Goal: Transaction & Acquisition: Purchase product/service

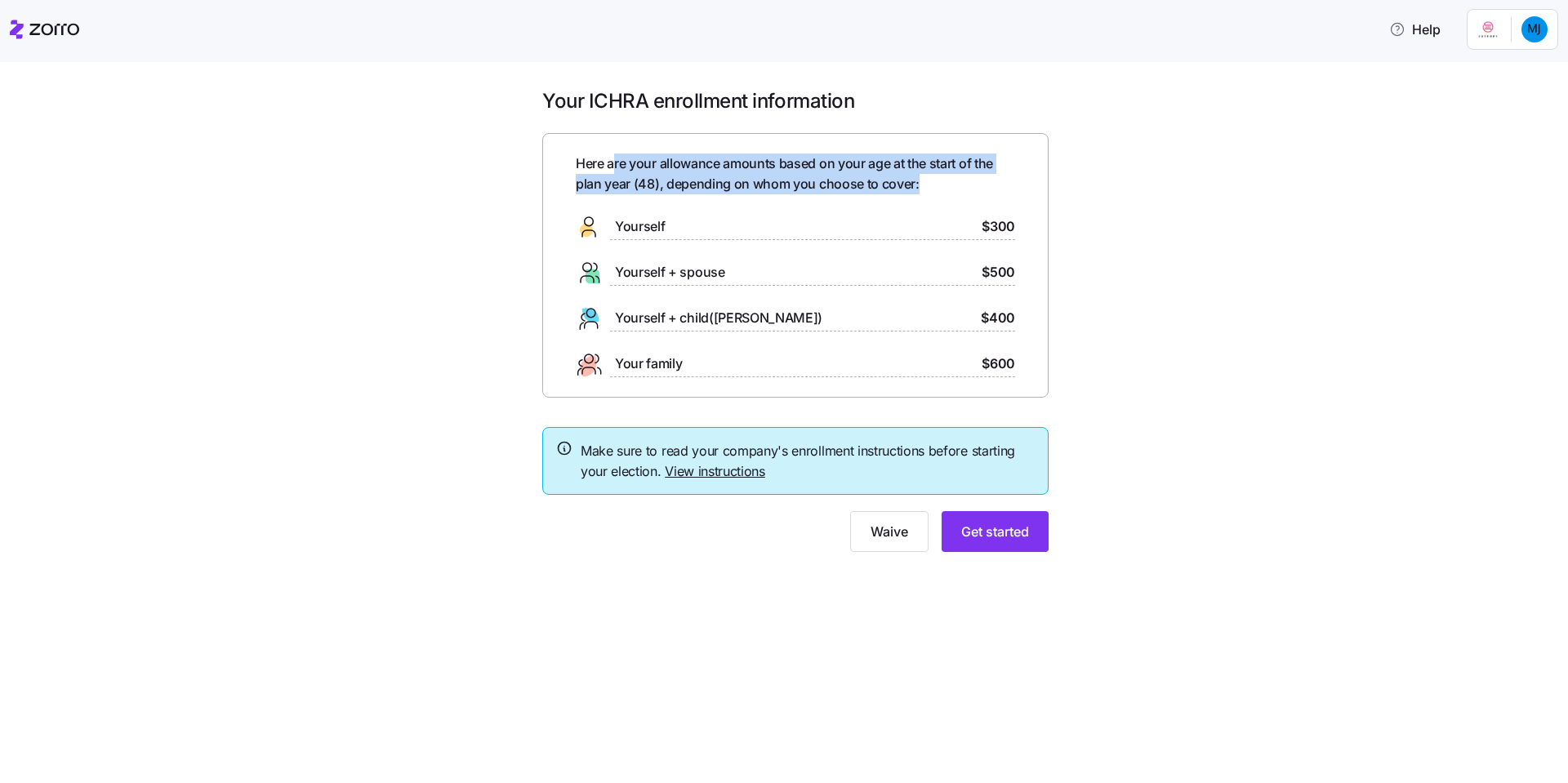
drag, startPoint x: 613, startPoint y: 170, endPoint x: 919, endPoint y: 191, distance: 306.7
click at [919, 191] on span "Here are your allowance amounts based on your age at the start of the plan year…" at bounding box center [795, 173] width 439 height 41
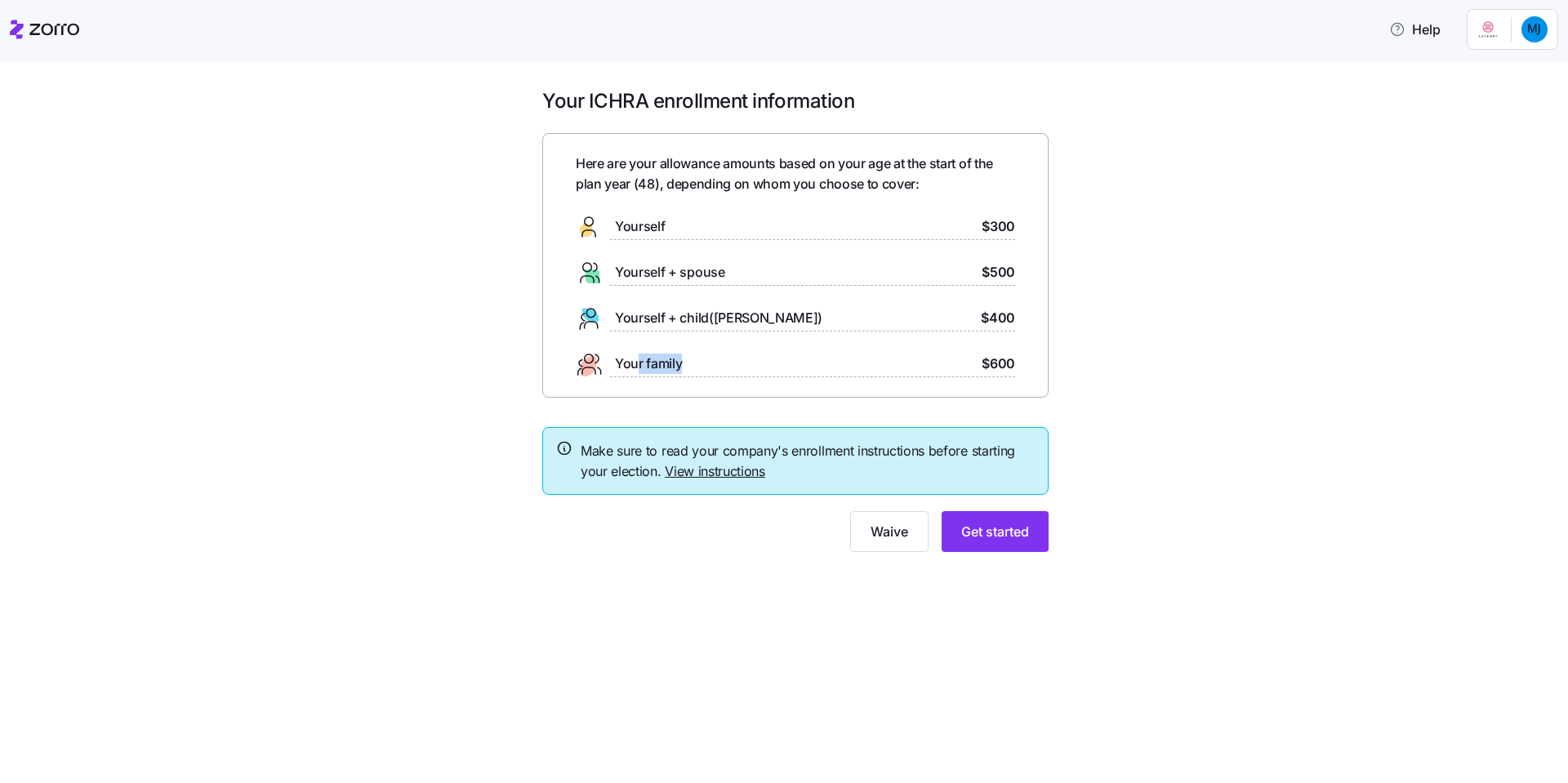
drag, startPoint x: 639, startPoint y: 368, endPoint x: 725, endPoint y: 367, distance: 86.0
click at [725, 367] on div "Your family $600" at bounding box center [795, 364] width 439 height 26
click at [992, 530] on span "Get started" at bounding box center [994, 532] width 68 height 20
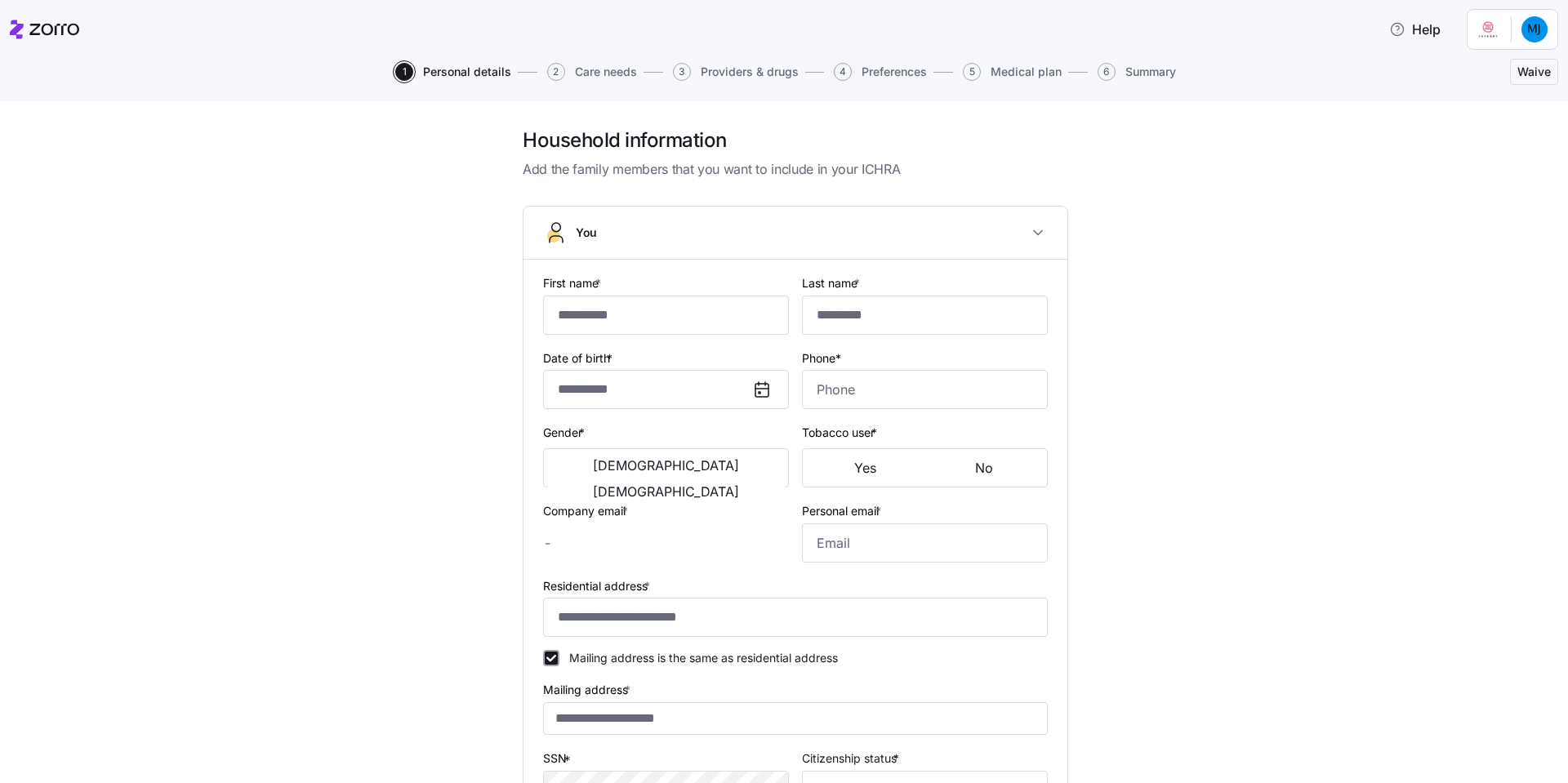
type input "*******"
type input "******"
type input "[PERSON_NAME][EMAIL_ADDRESS][DOMAIN_NAME]"
type input "[PERSON_NAME][EMAIL_ADDRESS][PERSON_NAME][DOMAIN_NAME]"
type input "**********"
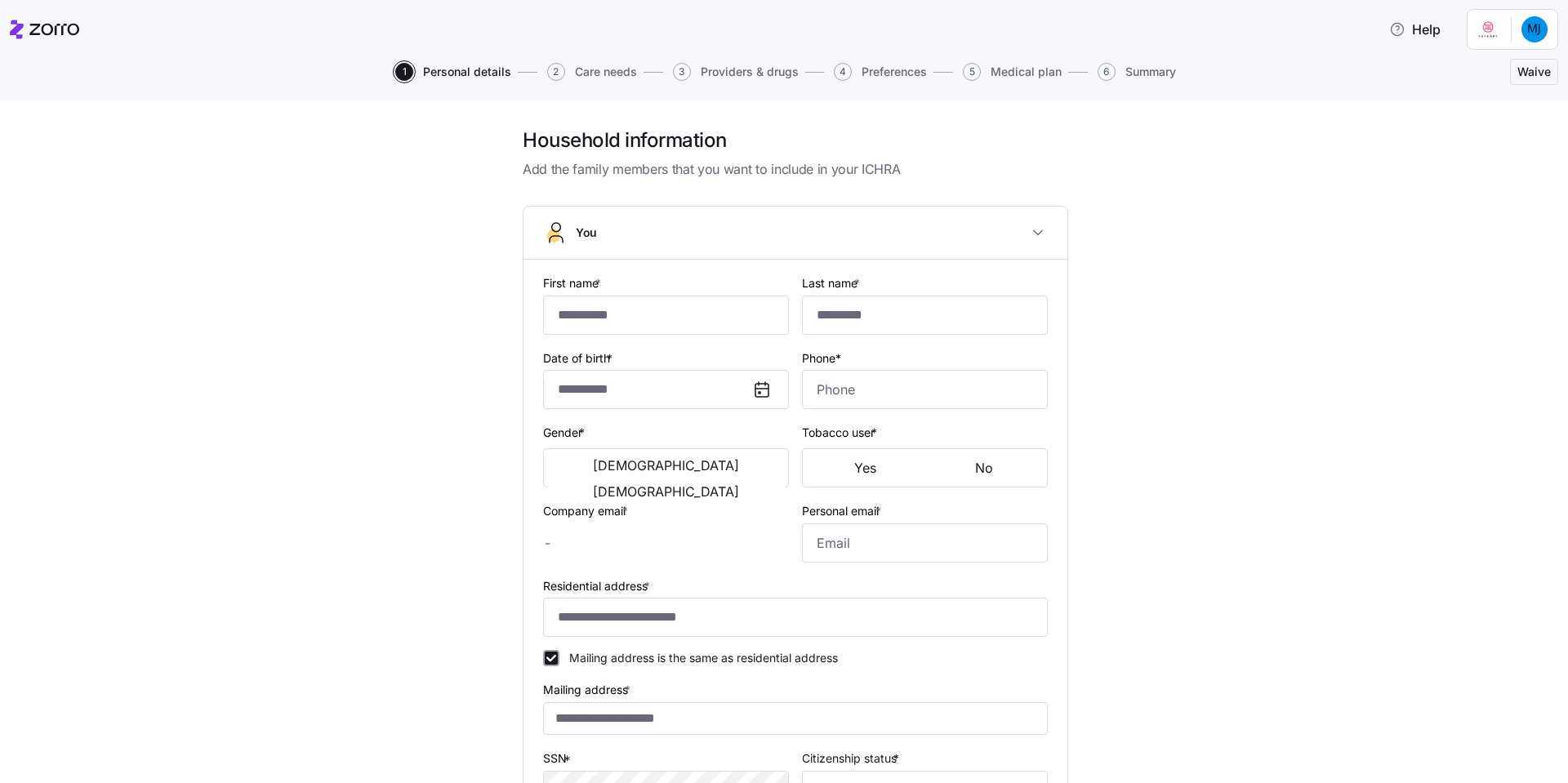
checkbox input "true"
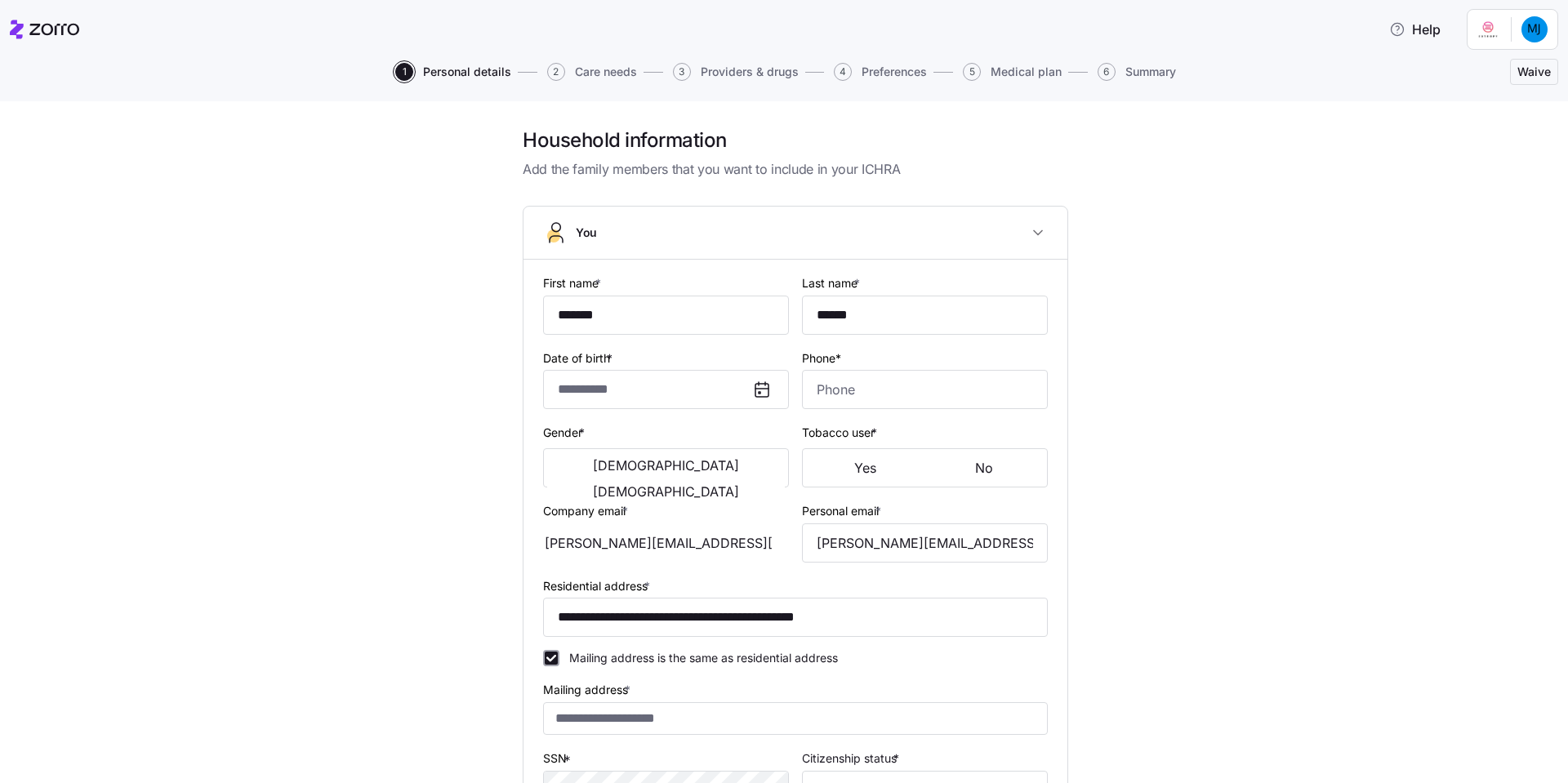
type input "**********"
type input "[PHONE_NUMBER]"
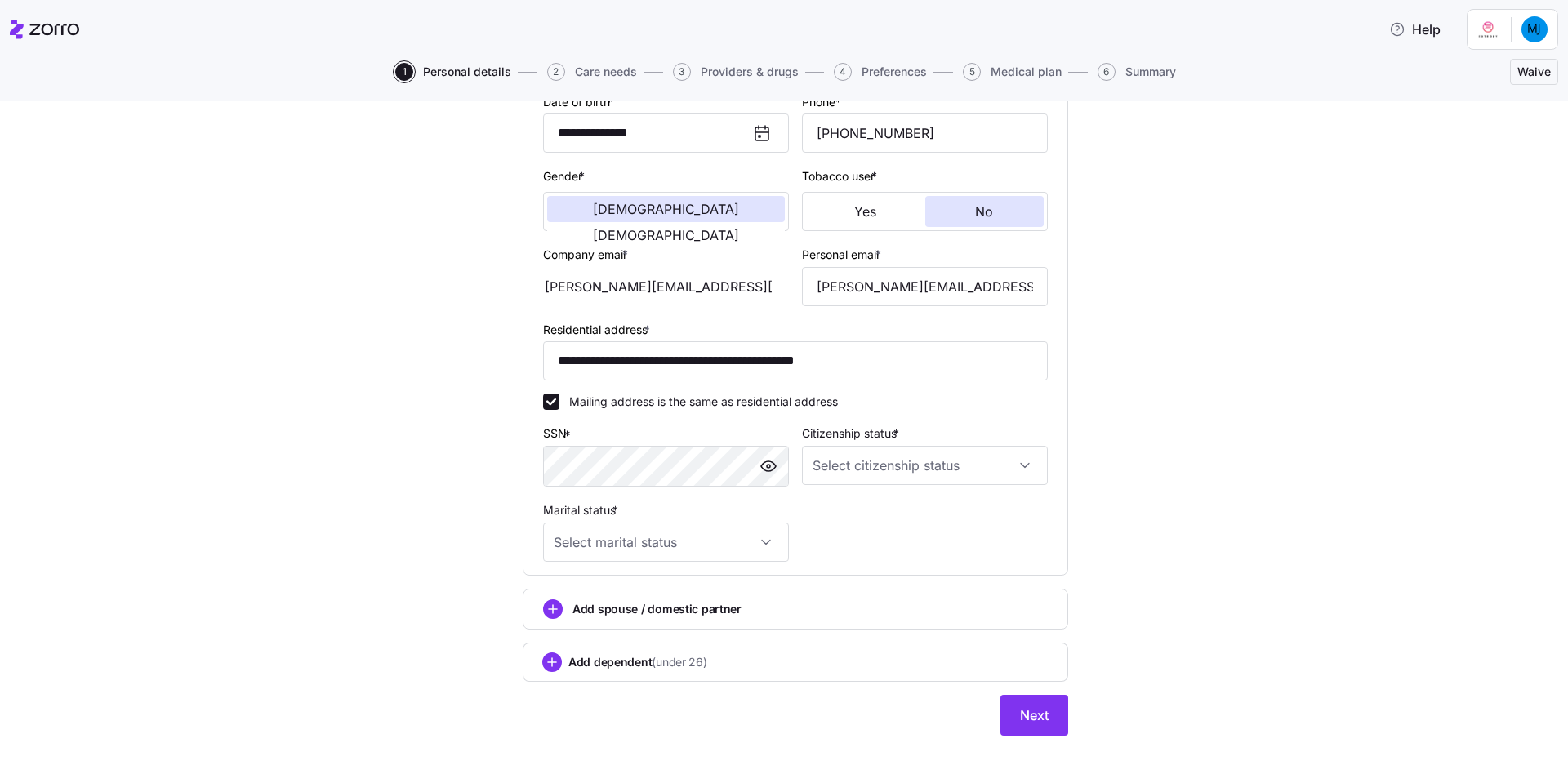
scroll to position [268, 0]
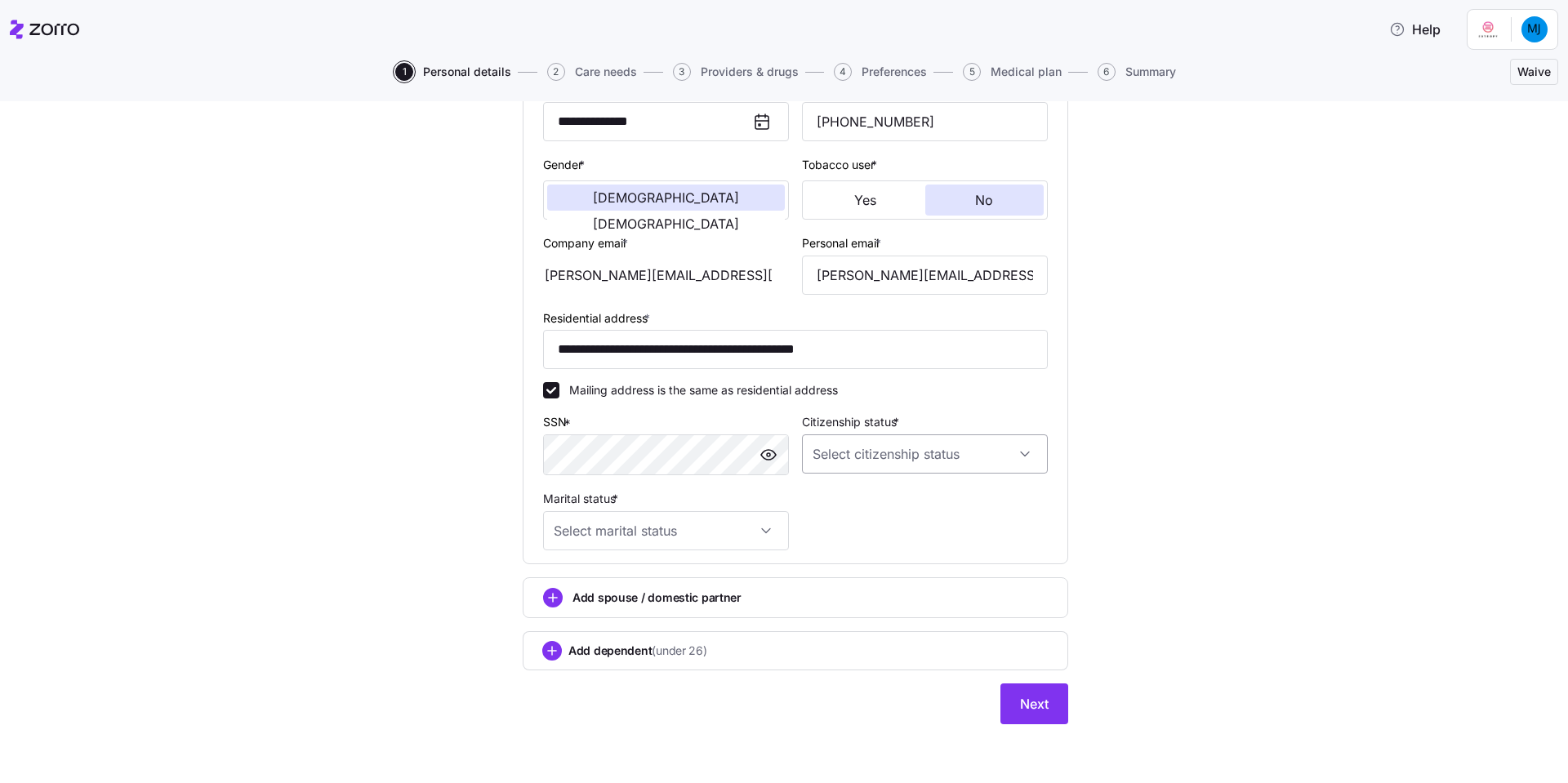
click at [909, 448] on input "Citizenship status *" at bounding box center [925, 453] width 246 height 39
click at [887, 507] on div "[DEMOGRAPHIC_DATA] citizen" at bounding box center [919, 504] width 233 height 34
type input "[DEMOGRAPHIC_DATA] citizen"
click at [667, 528] on input "Marital status *" at bounding box center [666, 530] width 246 height 39
click at [630, 606] on div "Married" at bounding box center [660, 614] width 233 height 34
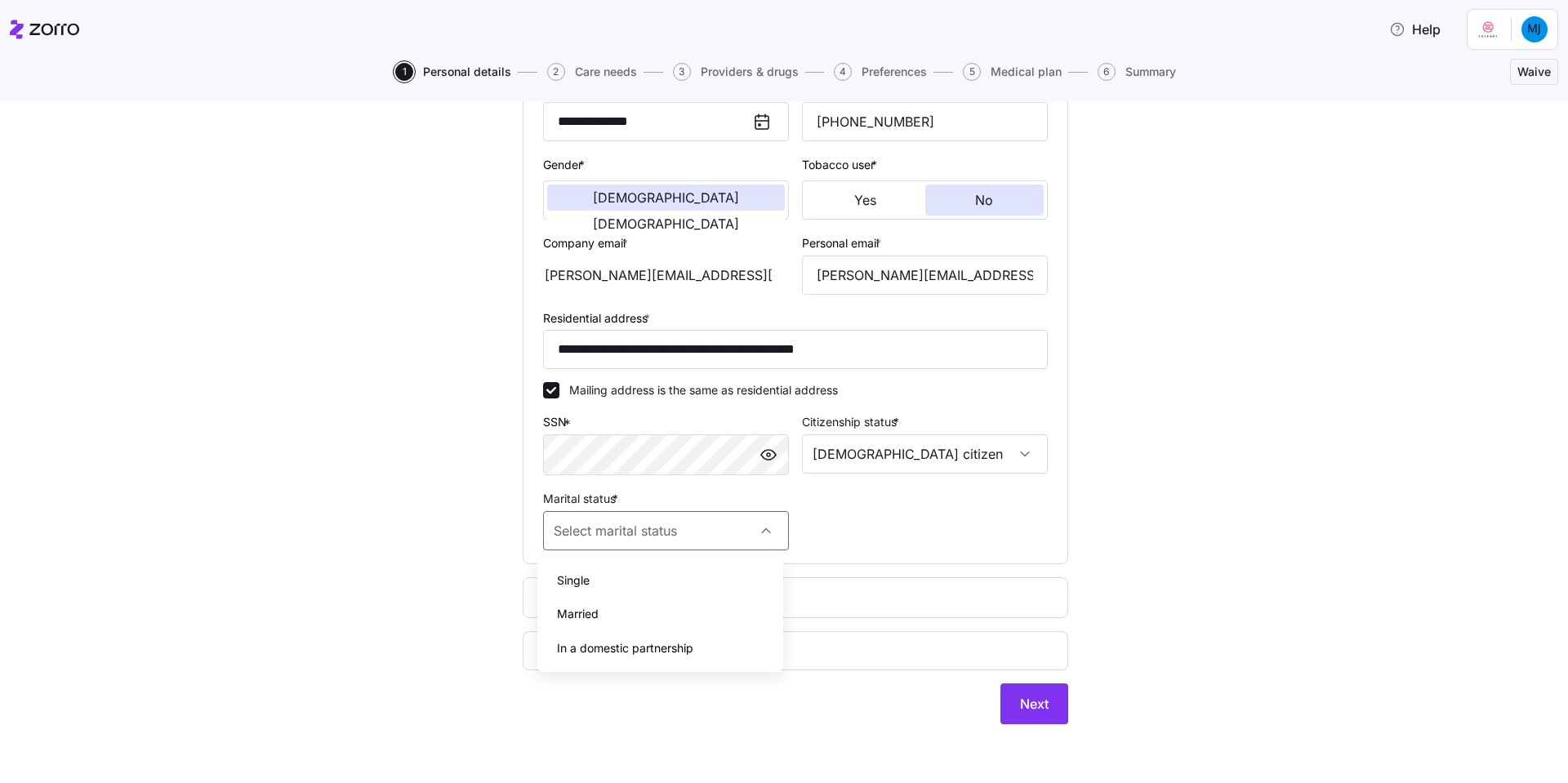
type input "Married"
click at [659, 600] on span "Add spouse / domestic partner" at bounding box center [657, 598] width 169 height 16
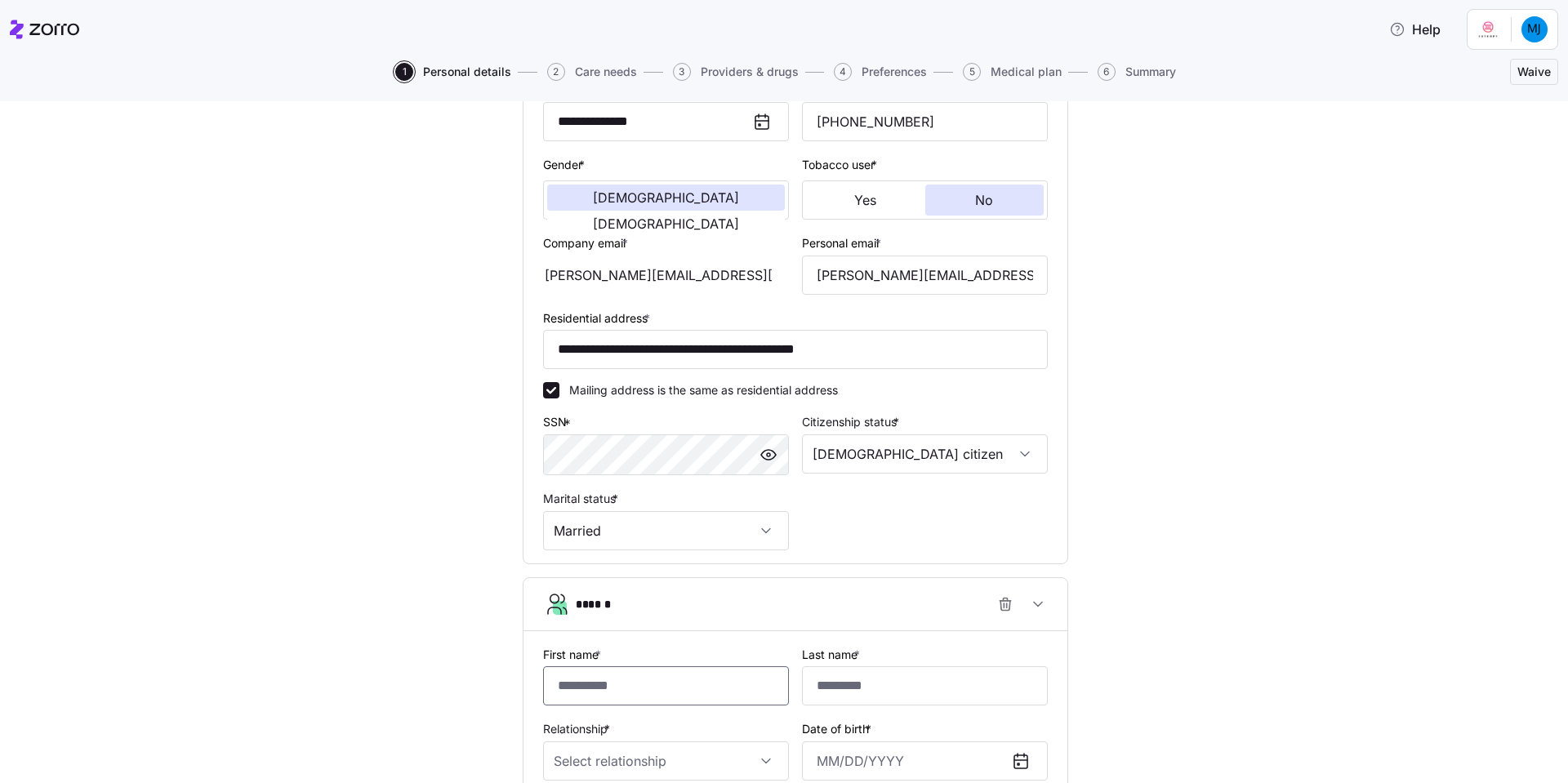
click at [623, 652] on input "First name *" at bounding box center [666, 685] width 246 height 39
type input "******"
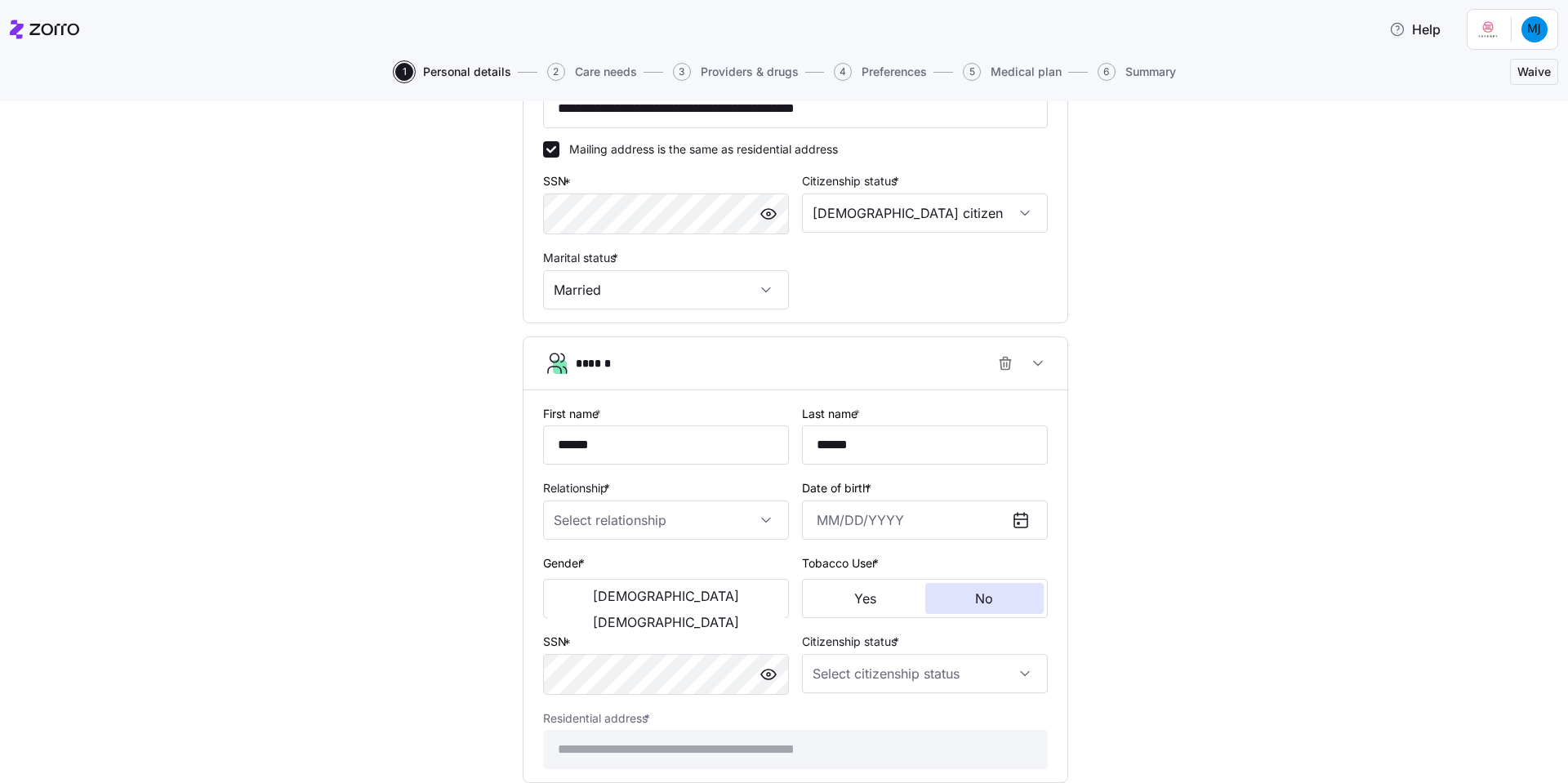
scroll to position [513, 0]
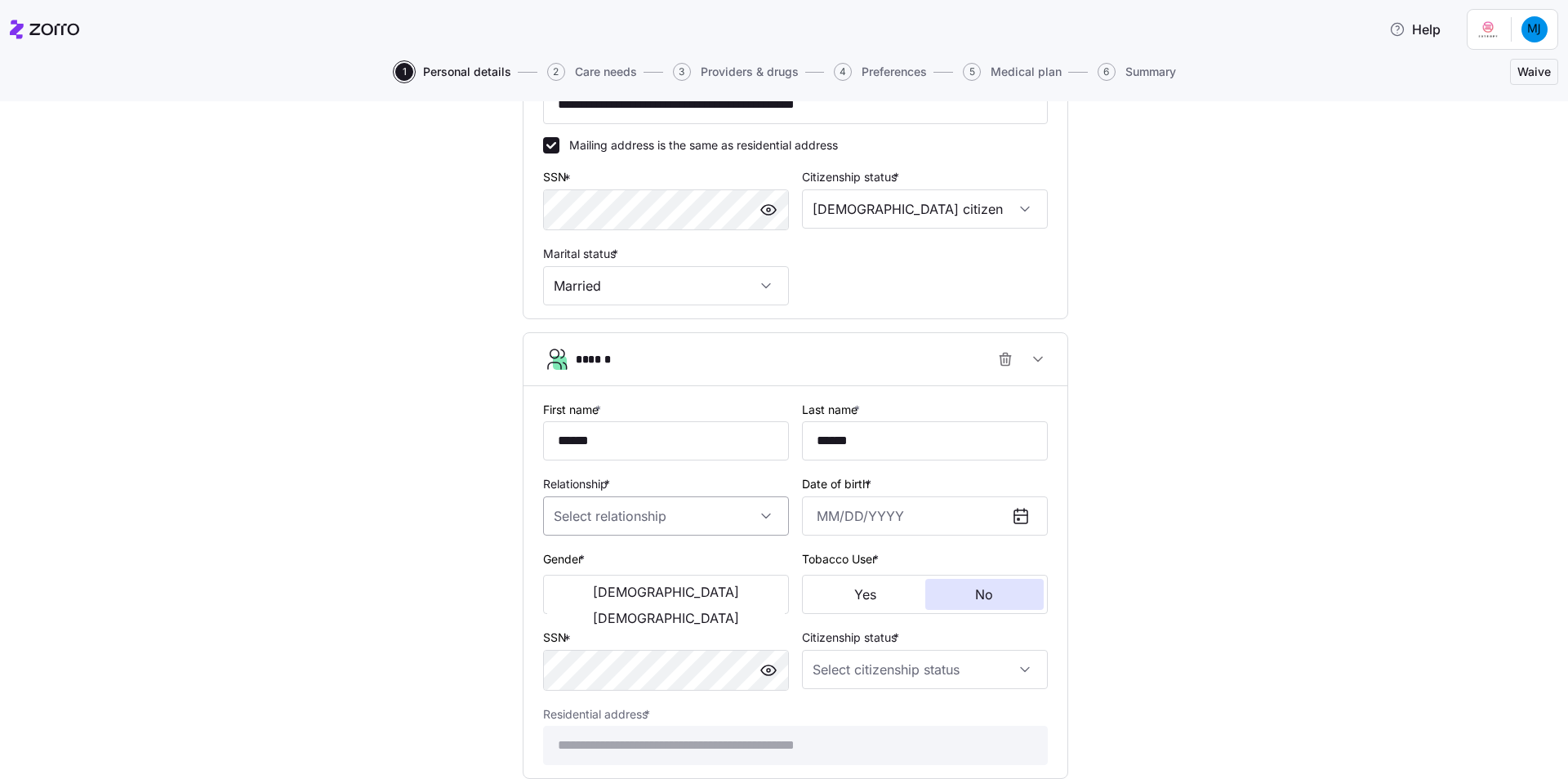
click at [641, 501] on input "Relationship *" at bounding box center [666, 516] width 246 height 39
click at [612, 571] on div "Spouse" at bounding box center [660, 565] width 233 height 34
type input "Spouse"
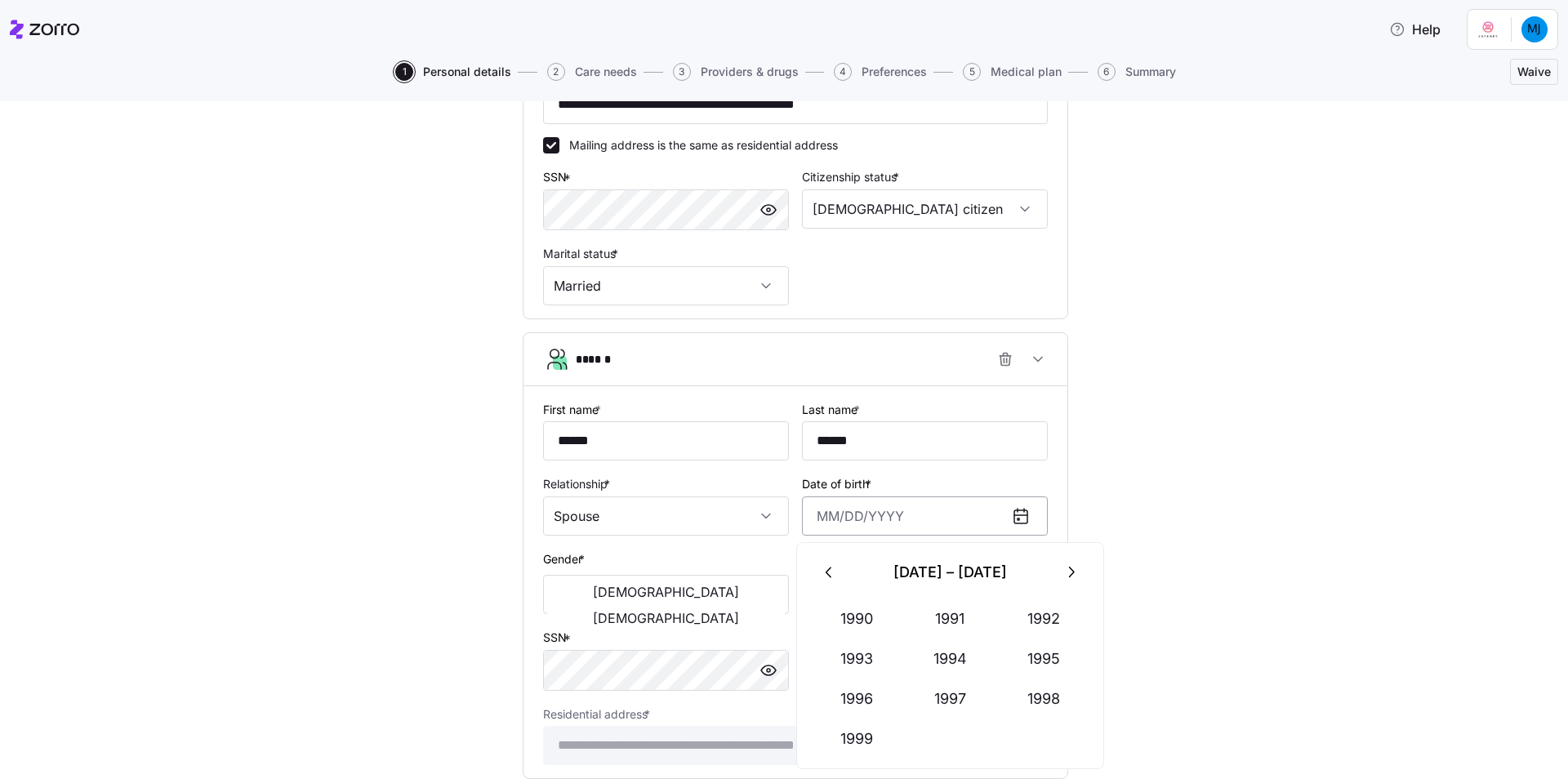
click at [911, 515] on input "Date of birth *" at bounding box center [925, 516] width 246 height 39
type input "0"
click at [832, 573] on icon "button" at bounding box center [830, 573] width 18 height 18
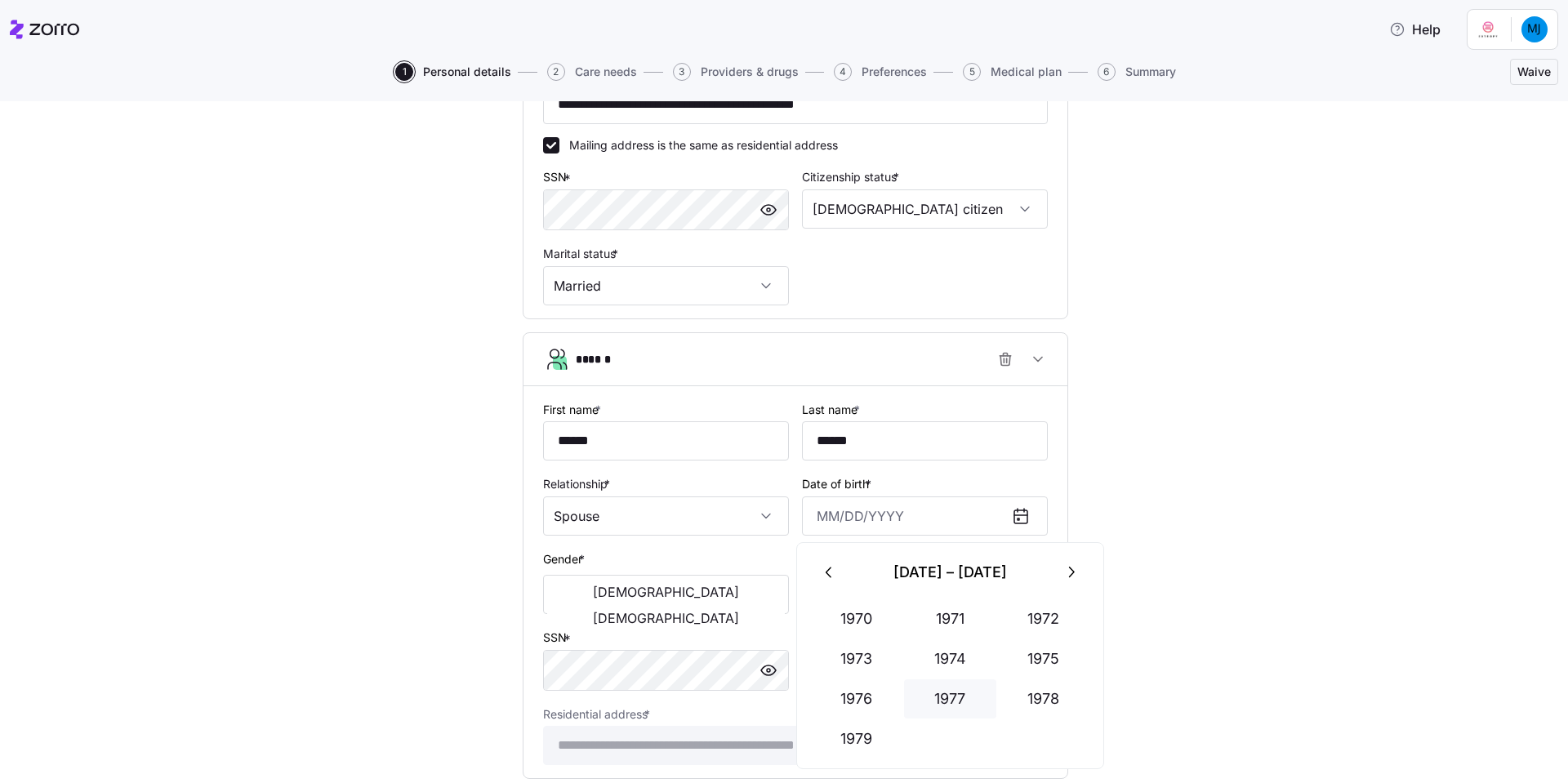
click at [948, 652] on button "1977" at bounding box center [950, 698] width 93 height 39
click at [947, 652] on button "Aug" at bounding box center [950, 698] width 93 height 39
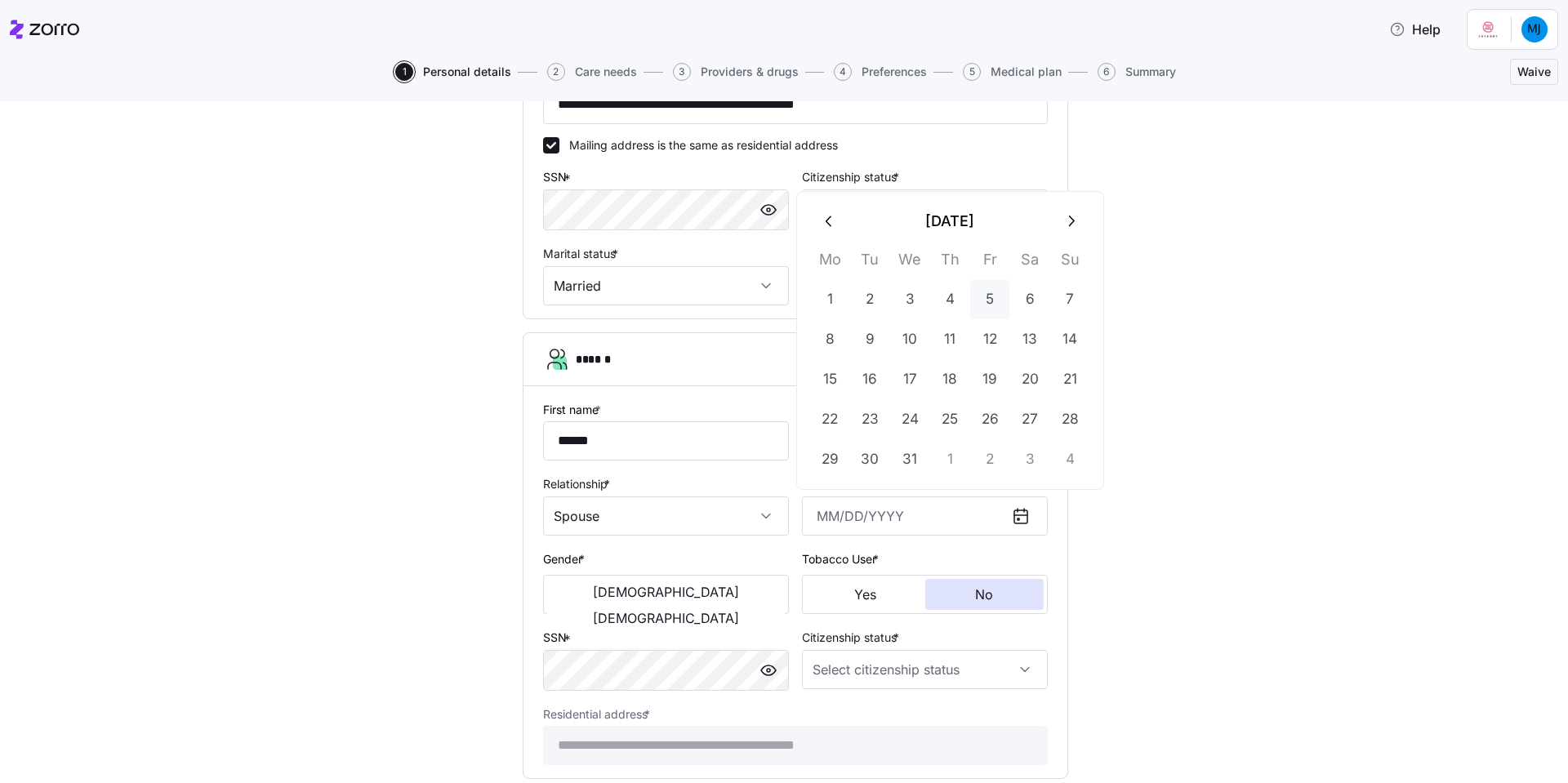
click at [973, 289] on button "5" at bounding box center [989, 299] width 39 height 39
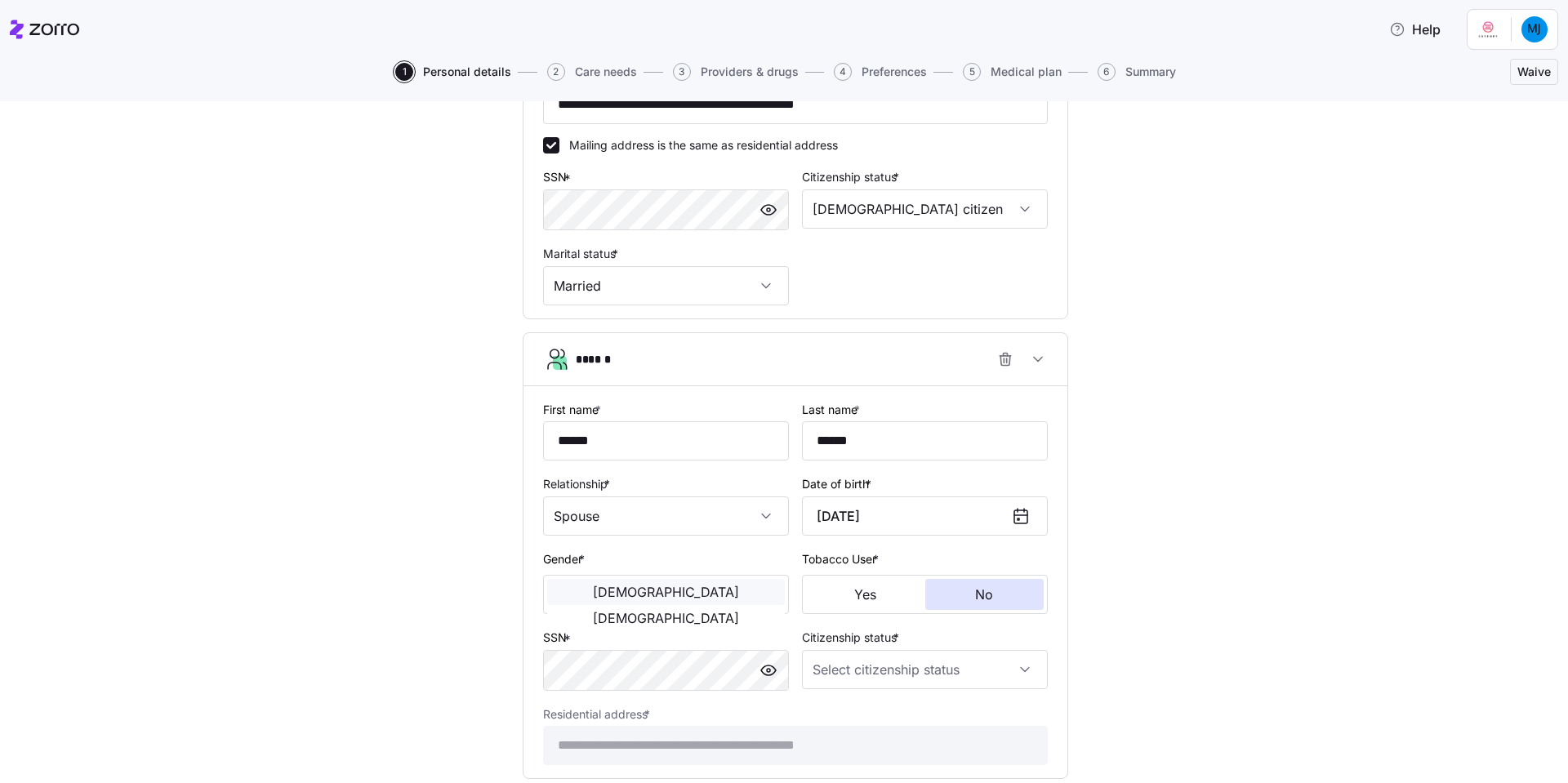
click at [579, 589] on button "[DEMOGRAPHIC_DATA]" at bounding box center [666, 592] width 238 height 26
click at [901, 515] on input "[DATE]" at bounding box center [925, 516] width 246 height 39
click at [1016, 515] on icon at bounding box center [1021, 515] width 13 height 0
click at [1023, 514] on icon at bounding box center [1021, 516] width 20 height 20
click at [923, 517] on input "[DATE]" at bounding box center [925, 516] width 246 height 39
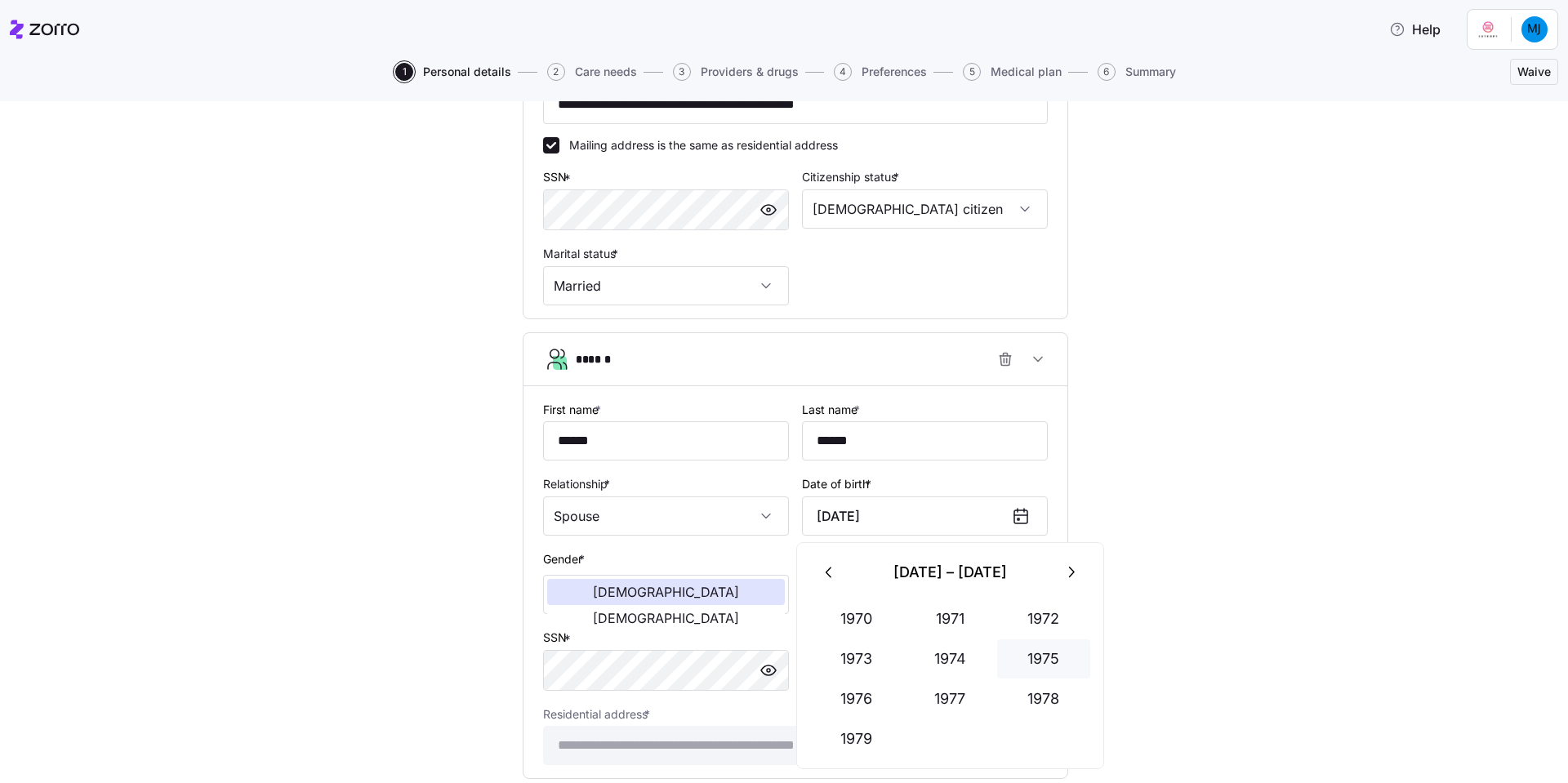
click at [1036, 652] on button "1975" at bounding box center [1043, 658] width 93 height 39
click at [953, 652] on button "Aug" at bounding box center [950, 698] width 93 height 39
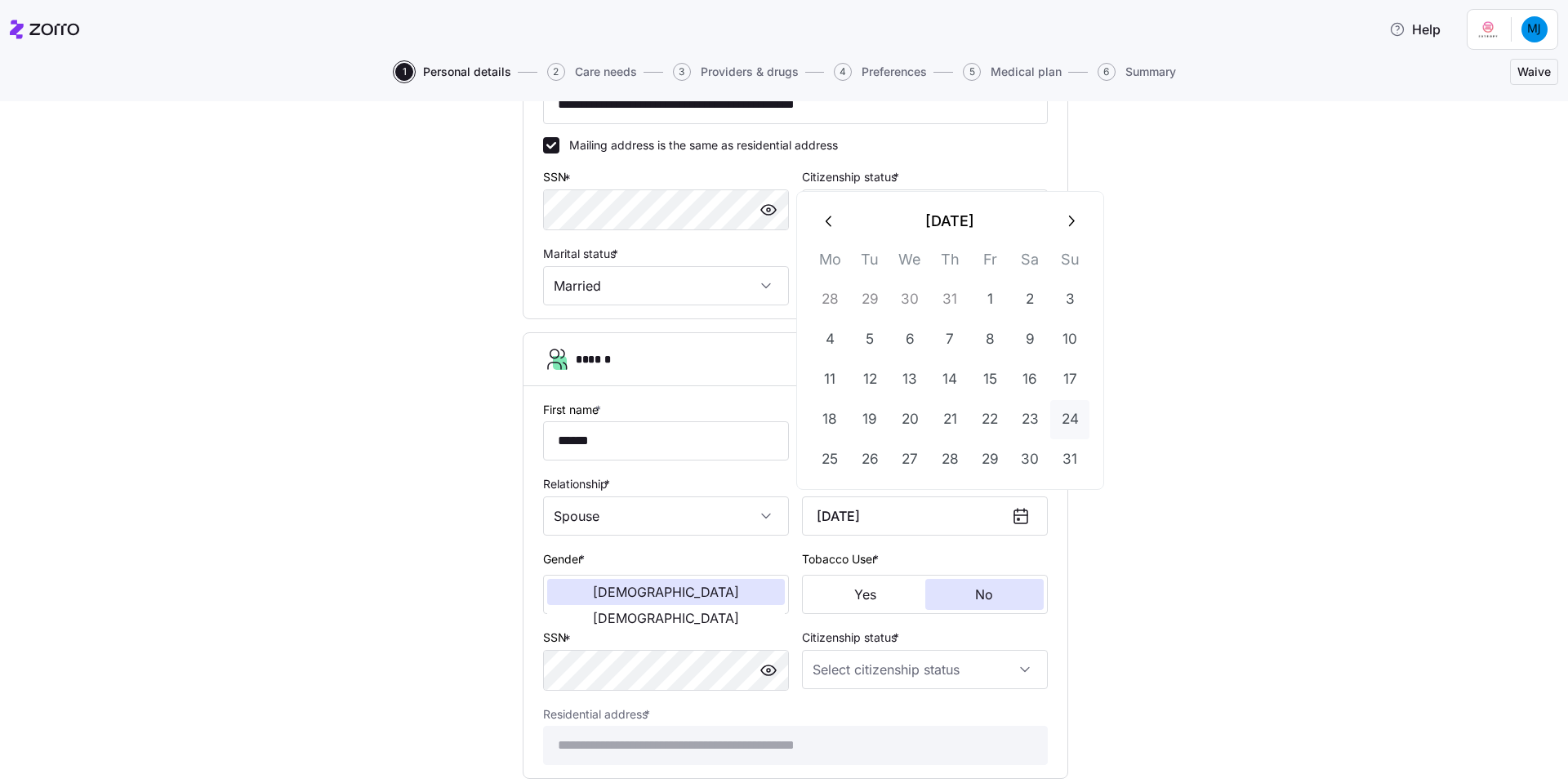
click at [1077, 417] on button "24" at bounding box center [1069, 419] width 39 height 39
type input "[DATE]"
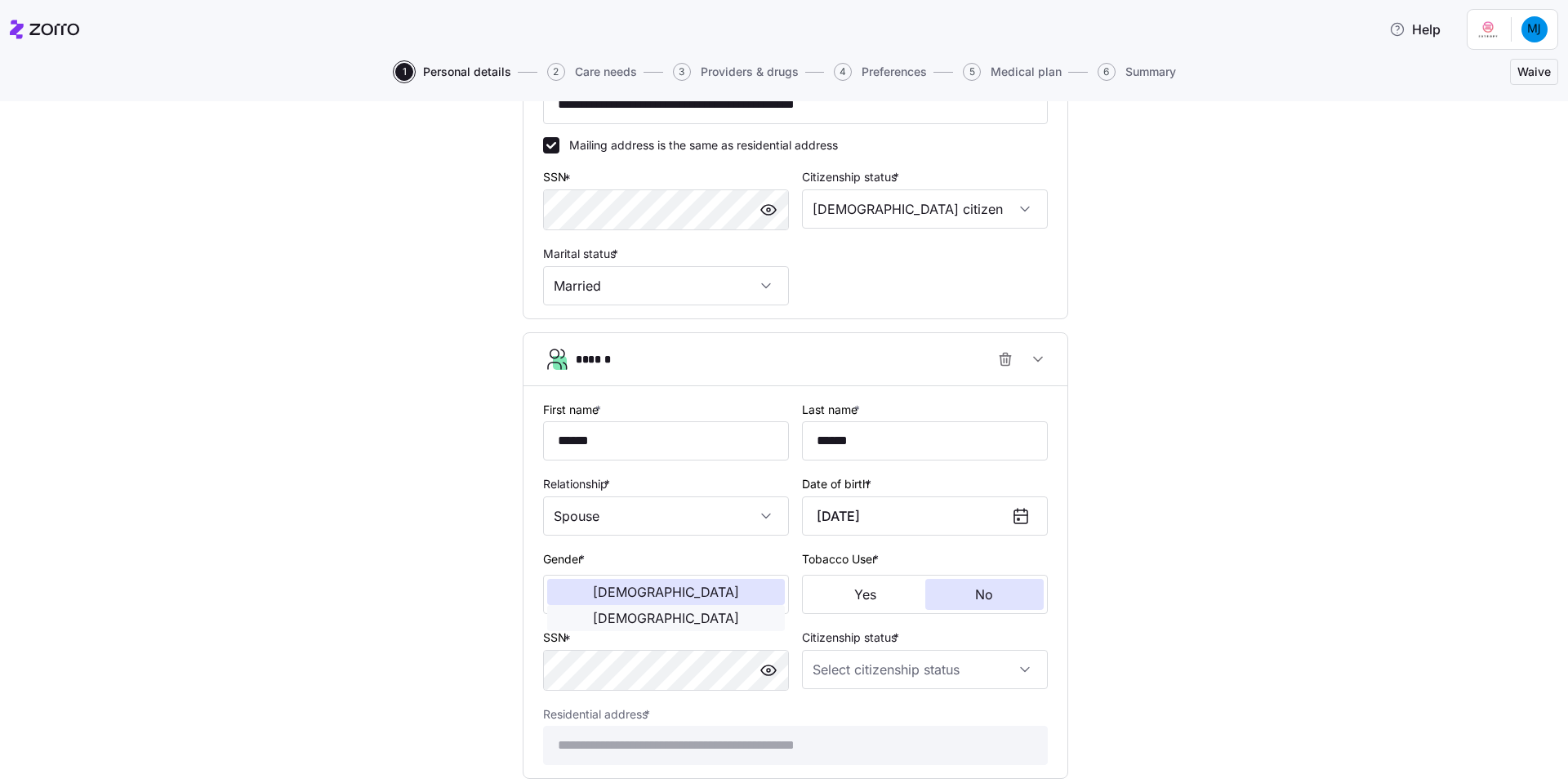
click at [701, 611] on span "[DEMOGRAPHIC_DATA]" at bounding box center [666, 618] width 146 height 13
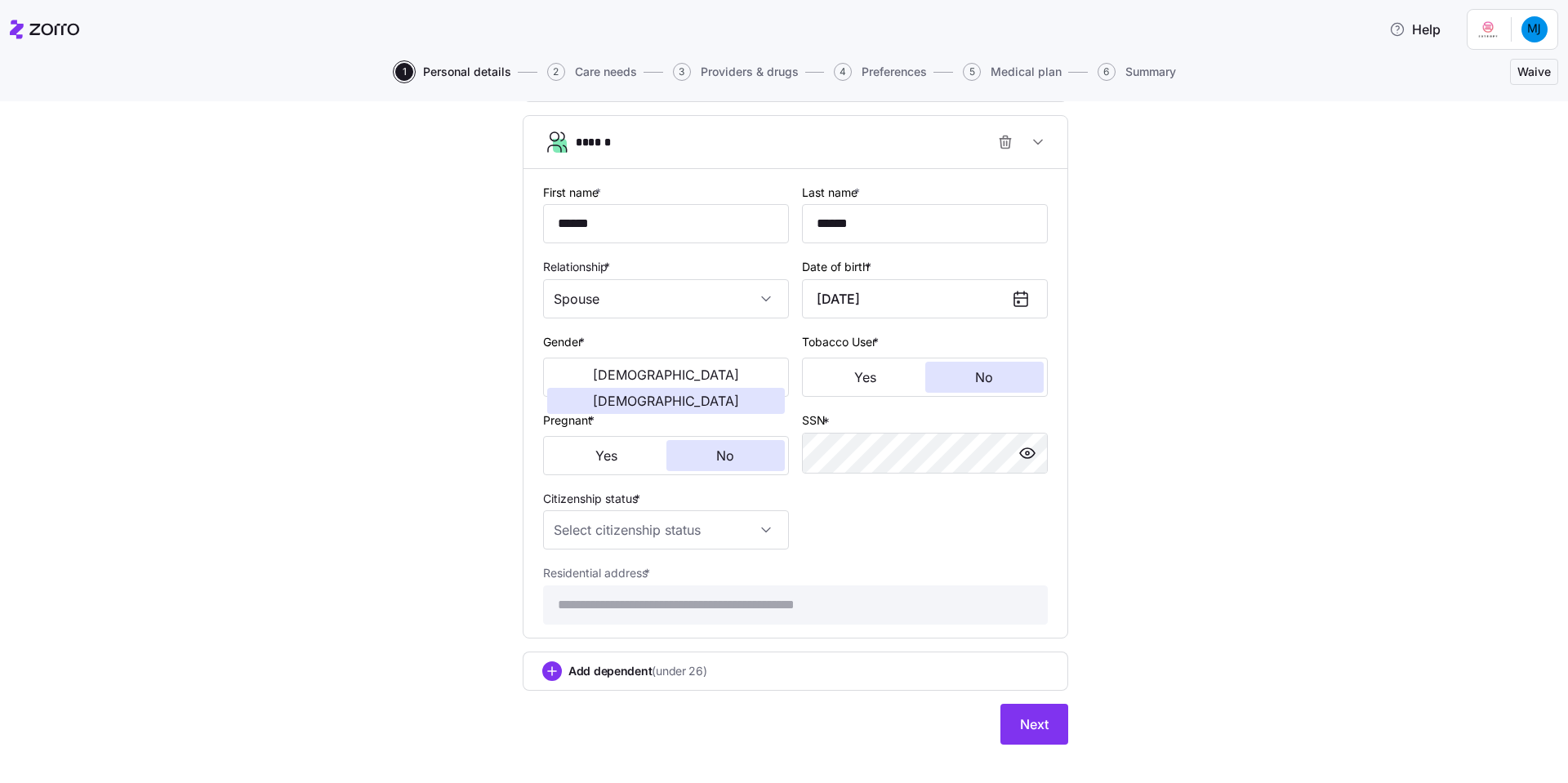
scroll to position [750, 0]
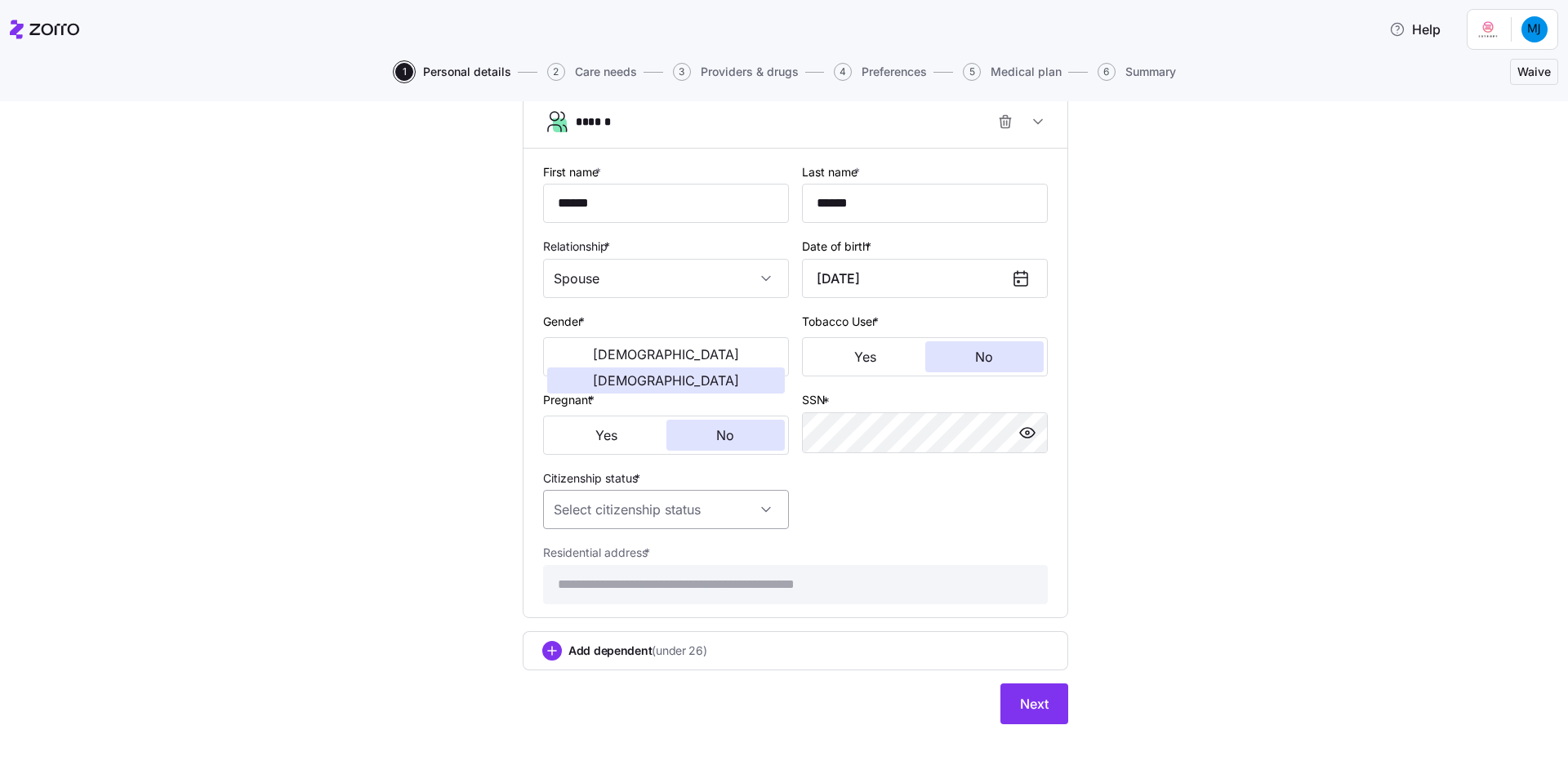
click at [619, 502] on input "Citizenship status *" at bounding box center [666, 508] width 246 height 39
click at [600, 568] on div "[DEMOGRAPHIC_DATA] citizen" at bounding box center [660, 559] width 233 height 34
type input "[DEMOGRAPHIC_DATA] citizen"
click at [656, 652] on div "**********" at bounding box center [784, 442] width 1568 height 682
click at [576, 648] on span "Add dependent (under 26)" at bounding box center [638, 650] width 139 height 16
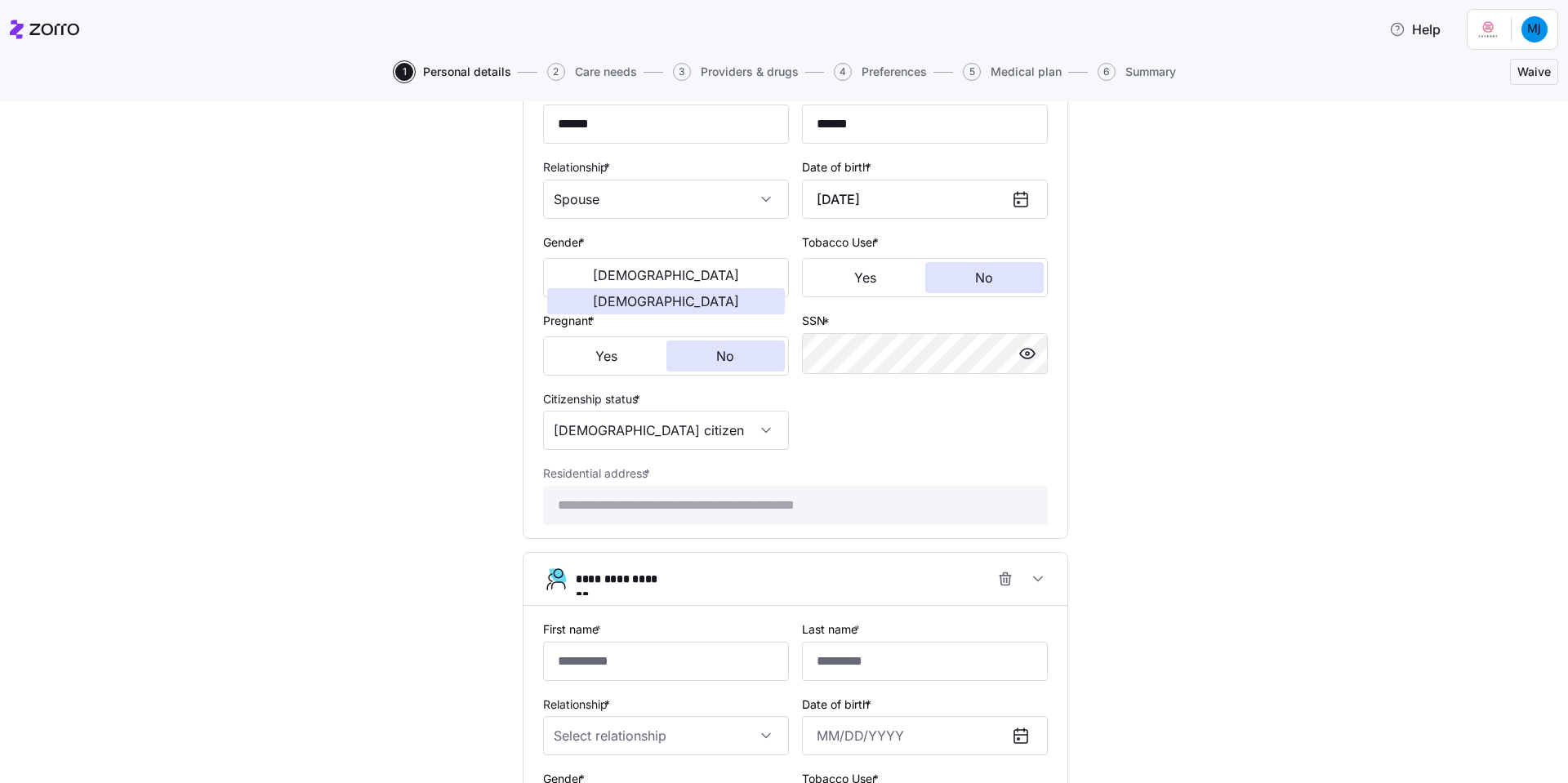
scroll to position [832, 0]
click at [1001, 574] on icon "button" at bounding box center [1005, 576] width 16 height 16
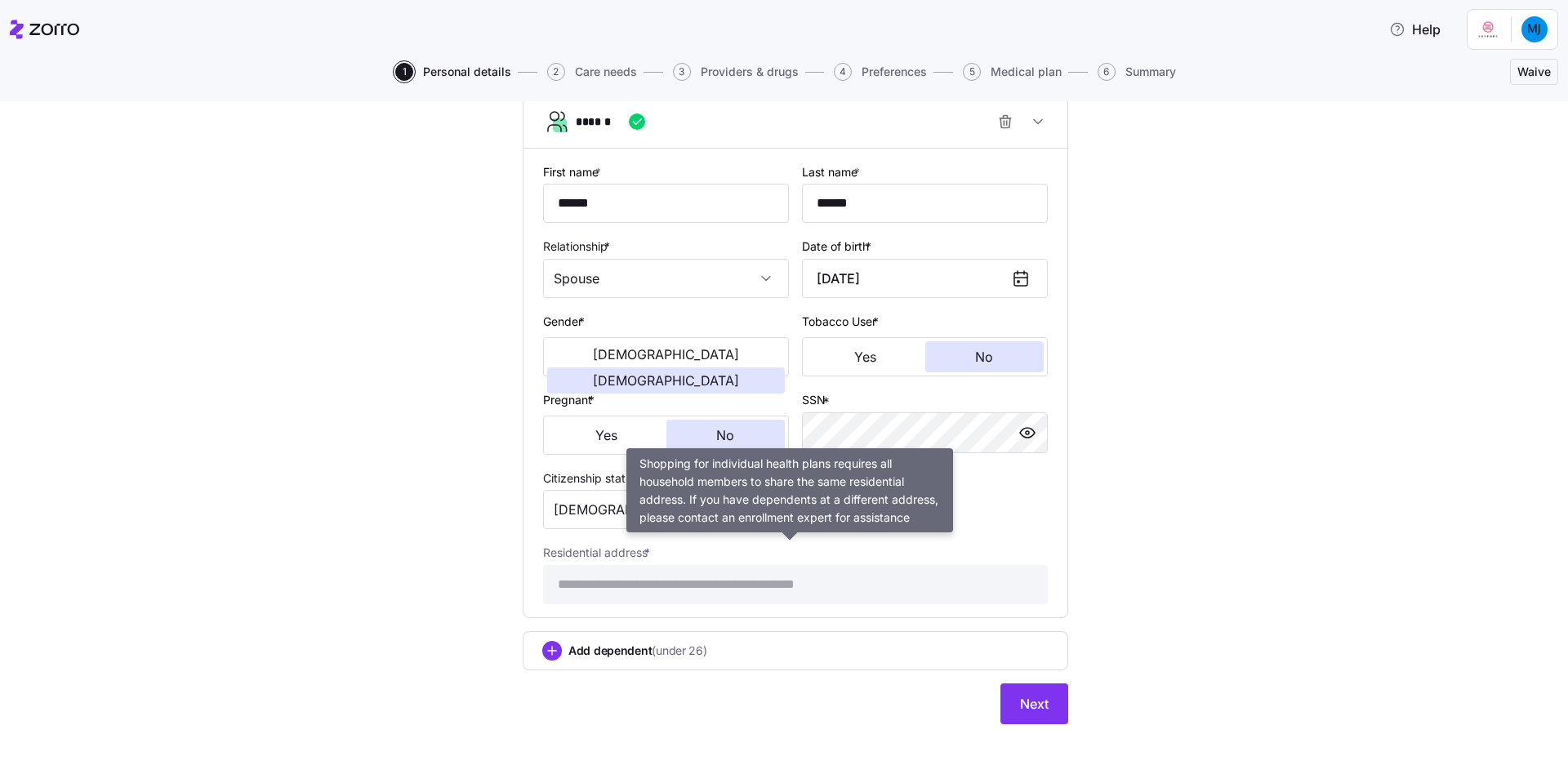
scroll to position [750, 0]
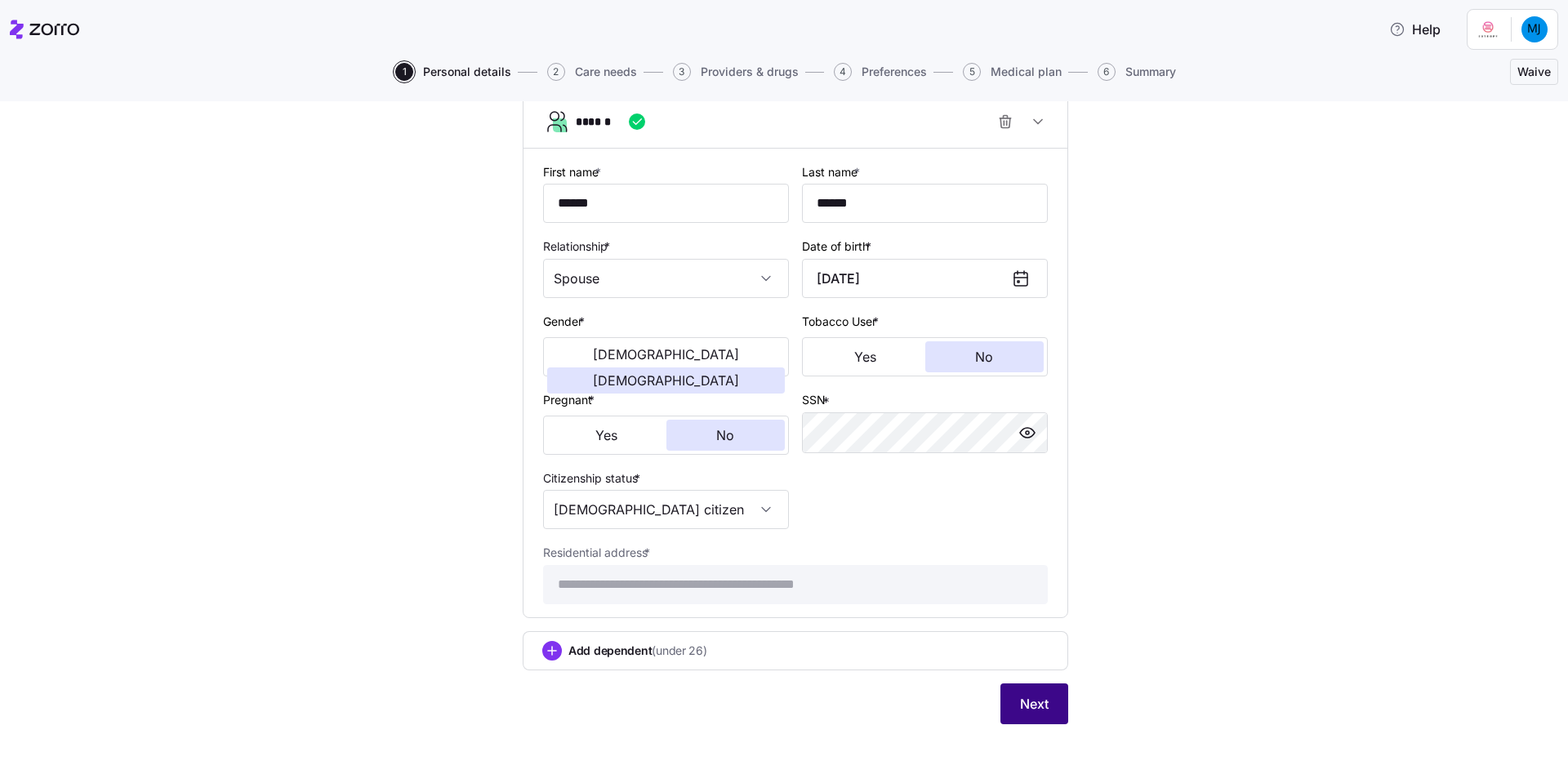
click at [1020, 652] on button "Next" at bounding box center [1033, 704] width 68 height 41
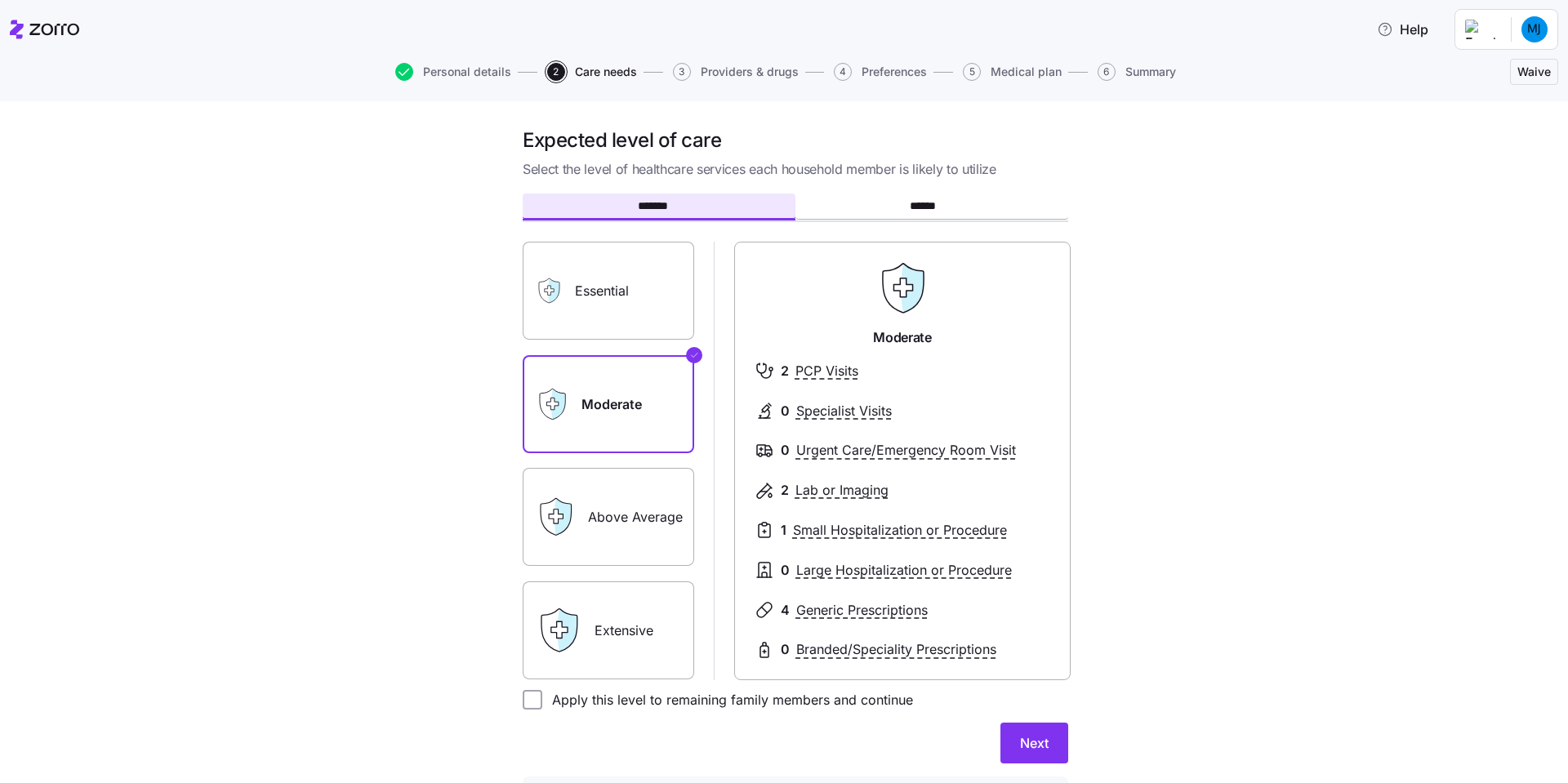
click at [574, 608] on icon at bounding box center [558, 630] width 46 height 46
click at [617, 623] on label "Extensive" at bounding box center [609, 630] width 172 height 98
click at [0, 0] on input "Extensive" at bounding box center [0, 0] width 0 height 0
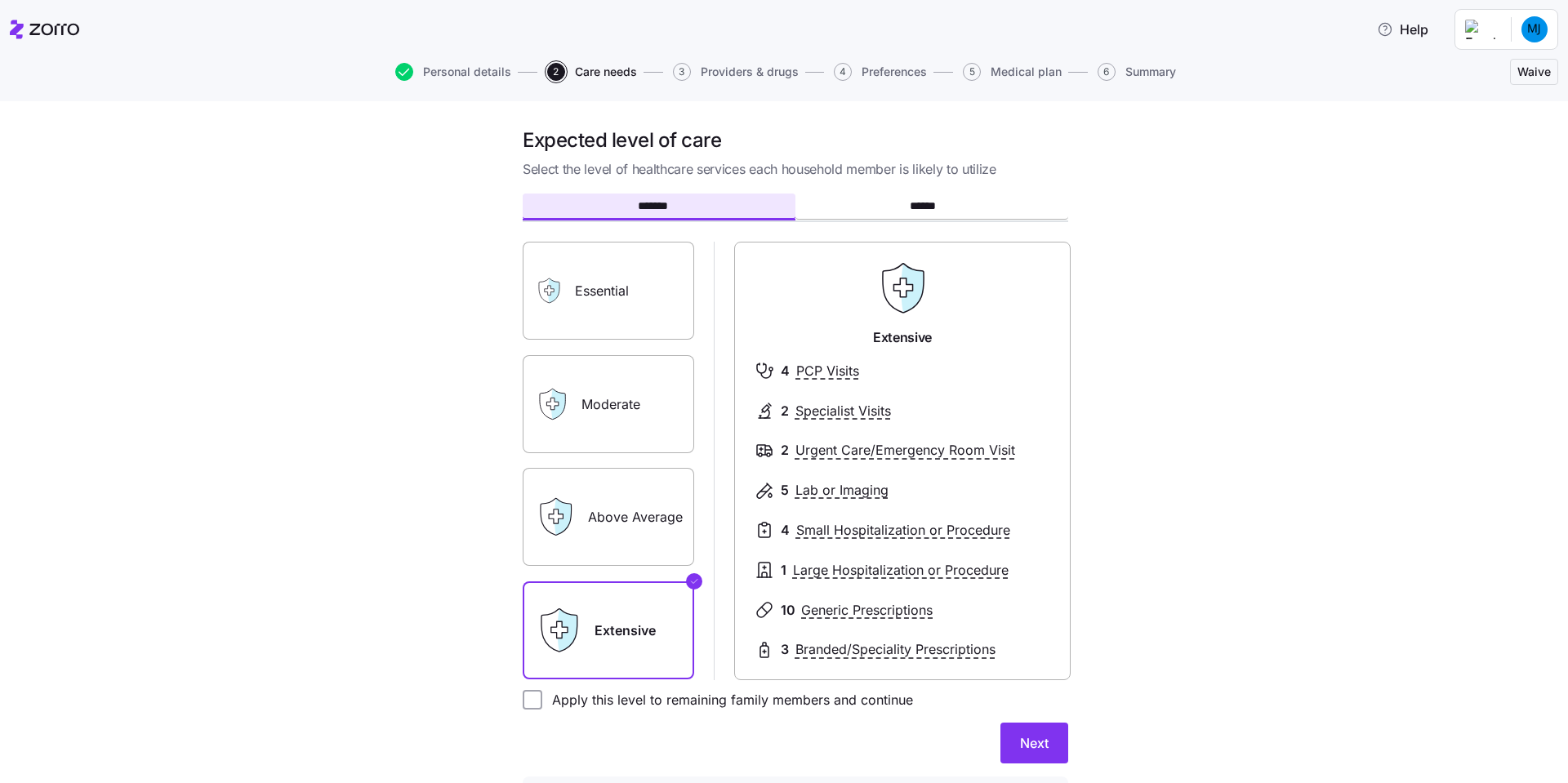
click at [600, 528] on label "Above Average" at bounding box center [609, 517] width 172 height 98
click at [0, 0] on input "Above Average" at bounding box center [0, 0] width 0 height 0
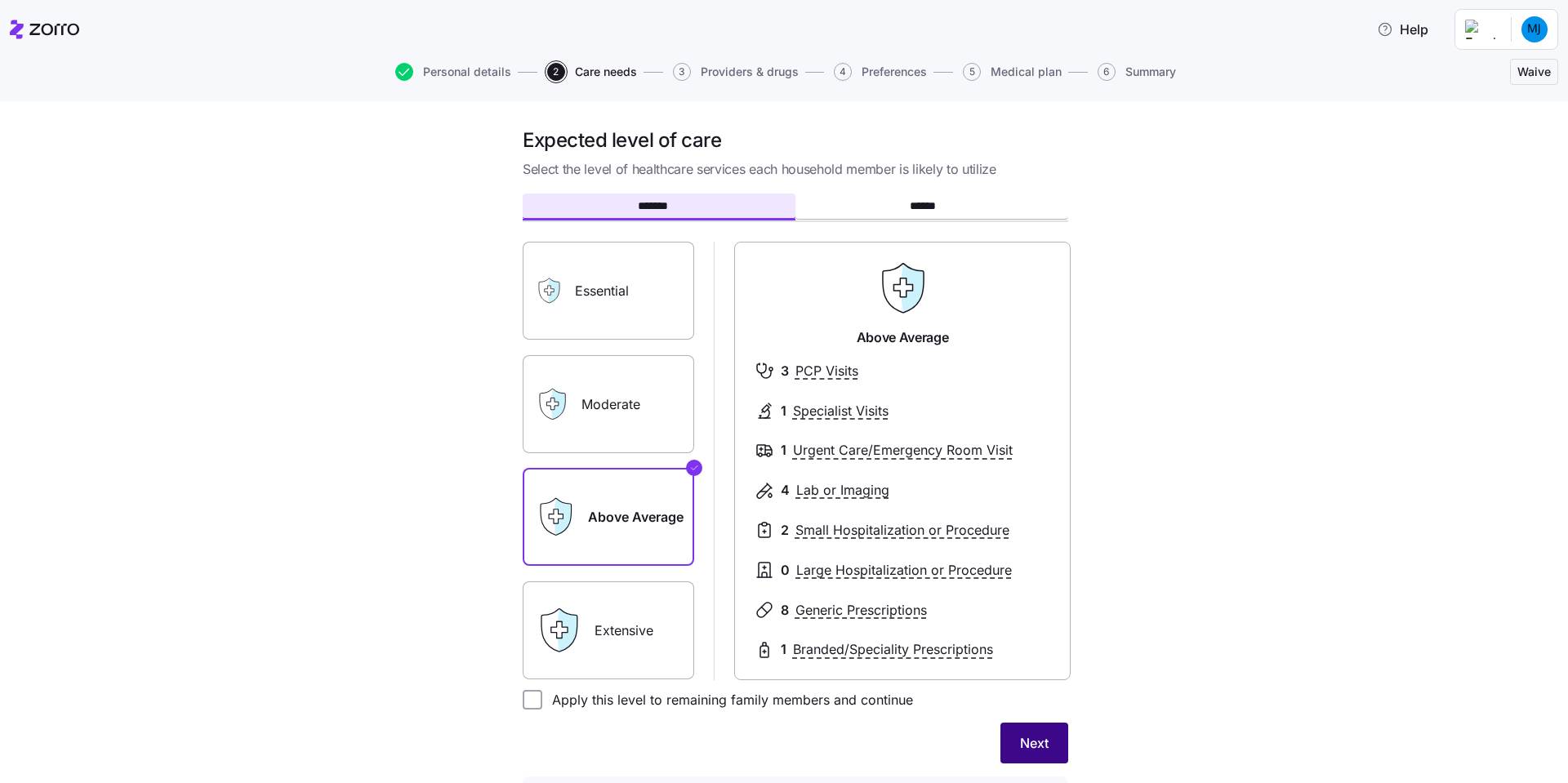
click at [1030, 652] on button "Next" at bounding box center [1033, 742] width 68 height 41
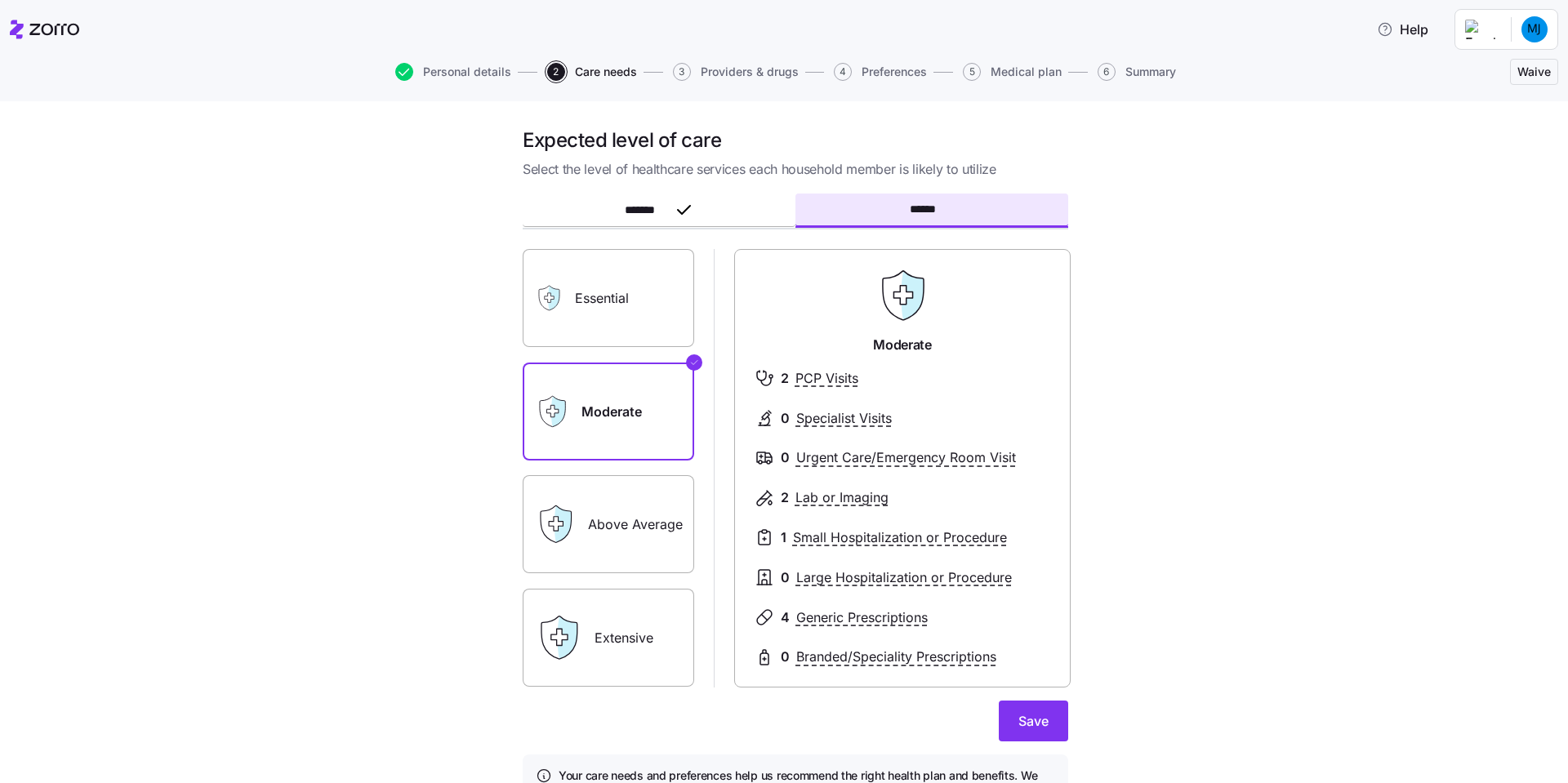
click at [611, 540] on label "Above Average" at bounding box center [609, 524] width 172 height 98
click at [0, 0] on input "Above Average" at bounding box center [0, 0] width 0 height 0
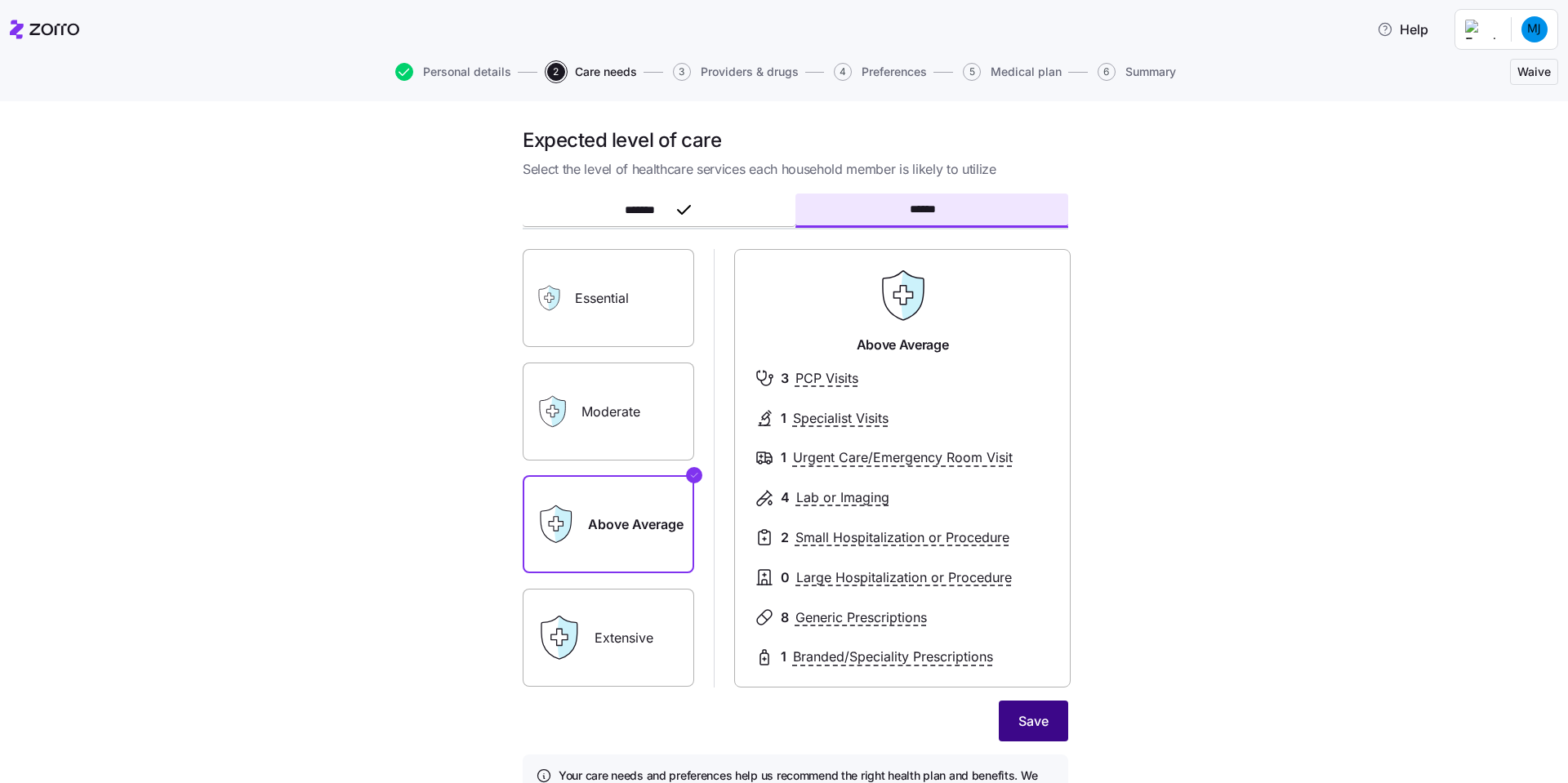
click at [1015, 652] on button "Save" at bounding box center [1033, 721] width 70 height 41
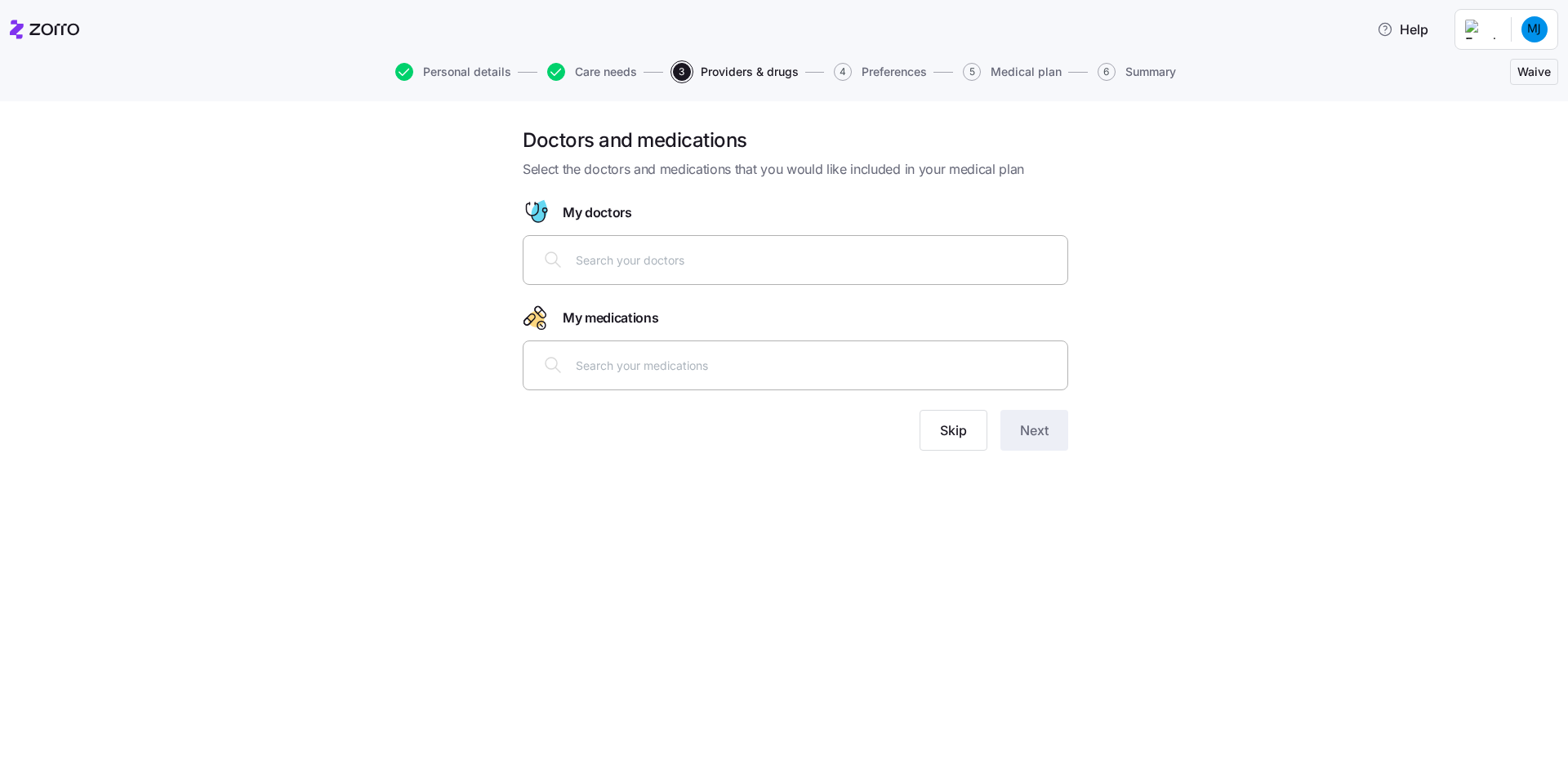
click at [635, 269] on div at bounding box center [795, 259] width 524 height 39
type input "[PERSON_NAME]"
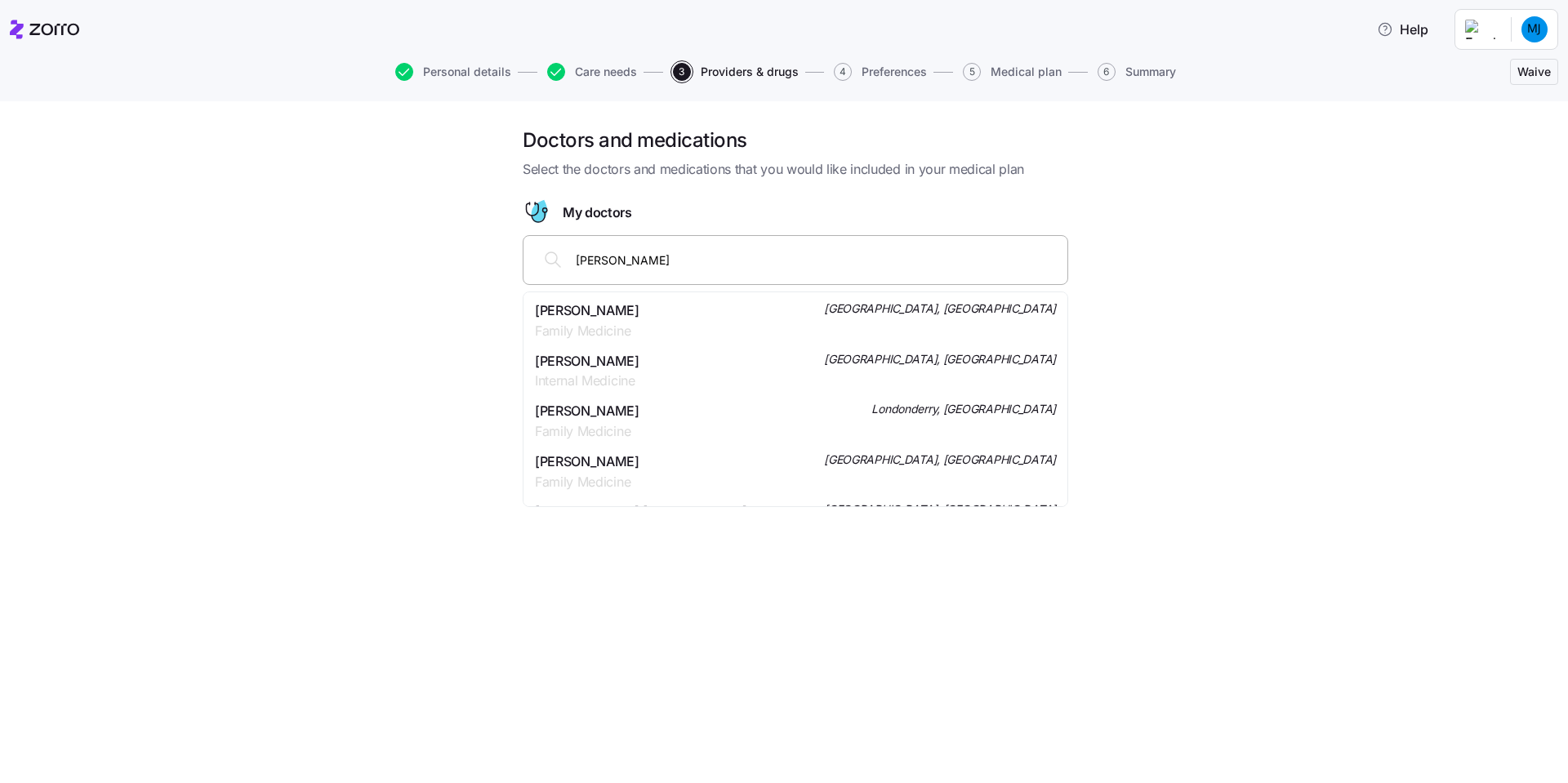
click at [606, 326] on span "Family Medicine" at bounding box center [587, 331] width 105 height 21
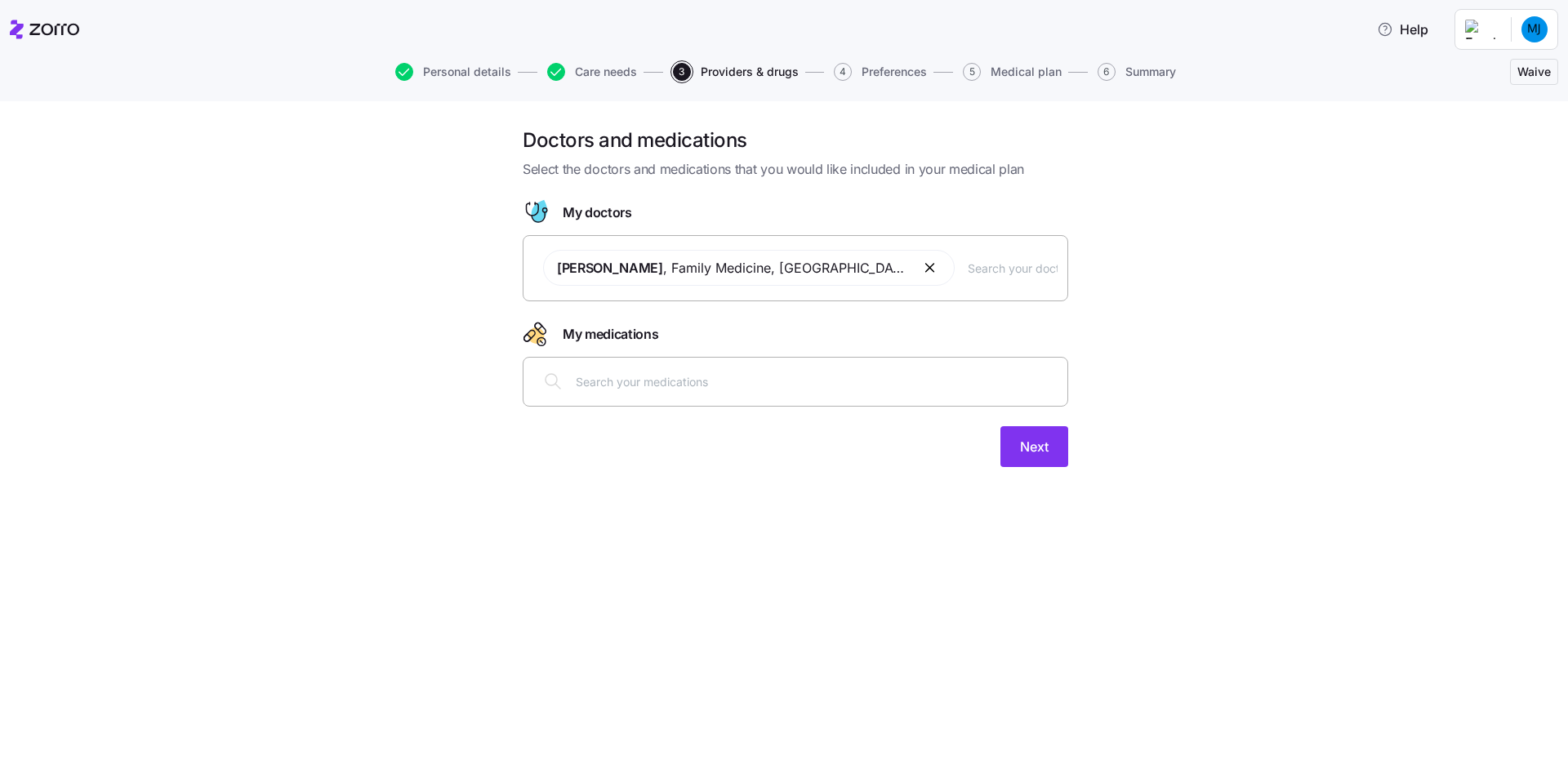
click at [634, 380] on input "text" at bounding box center [816, 381] width 481 height 18
type input "[DEMOGRAPHIC_DATA]"
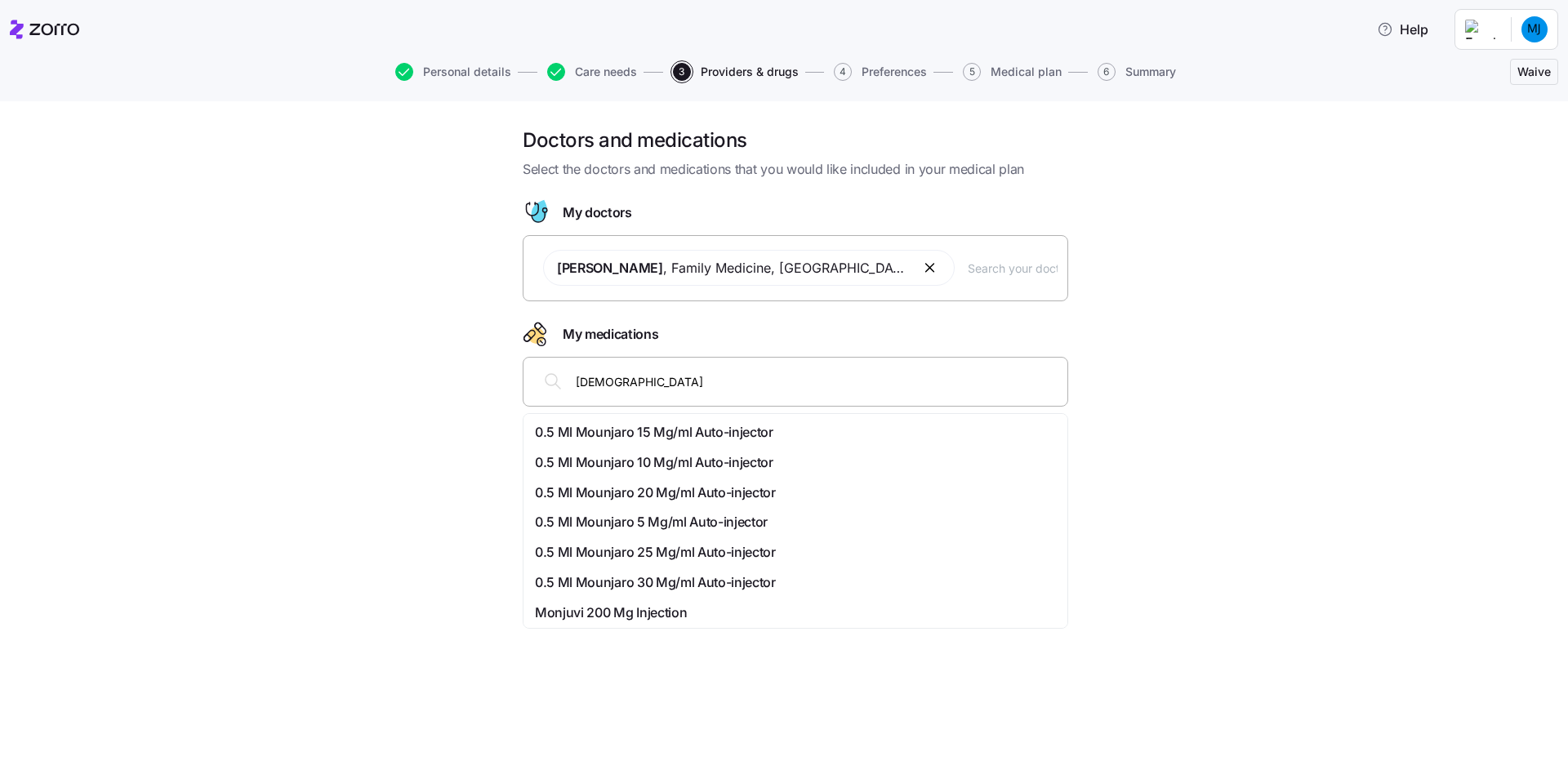
click at [665, 496] on span "0.5 Ml Mounjaro 20 Mg/ml Auto-injector" at bounding box center [655, 492] width 241 height 21
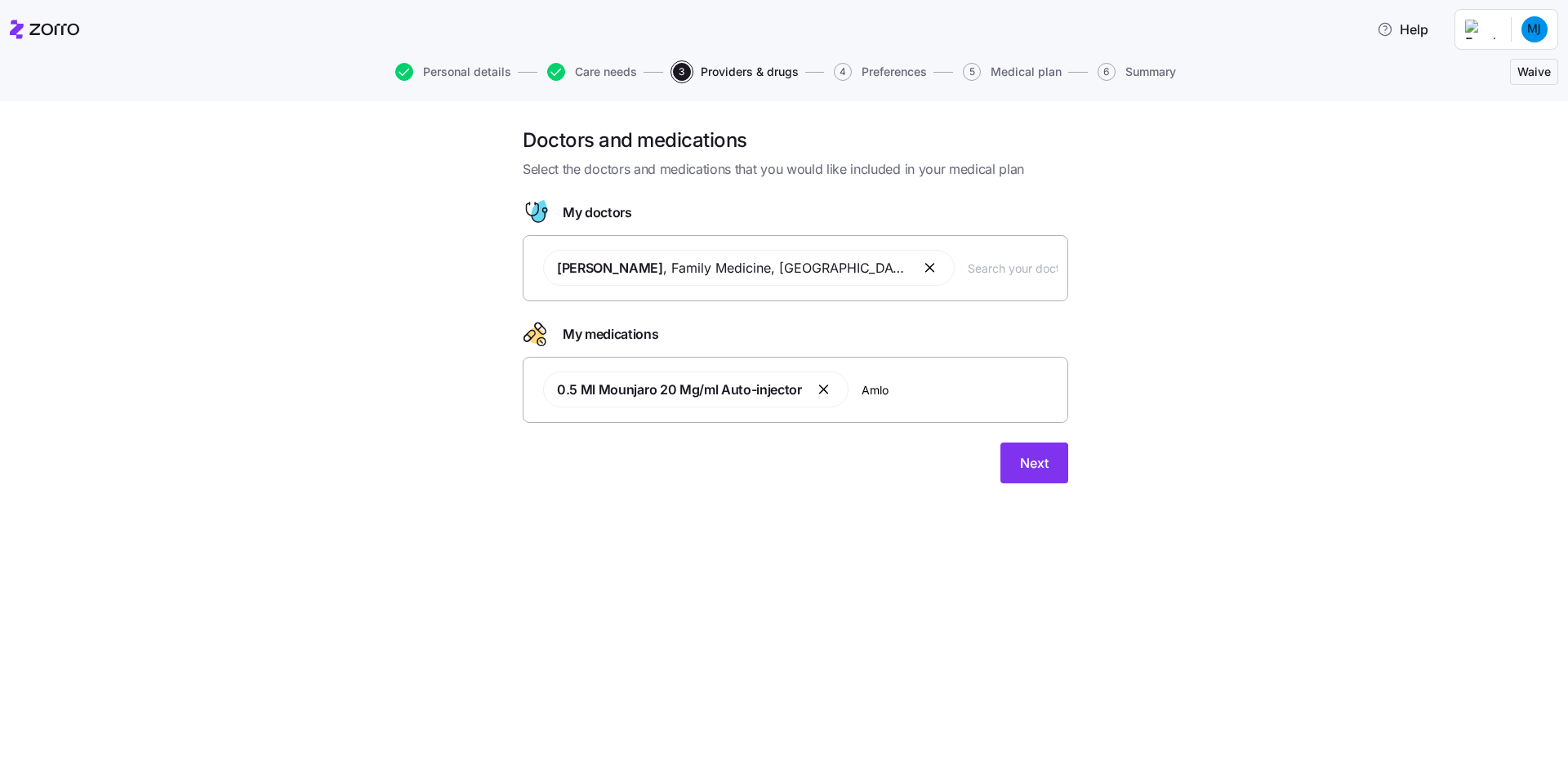
type input "Amlod"
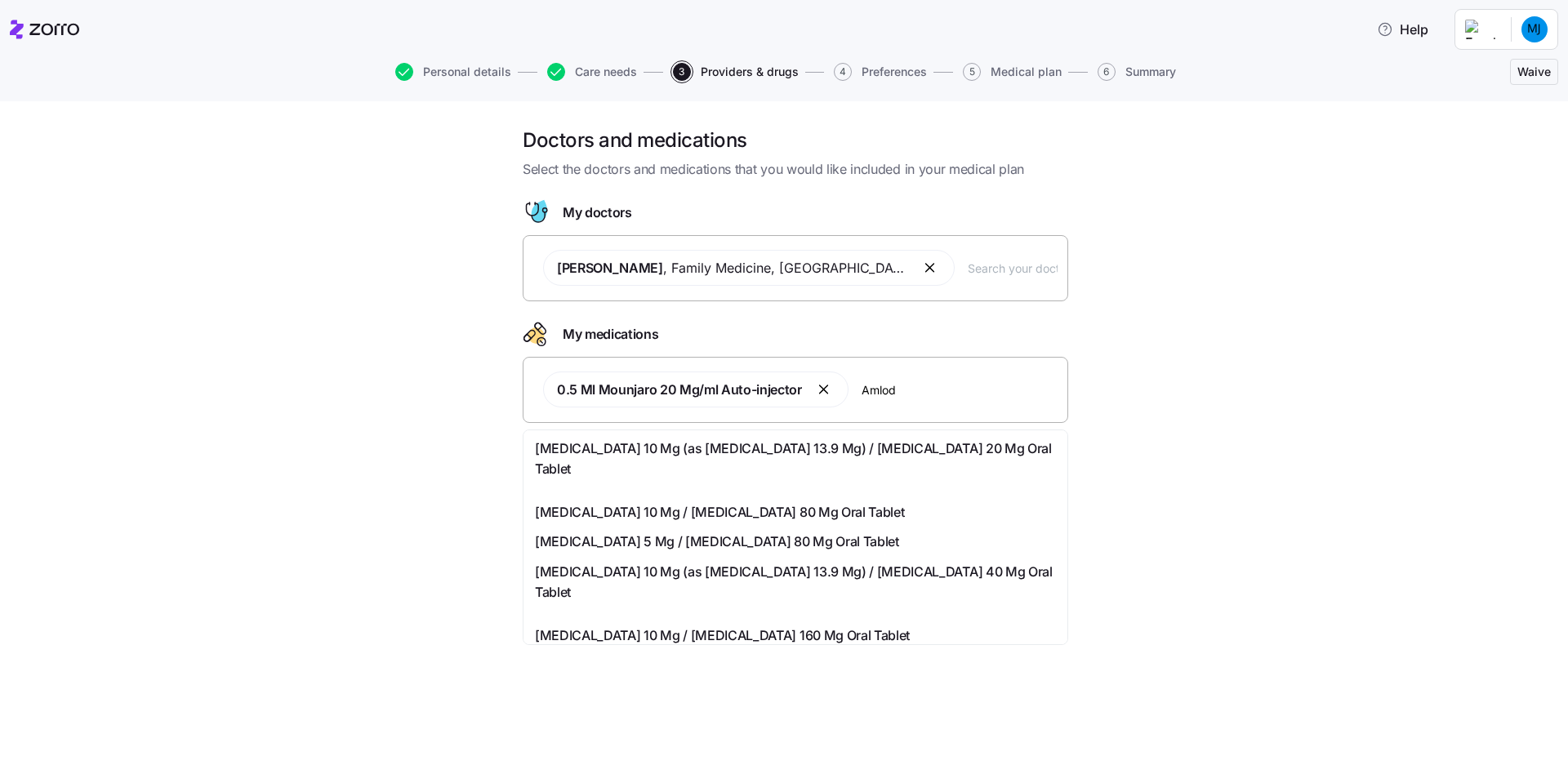
click at [555, 466] on span "[MEDICAL_DATA] 10 Mg (as [MEDICAL_DATA] 13.9 Mg) / [MEDICAL_DATA] 20 Mg Oral Ta…" at bounding box center [795, 458] width 521 height 41
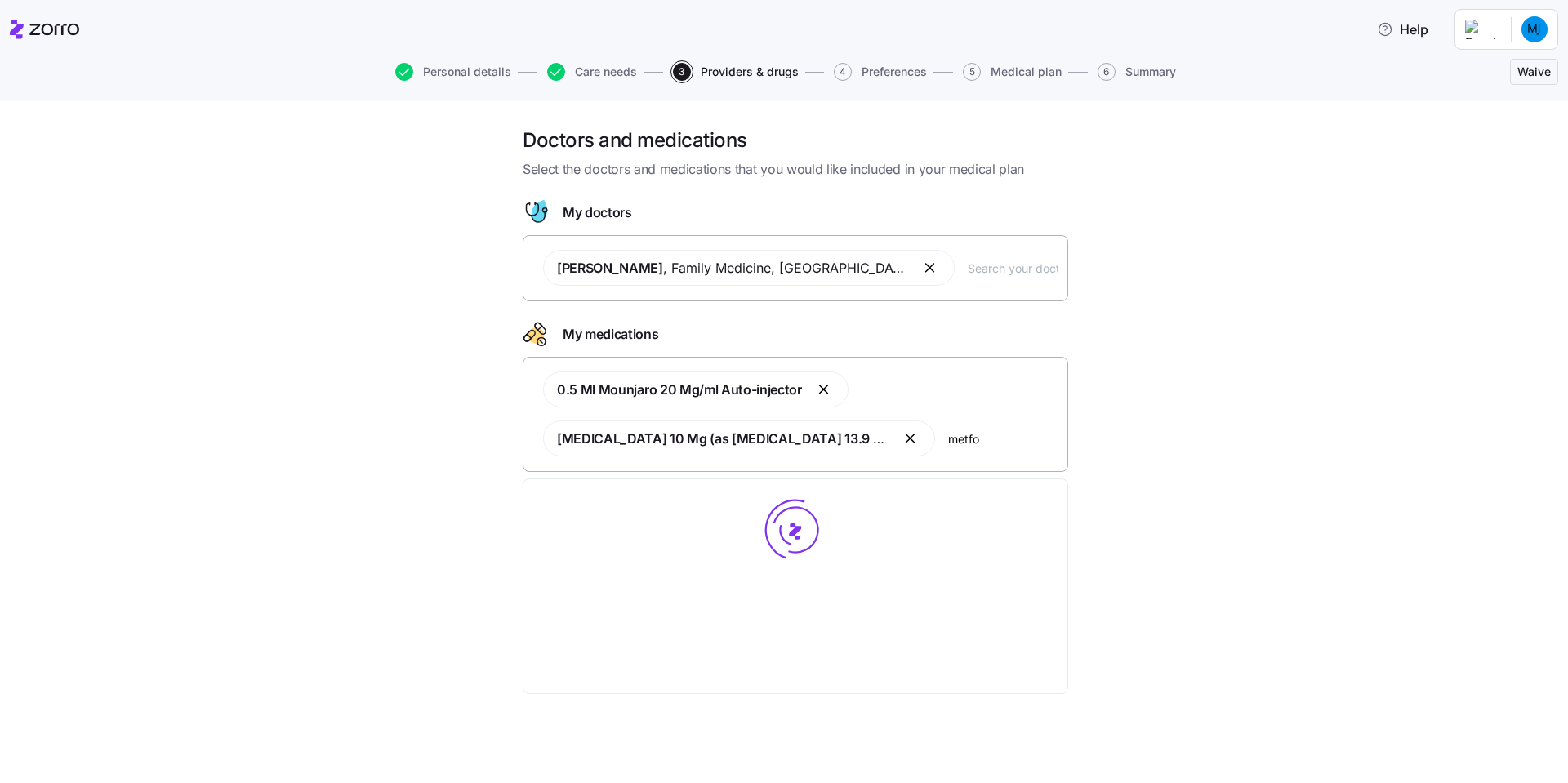
type input "metfor"
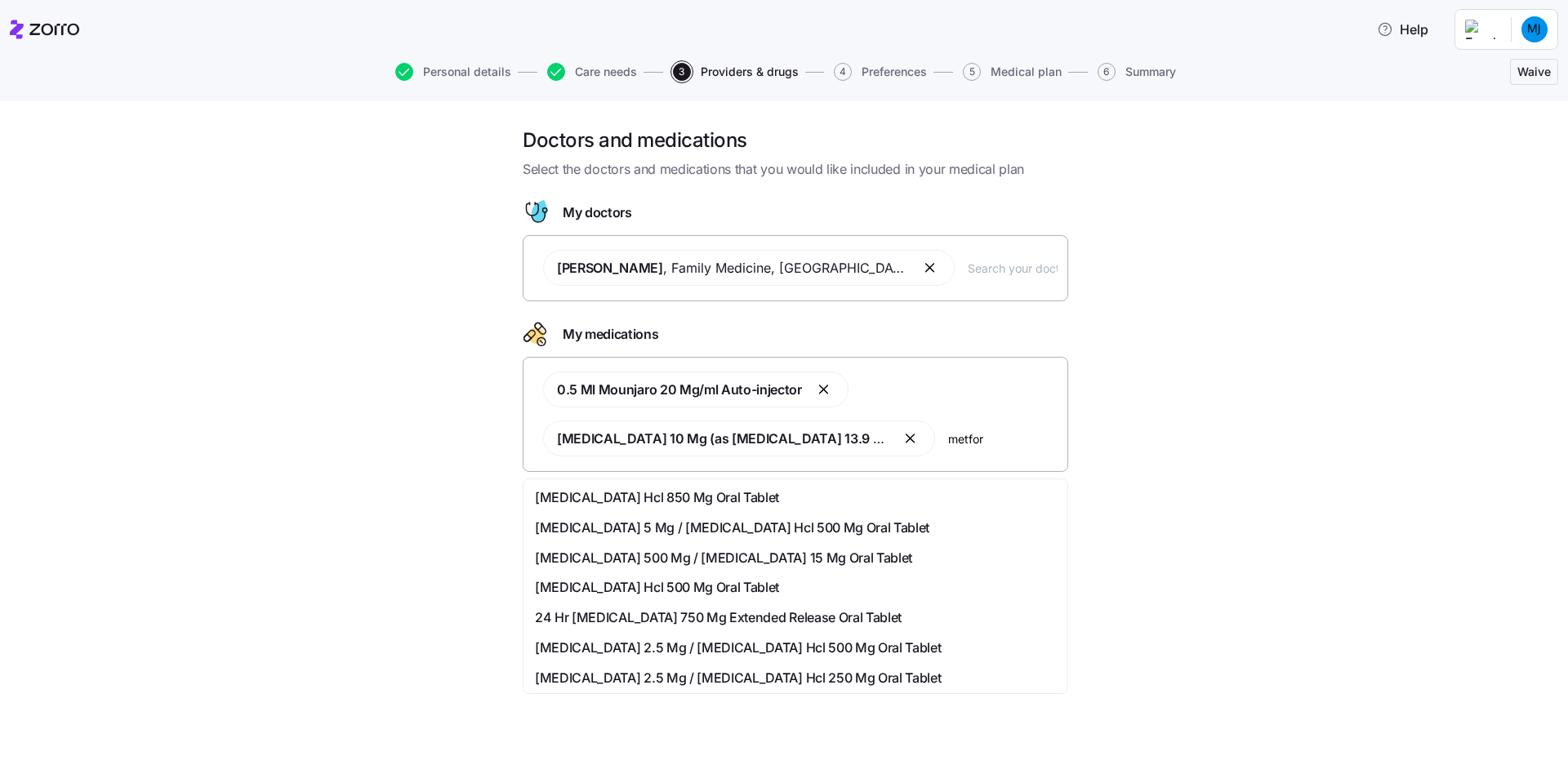
click at [649, 499] on span "[MEDICAL_DATA] Hcl 850 Mg Oral Tablet" at bounding box center [657, 498] width 244 height 21
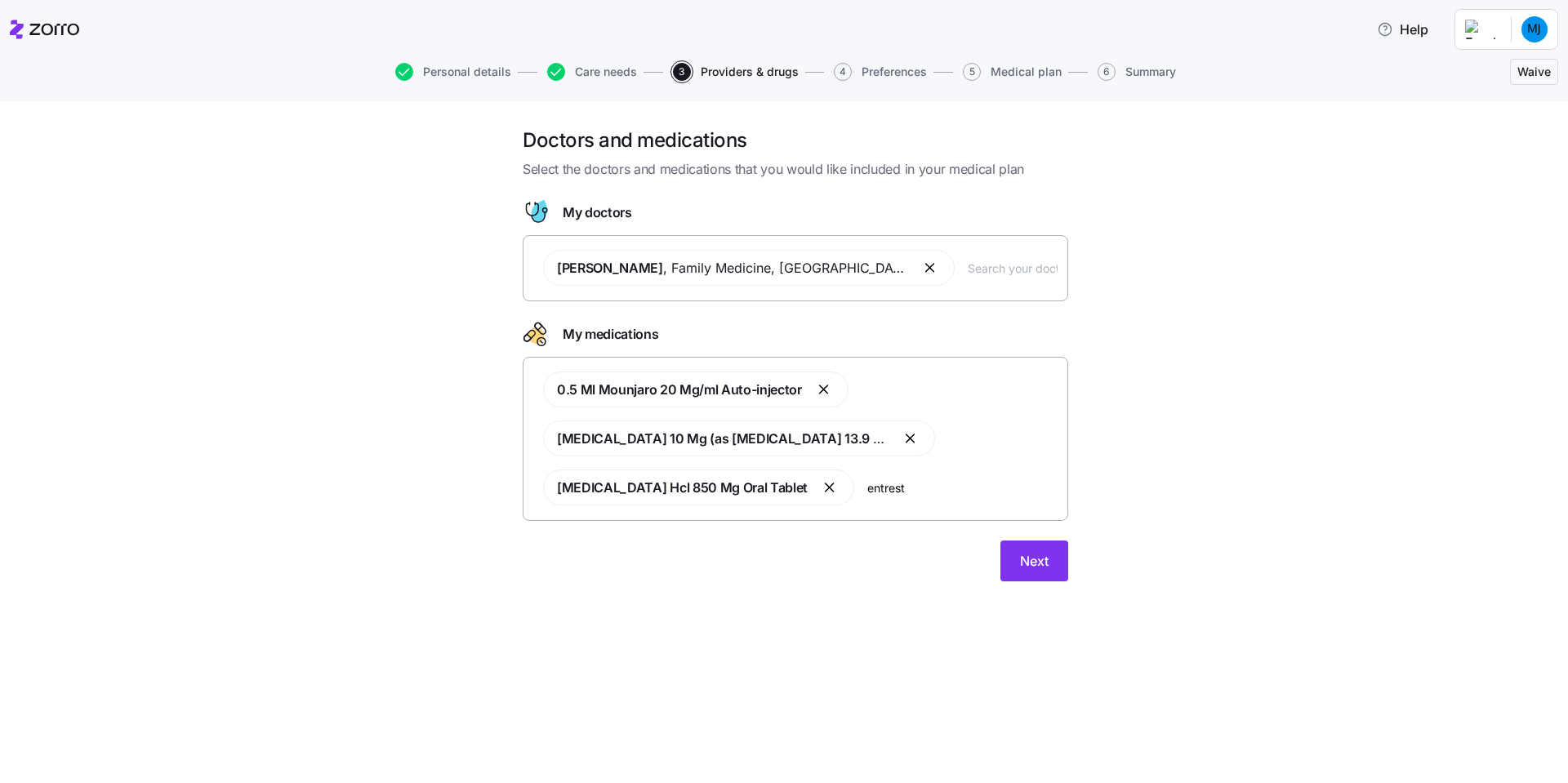
type input "[MEDICAL_DATA]"
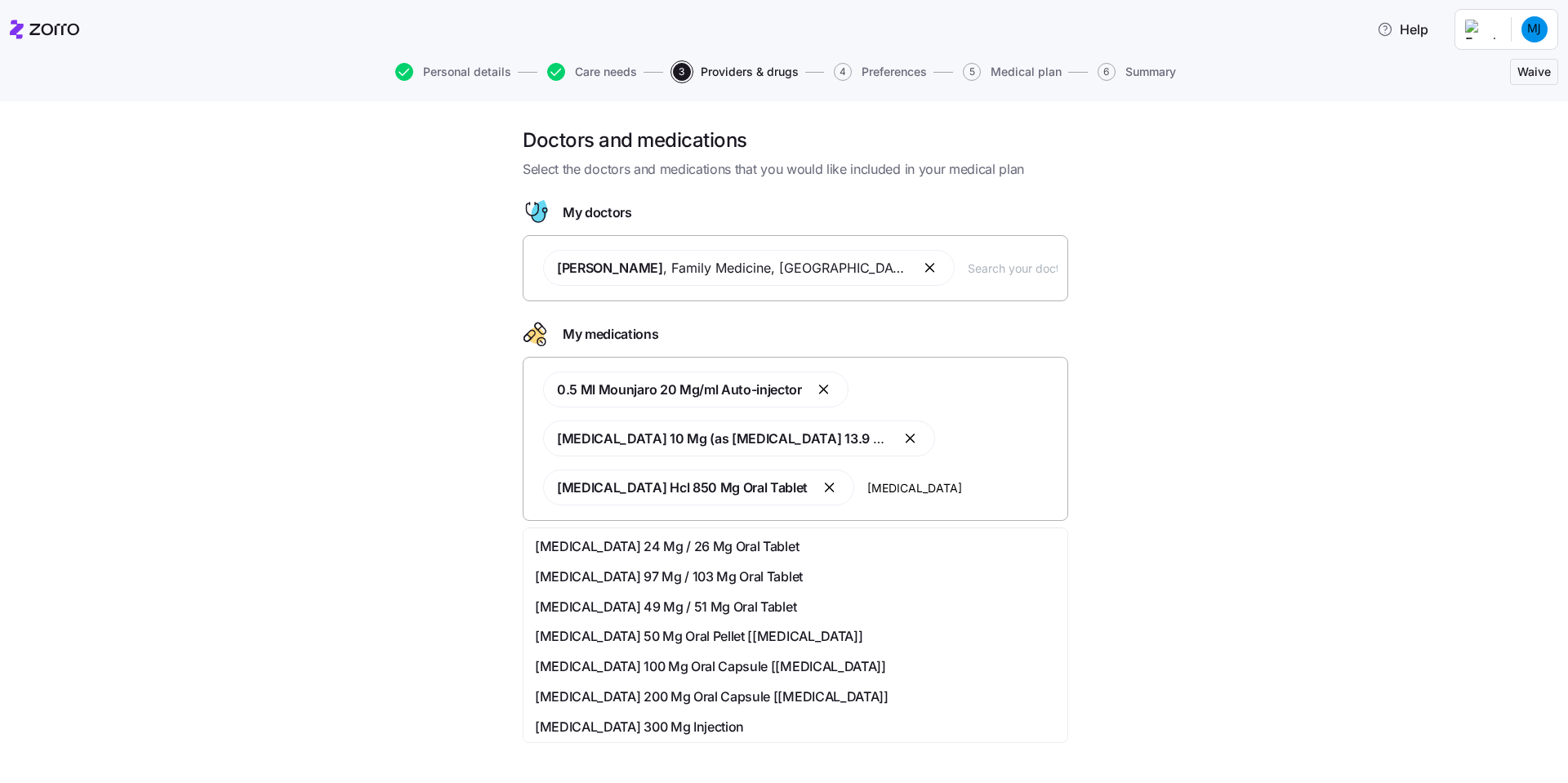
click at [611, 577] on span "[MEDICAL_DATA] 97 Mg / 103 Mg Oral Tablet" at bounding box center [668, 576] width 268 height 21
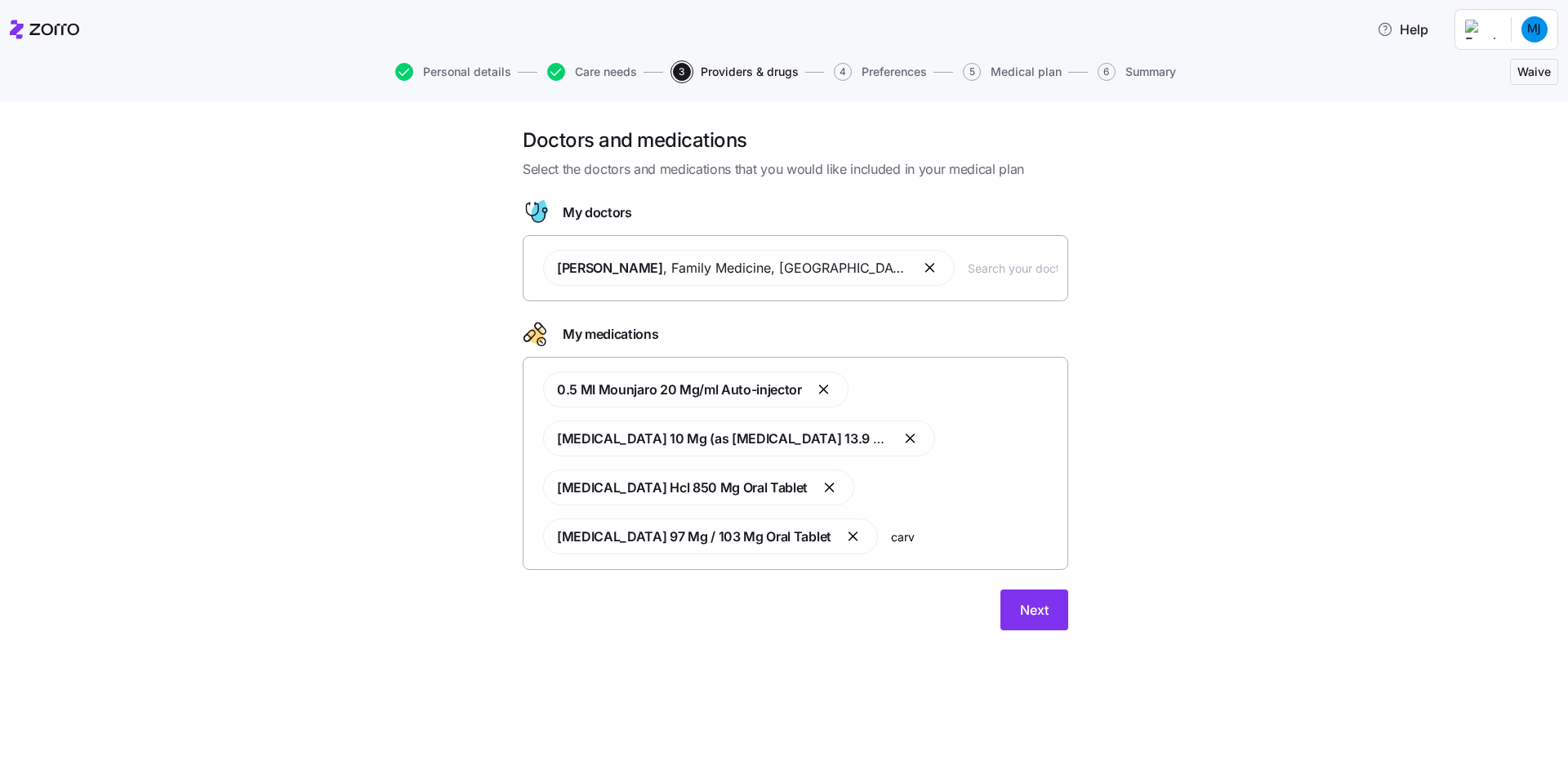
type input "carve"
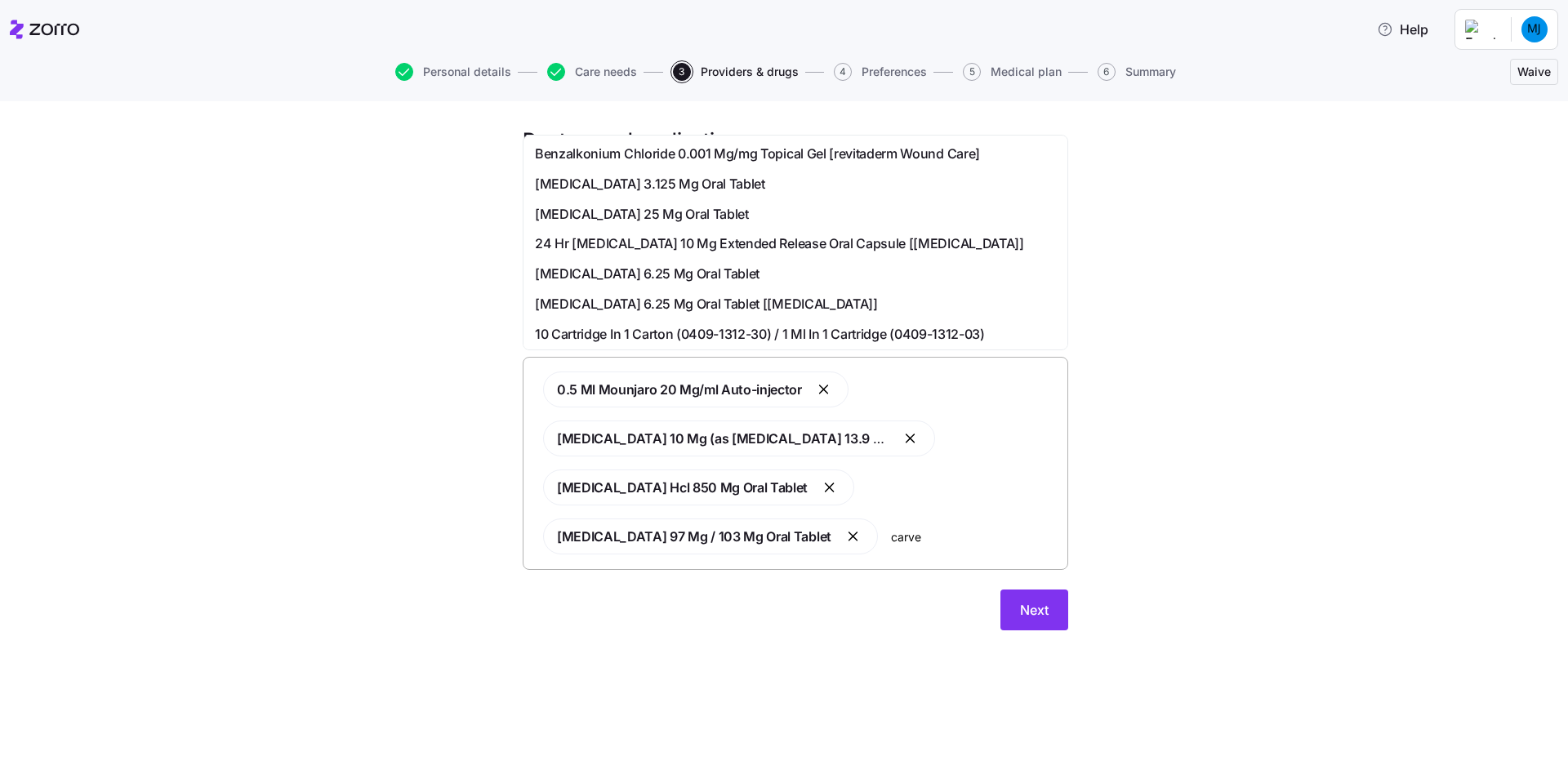
click at [725, 217] on div "[MEDICAL_DATA] 25 Mg Oral Tablet" at bounding box center [795, 214] width 521 height 21
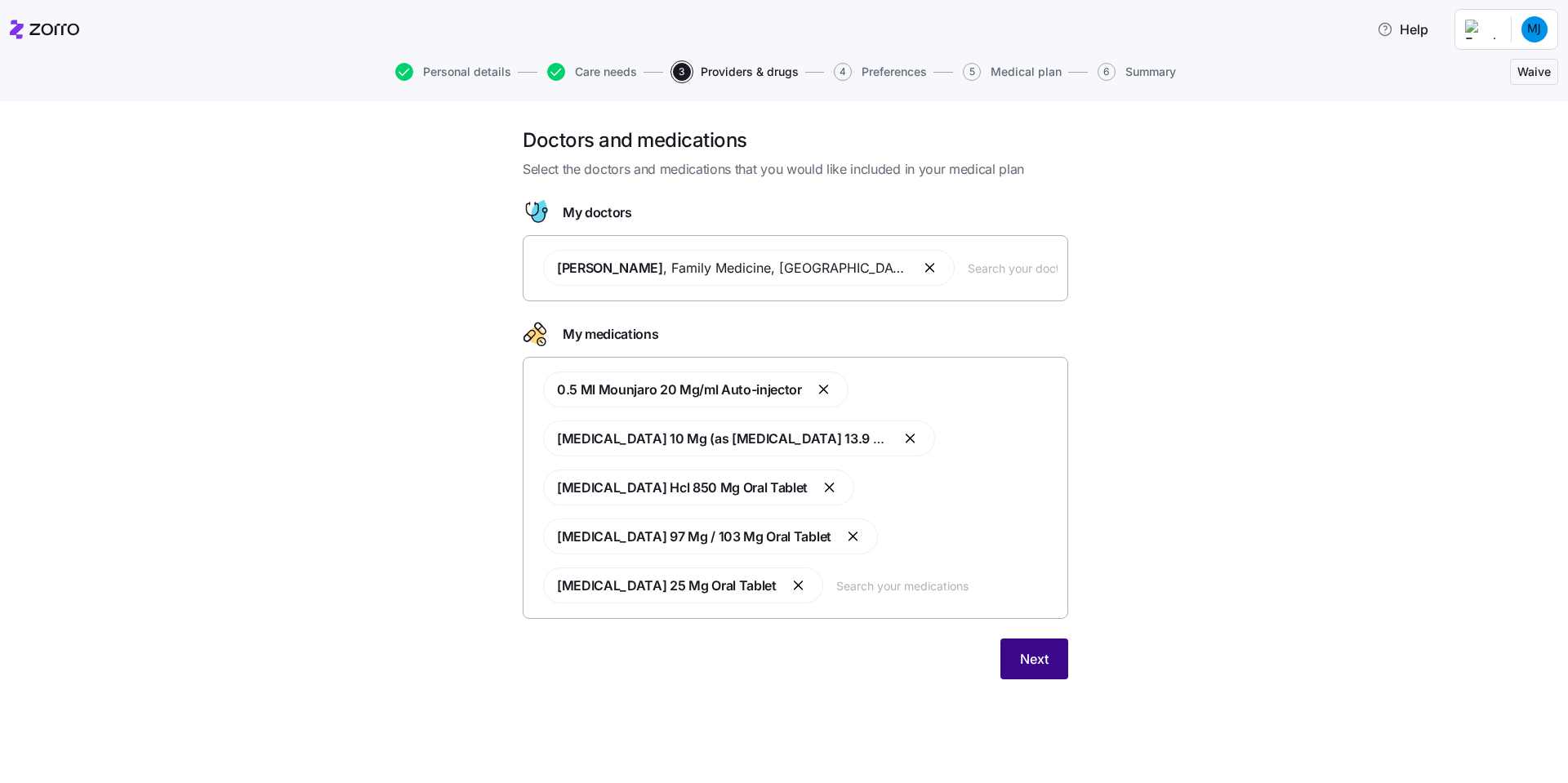
click at [1042, 652] on span "Next" at bounding box center [1034, 659] width 29 height 20
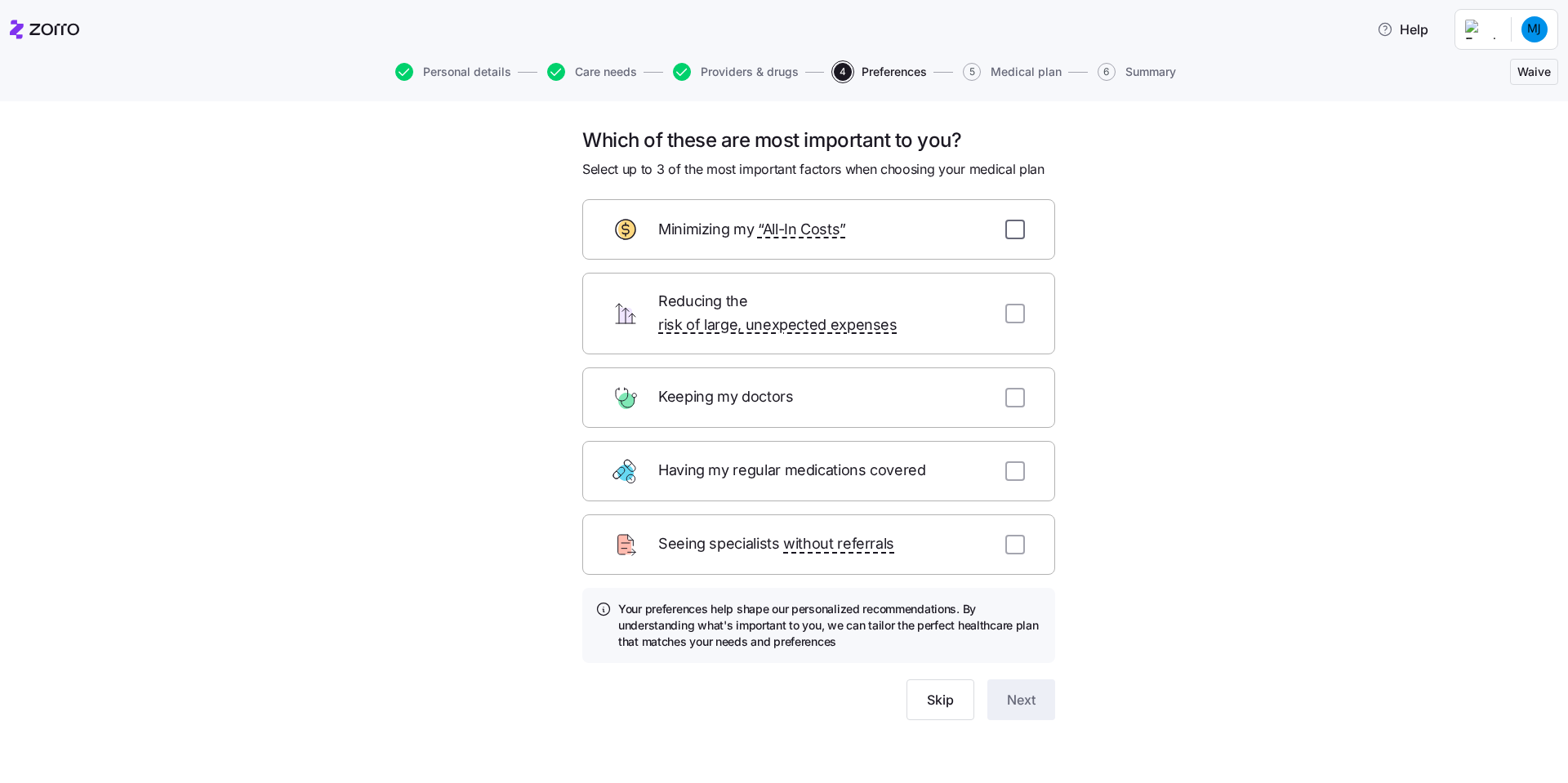
click at [1020, 227] on input "checkbox" at bounding box center [1015, 229] width 20 height 20
checkbox input "true"
click at [1012, 387] on input "checkbox" at bounding box center [1015, 397] width 20 height 20
checkbox input "true"
click at [1016, 461] on input "checkbox" at bounding box center [1015, 471] width 20 height 20
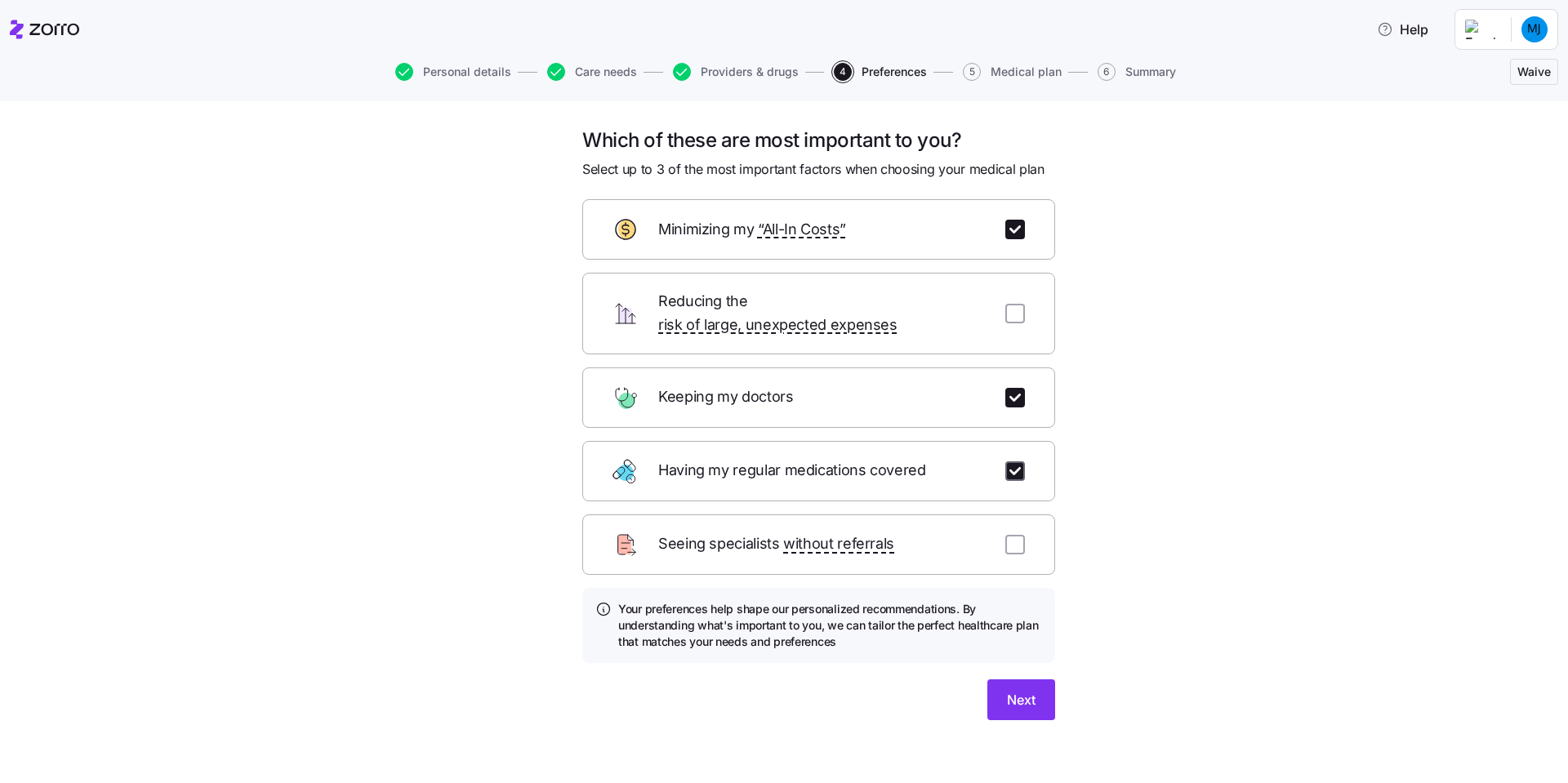
checkbox input "true"
click at [1007, 652] on span "Next" at bounding box center [1022, 700] width 29 height 20
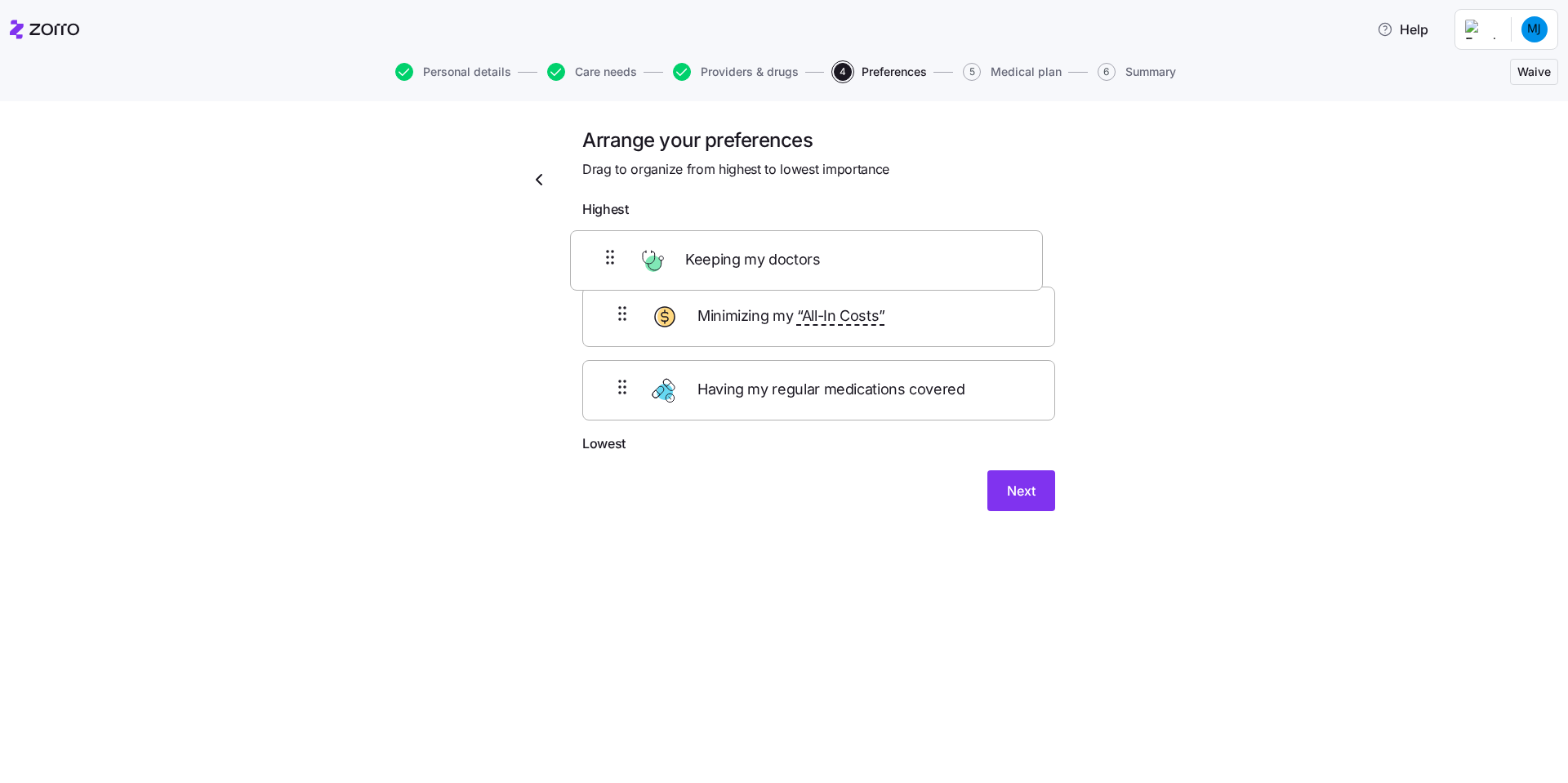
drag, startPoint x: 625, startPoint y: 338, endPoint x: 612, endPoint y: 264, distance: 75.1
click at [612, 264] on div "Minimizing my “All-In Costs” Keeping my doctors Having my regular medications c…" at bounding box center [818, 330] width 472 height 208
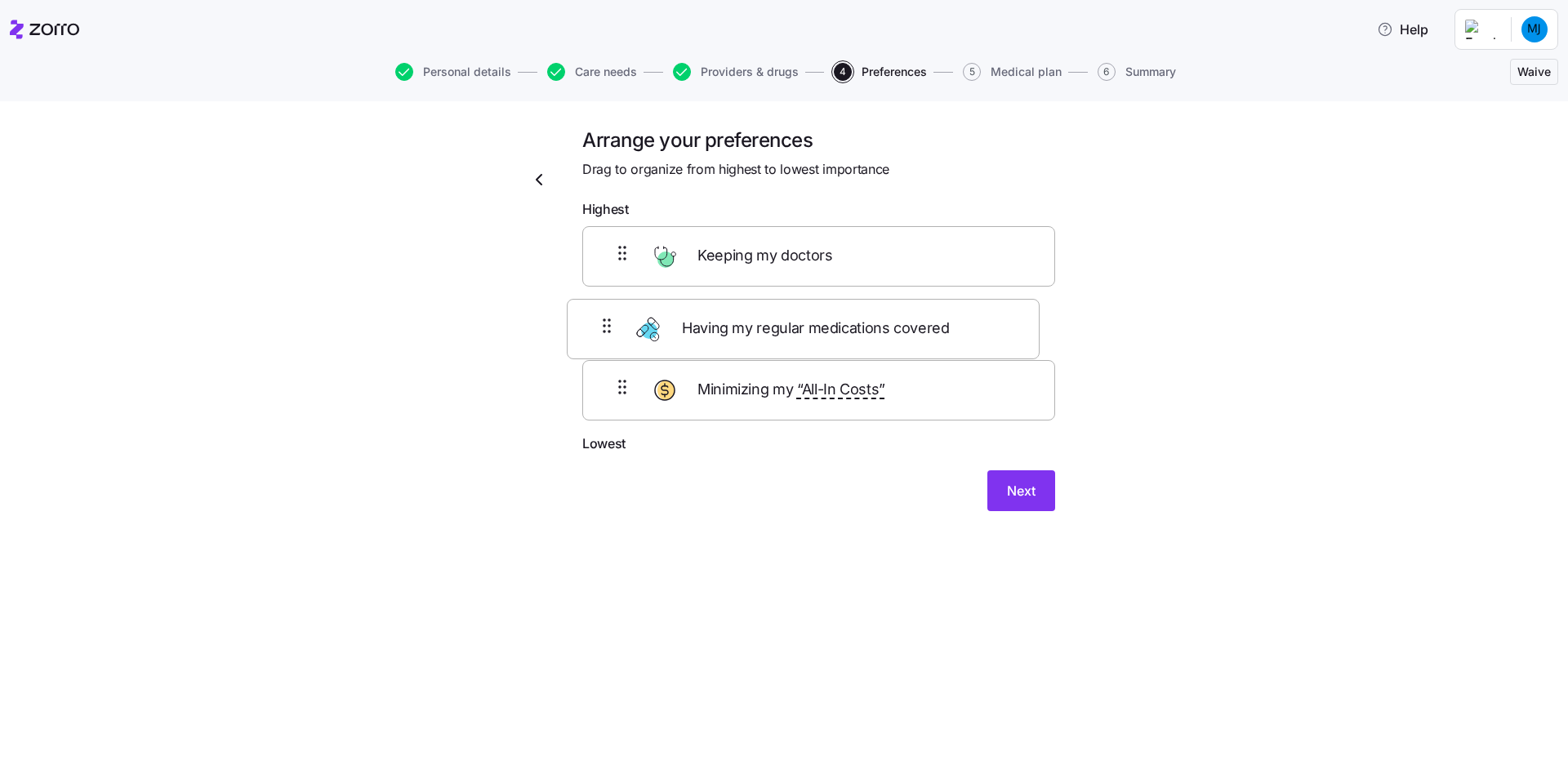
drag, startPoint x: 637, startPoint y: 410, endPoint x: 619, endPoint y: 330, distance: 82.0
click at [619, 330] on div "Keeping my doctors Minimizing my “All-In Costs” Having my regular medications c…" at bounding box center [818, 330] width 472 height 208
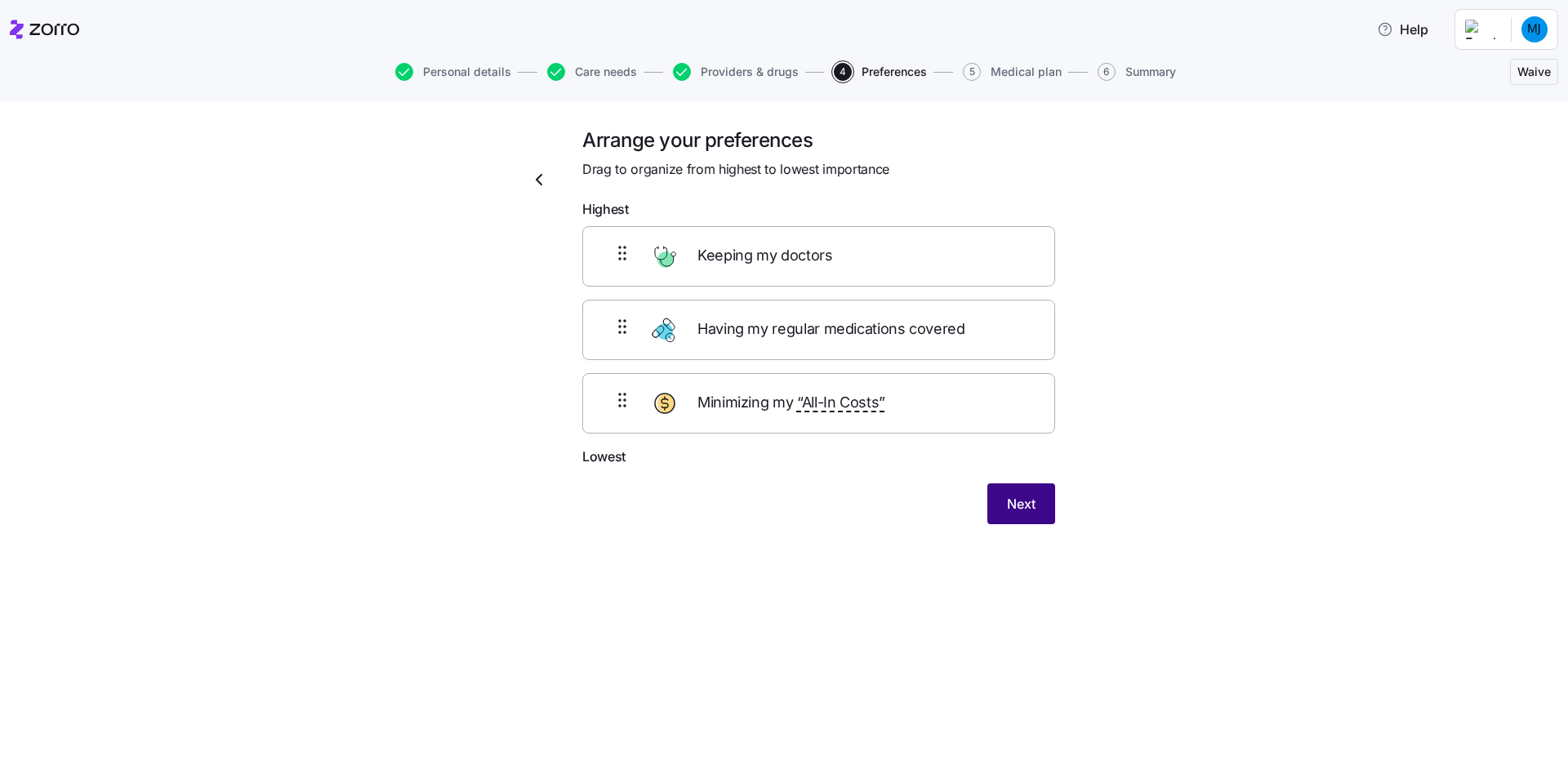
click at [1002, 498] on button "Next" at bounding box center [1021, 503] width 68 height 41
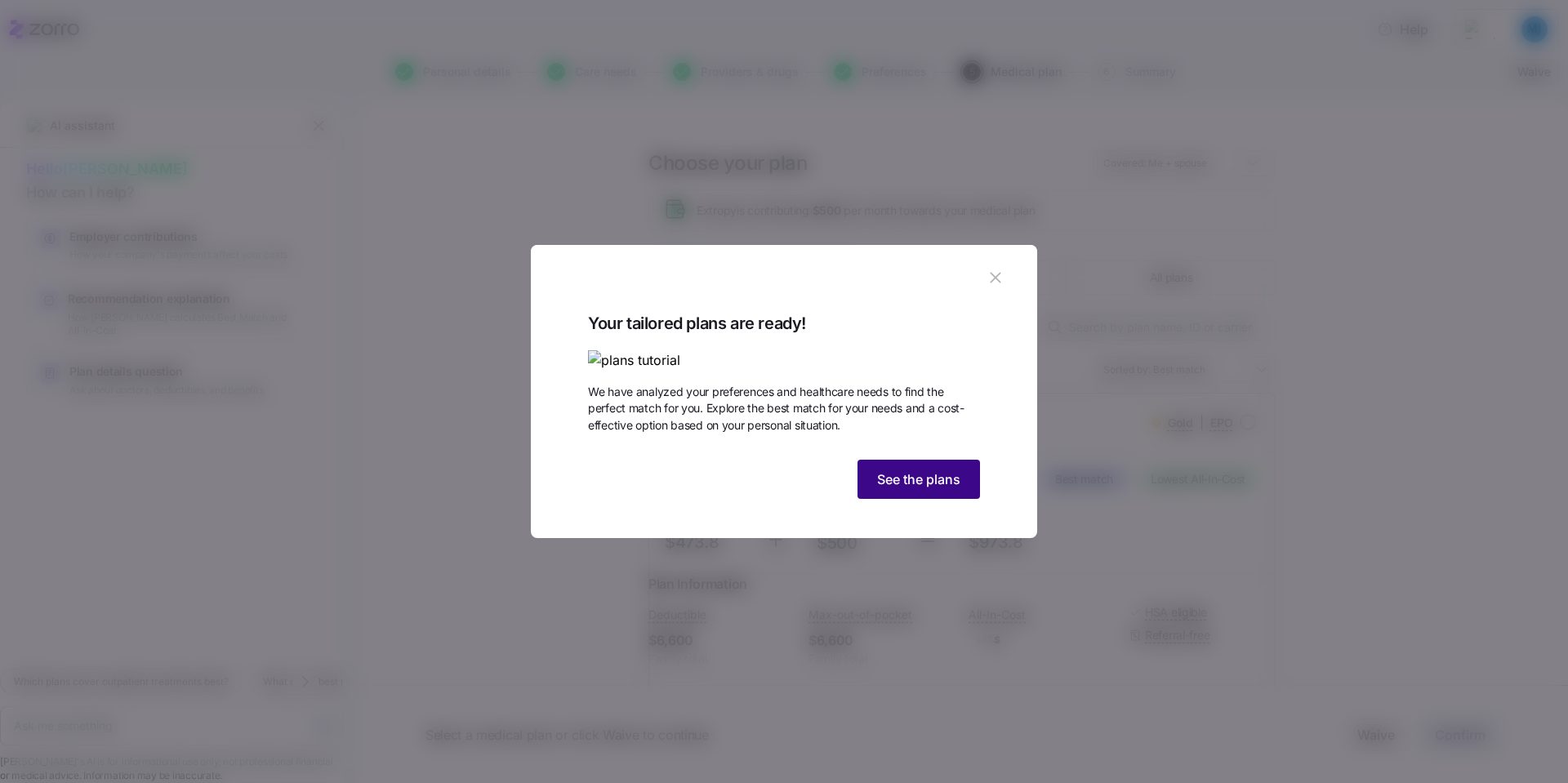
click at [910, 499] on button "See the plans" at bounding box center [919, 479] width 123 height 39
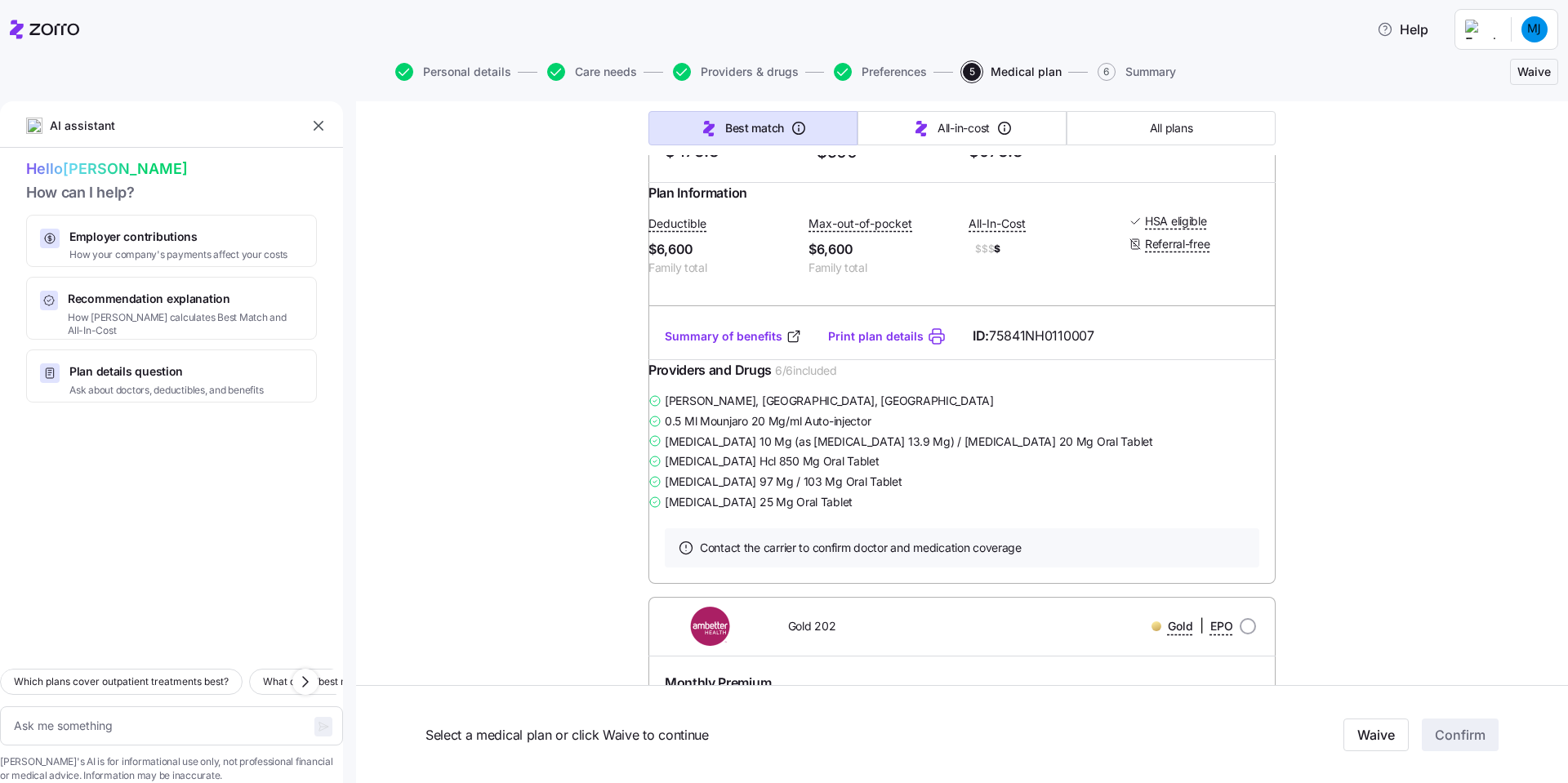
scroll to position [408, 0]
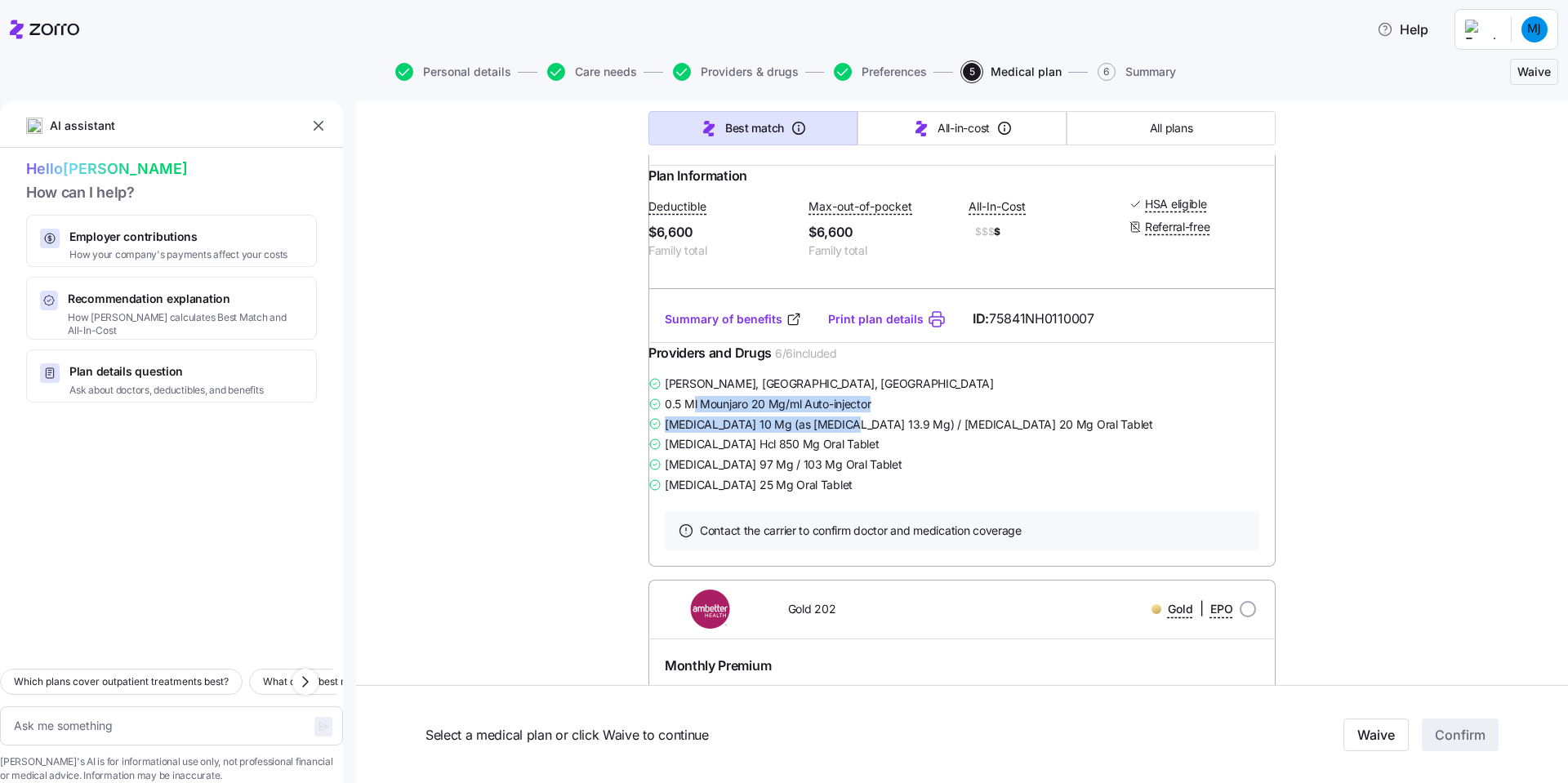
drag, startPoint x: 705, startPoint y: 432, endPoint x: 853, endPoint y: 456, distance: 149.9
click at [853, 456] on div "[PERSON_NAME] , [PERSON_NAME], [GEOGRAPHIC_DATA] 0.5 Ml Mounjaro 20 Mg/ml Auto-…" at bounding box center [962, 433] width 627 height 122
click at [853, 433] on span "[MEDICAL_DATA] 10 Mg (as [MEDICAL_DATA] 13.9 Mg) / [MEDICAL_DATA] 20 Mg Oral Ta…" at bounding box center [909, 424] width 489 height 16
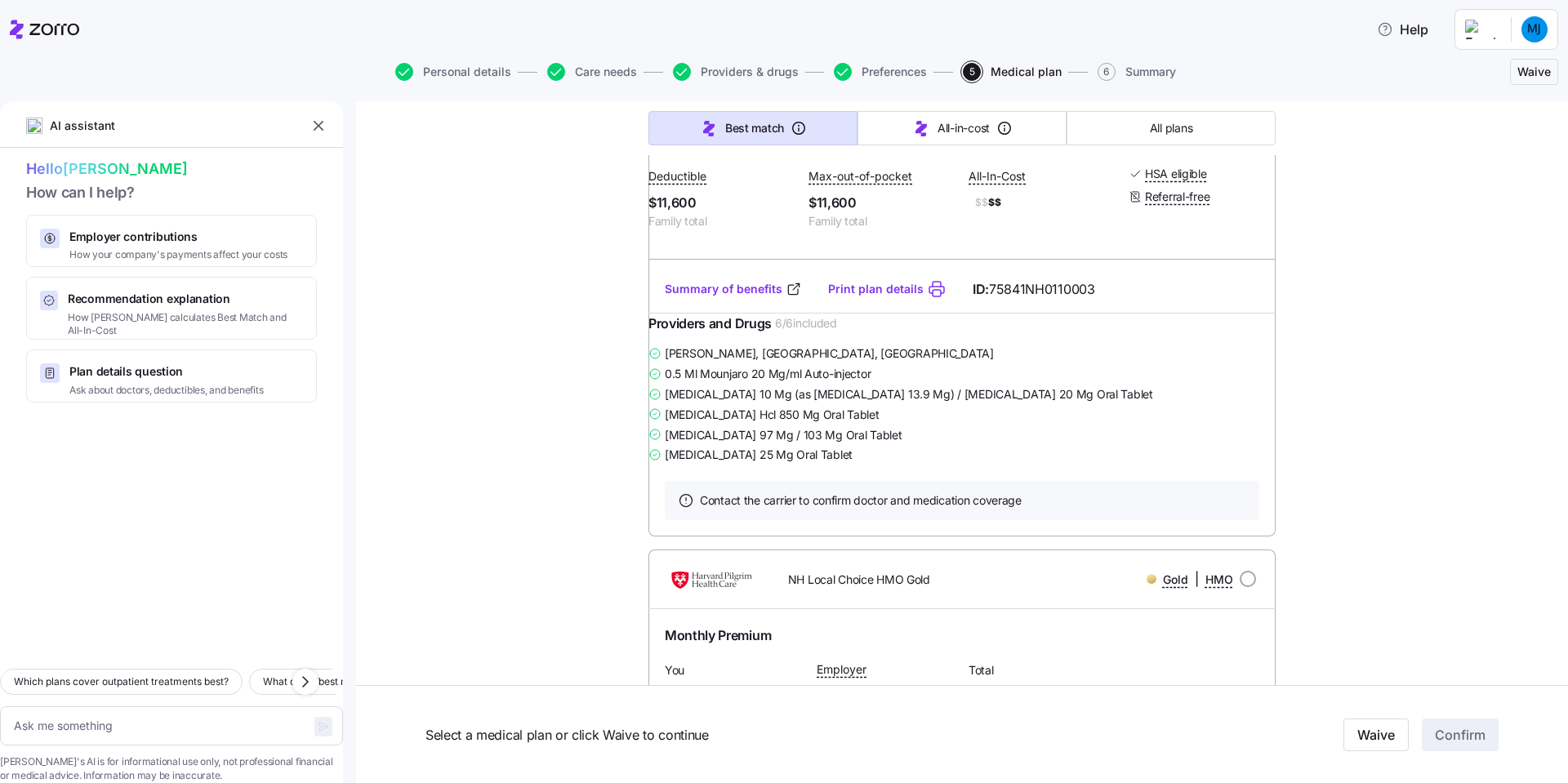
scroll to position [1633, 0]
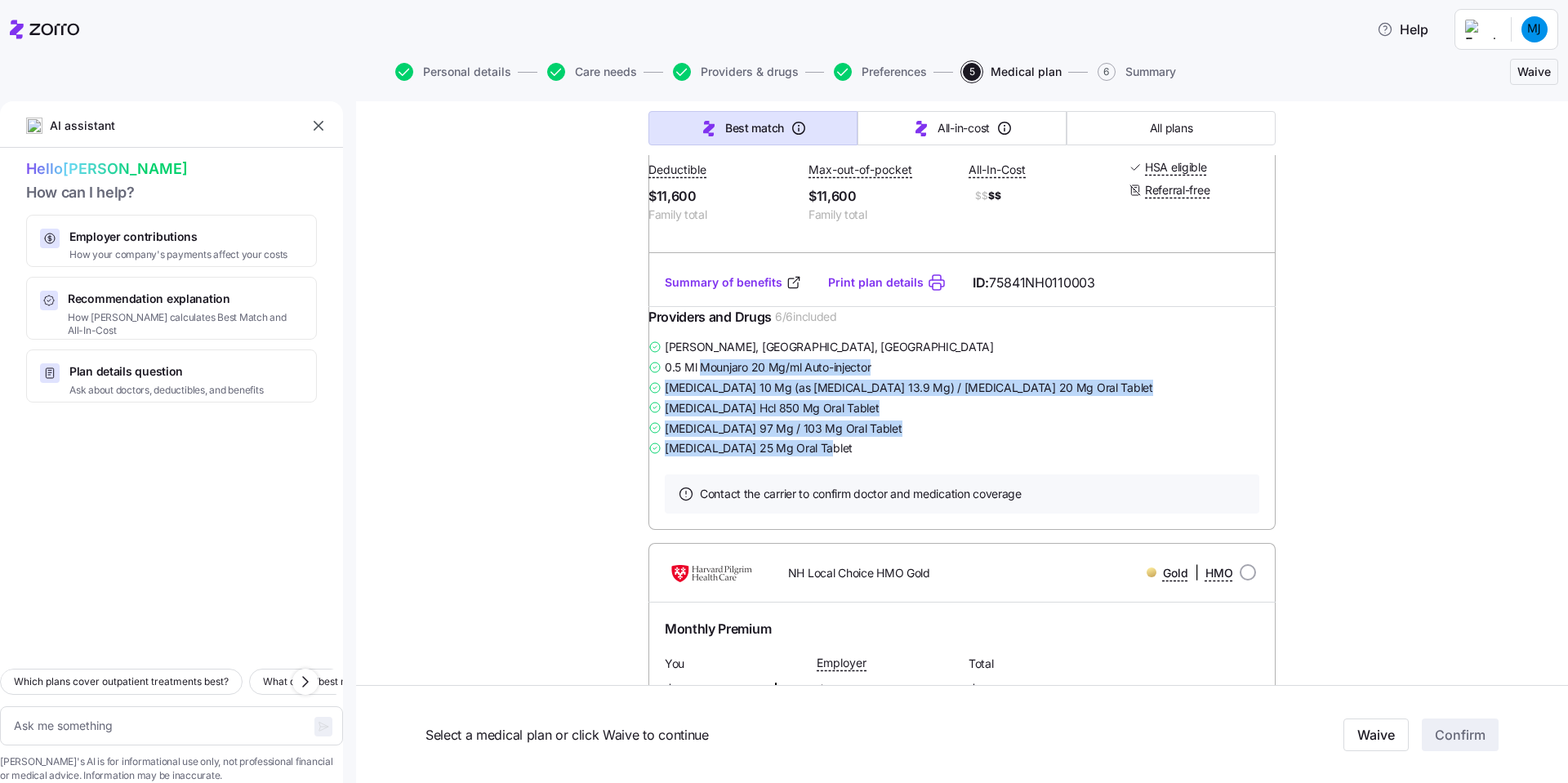
drag, startPoint x: 710, startPoint y: 497, endPoint x: 878, endPoint y: 574, distance: 184.8
click at [878, 458] on div "[PERSON_NAME] , [PERSON_NAME], [GEOGRAPHIC_DATA] 0.5 Ml Mounjaro 20 Mg/ml Auto-…" at bounding box center [962, 396] width 627 height 122
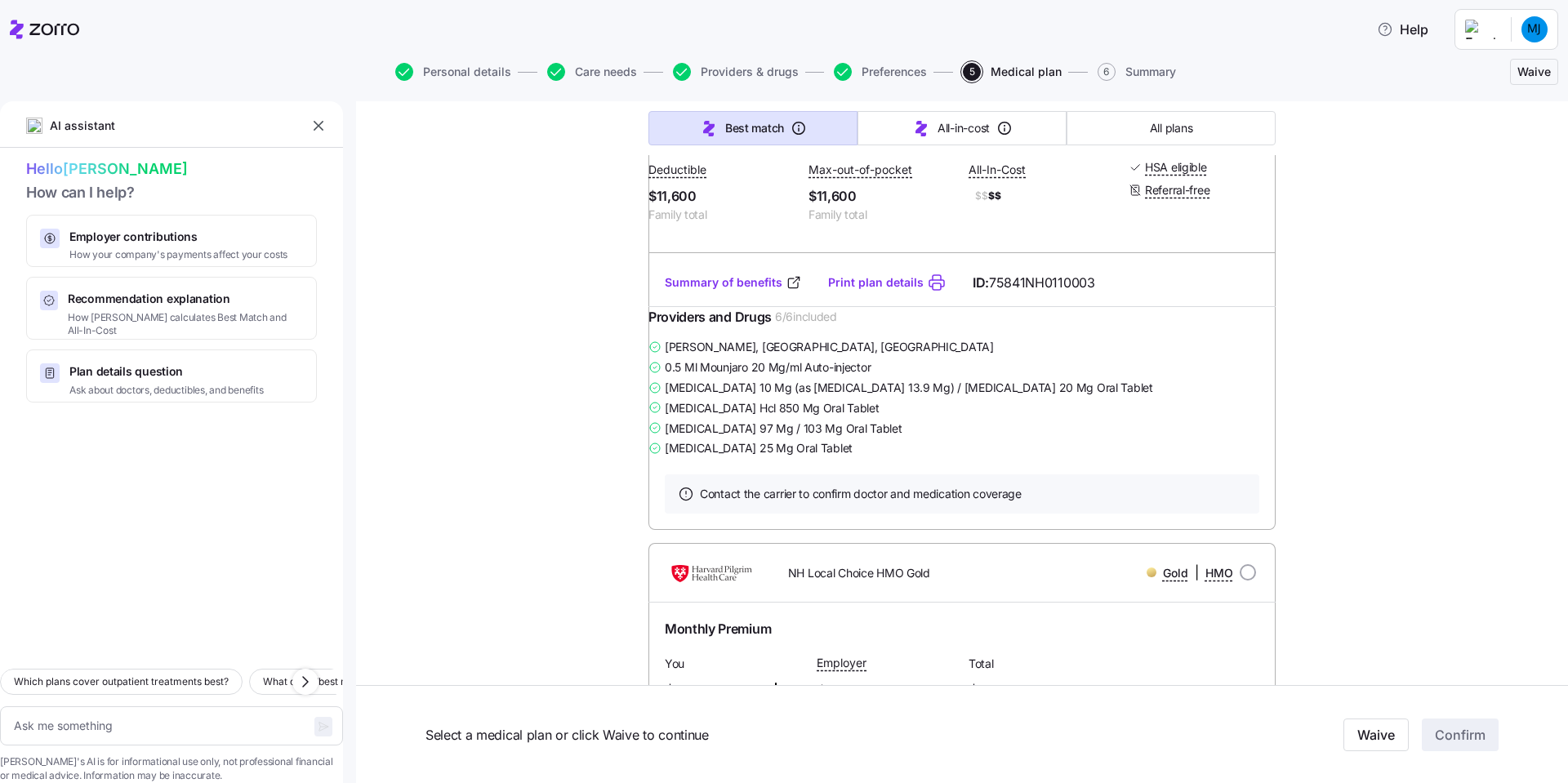
click at [878, 458] on div "[MEDICAL_DATA] 25 Mg Oral Tablet" at bounding box center [962, 448] width 627 height 21
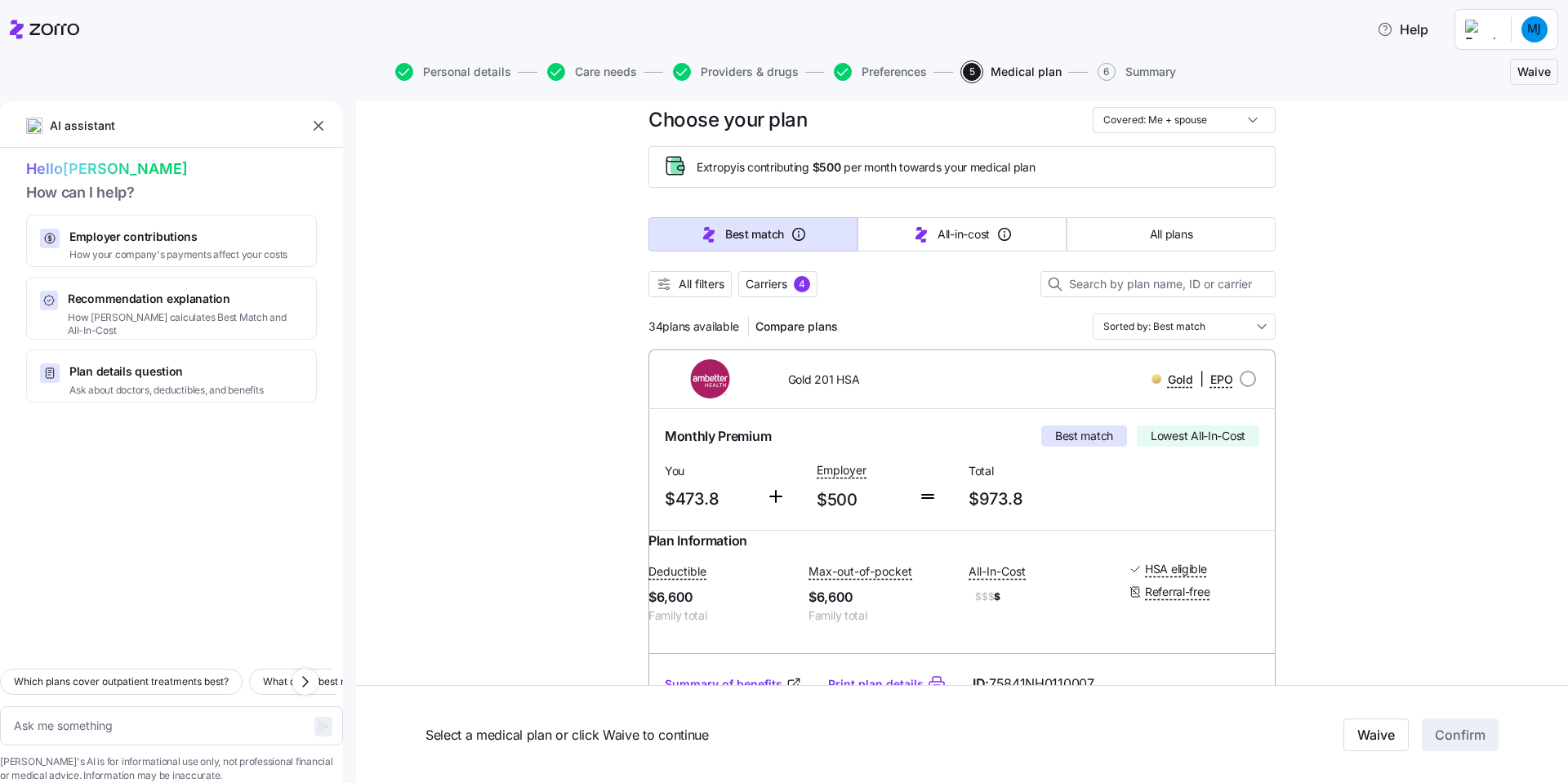
scroll to position [0, 0]
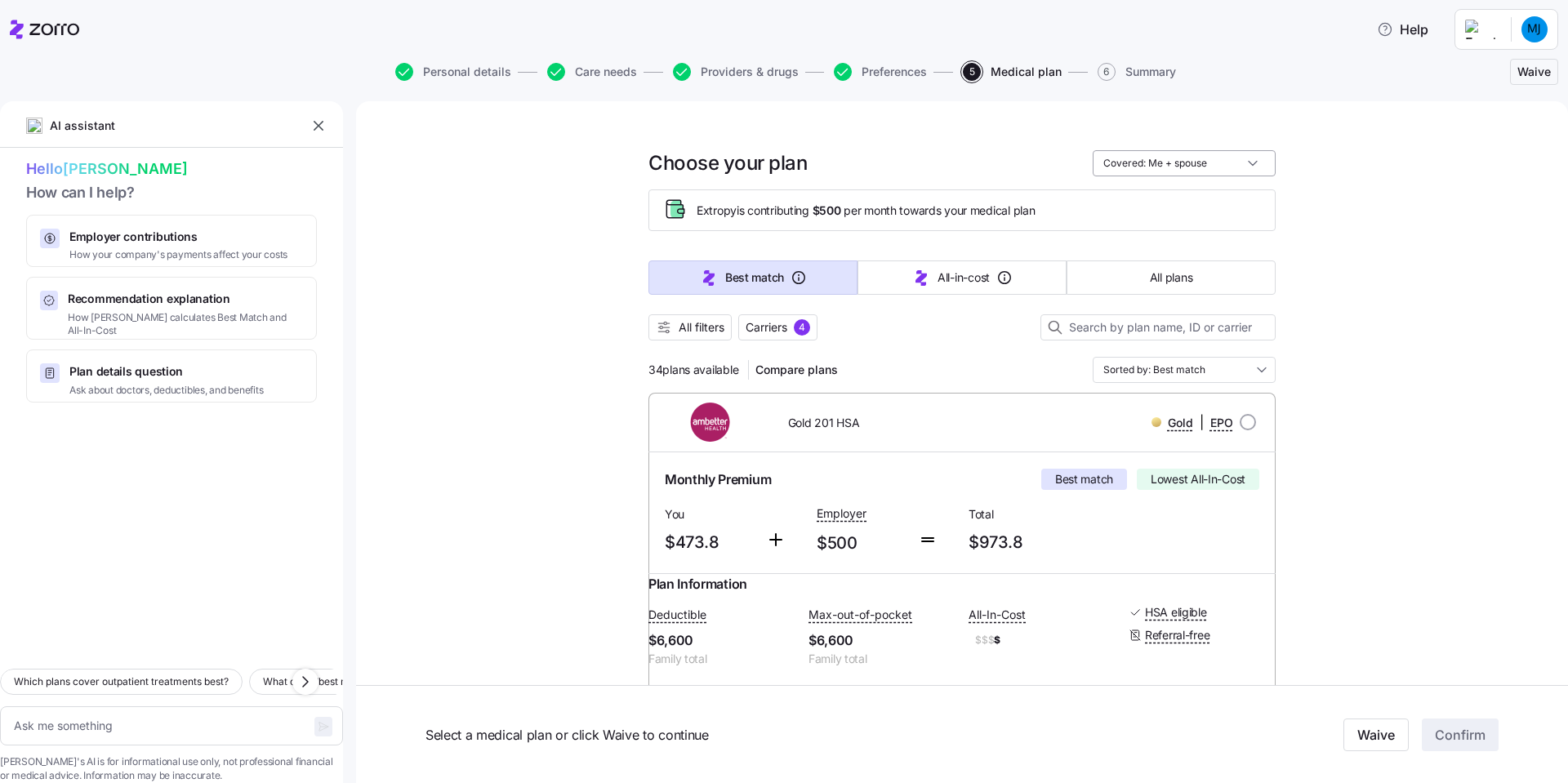
click at [1131, 168] on input "Covered: Me + spouse" at bounding box center [1184, 163] width 182 height 26
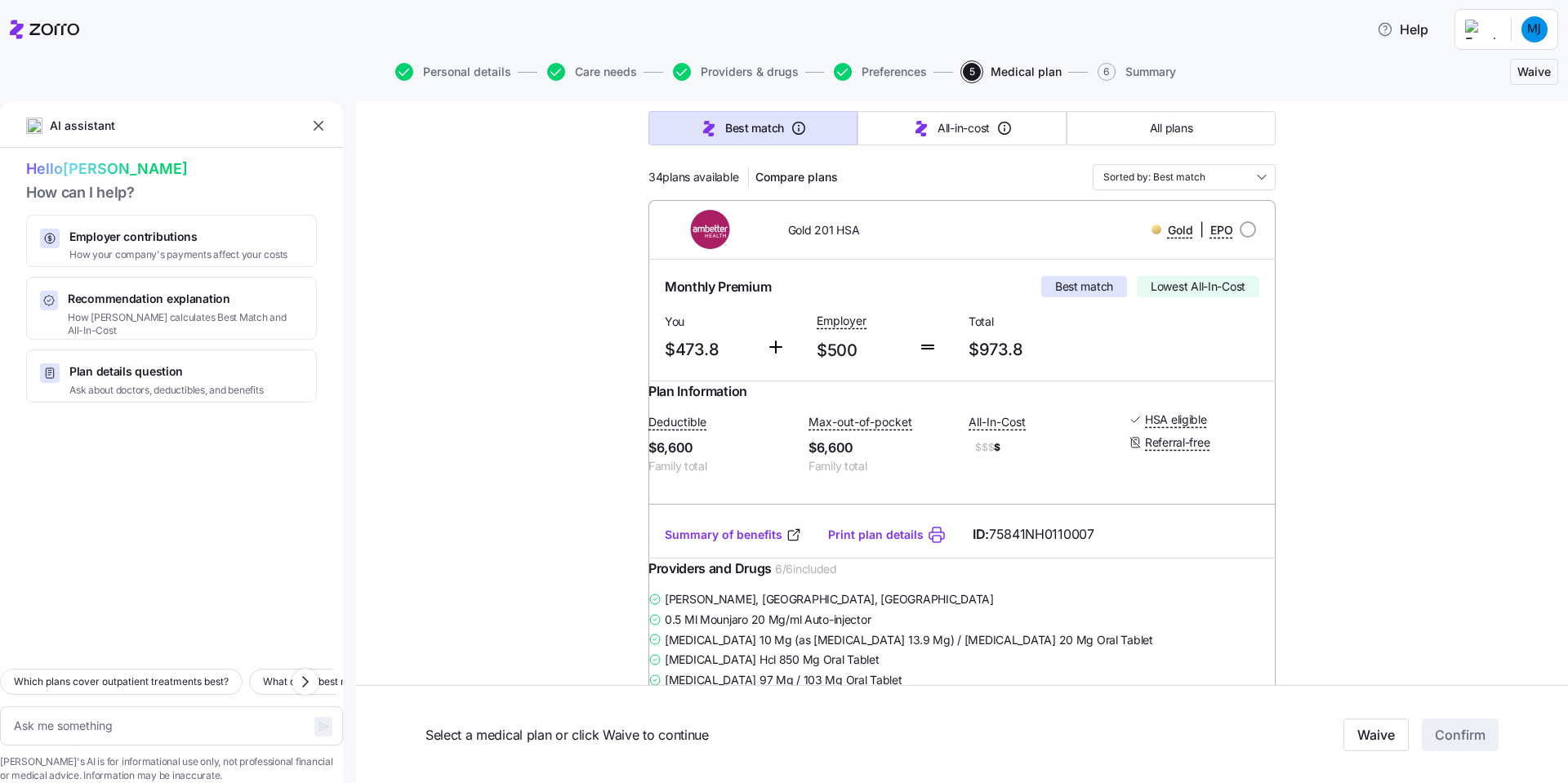
scroll to position [163, 0]
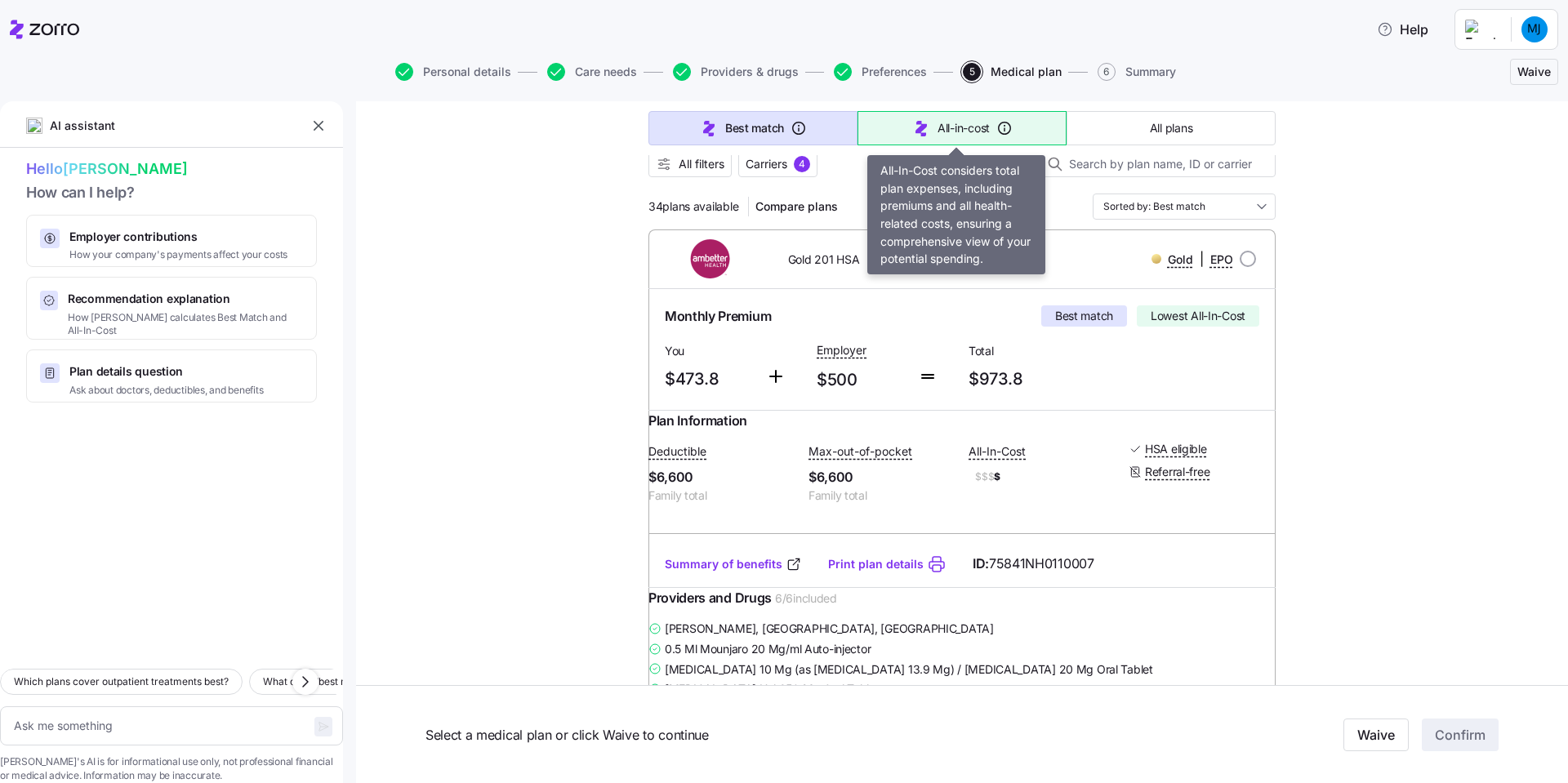
click at [911, 137] on icon "button" at bounding box center [921, 128] width 20 height 20
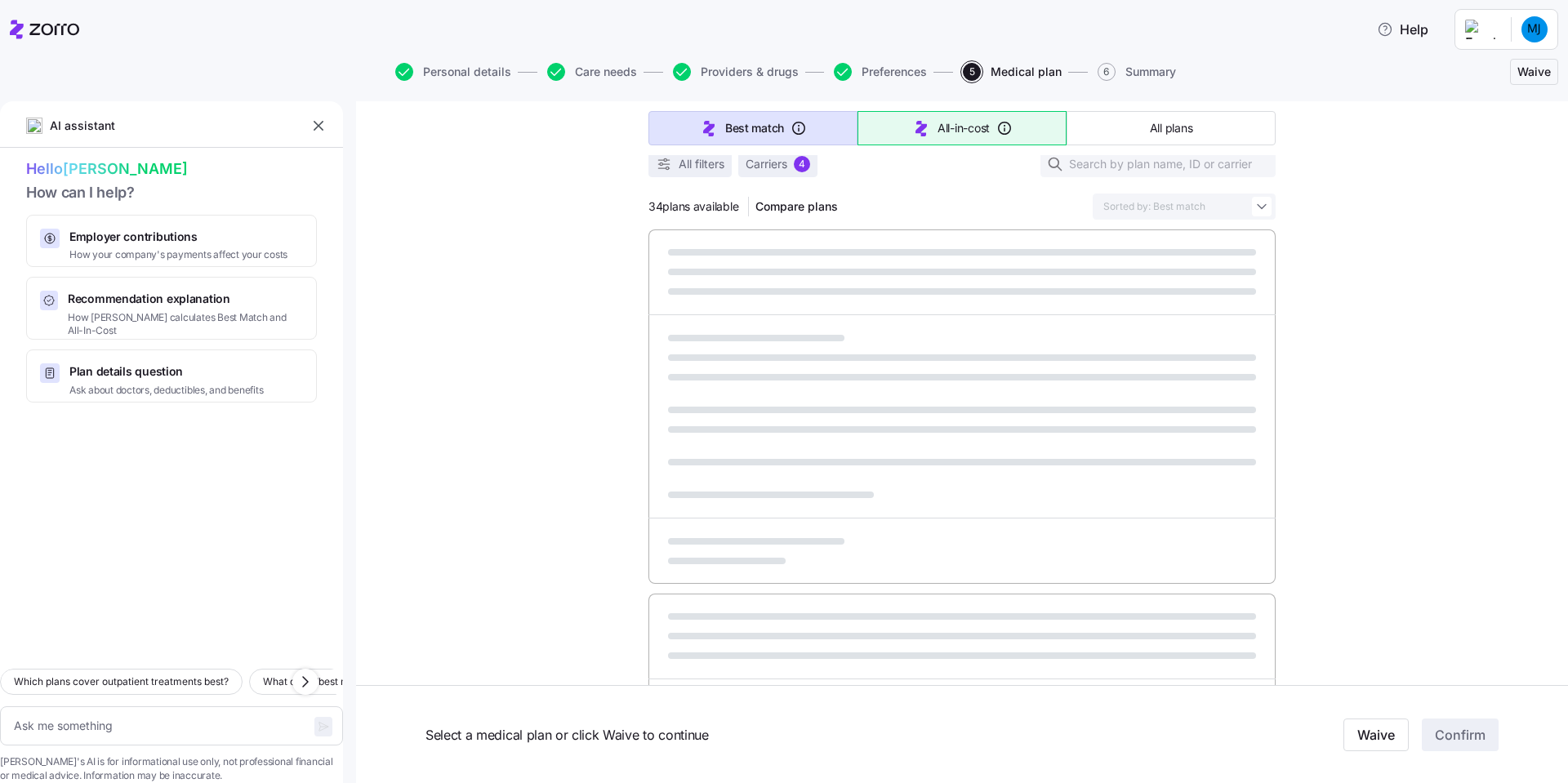
type textarea "x"
type input "Sorted by: All-in-cost"
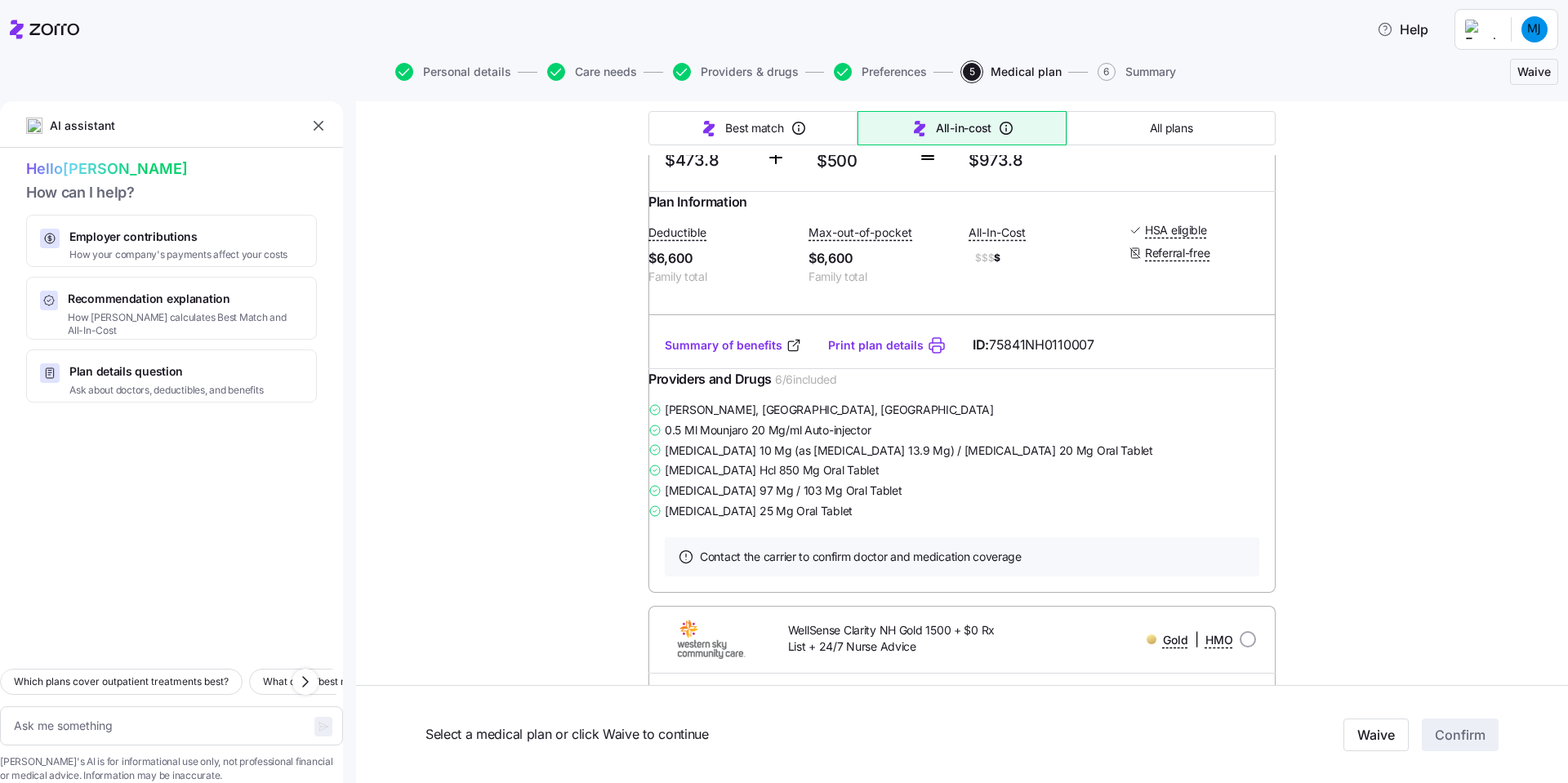
scroll to position [408, 0]
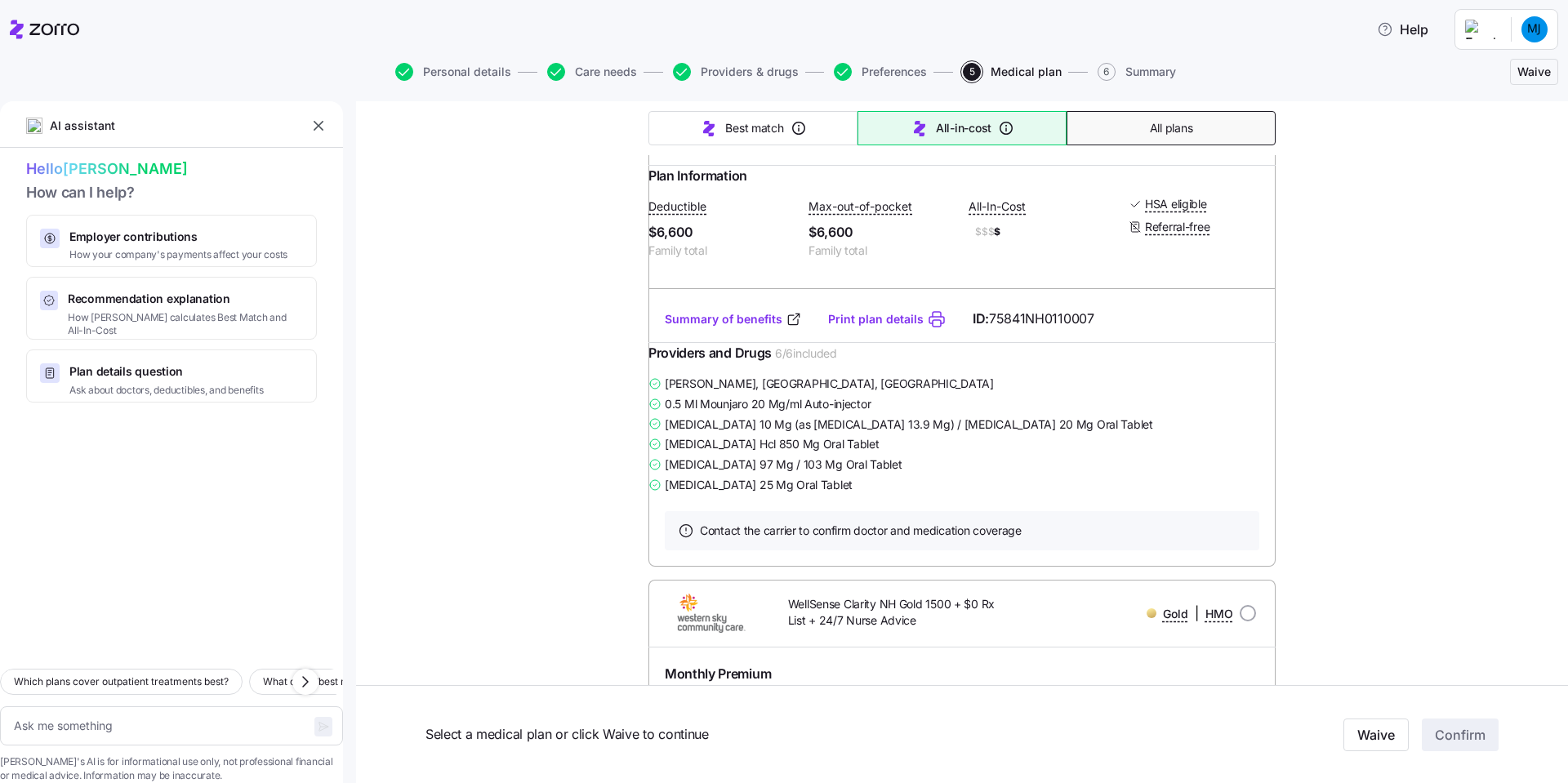
click at [1096, 126] on button "All plans" at bounding box center [1171, 128] width 209 height 34
type textarea "x"
type input "Sorted by: Premium"
